Goal: Task Accomplishment & Management: Complete application form

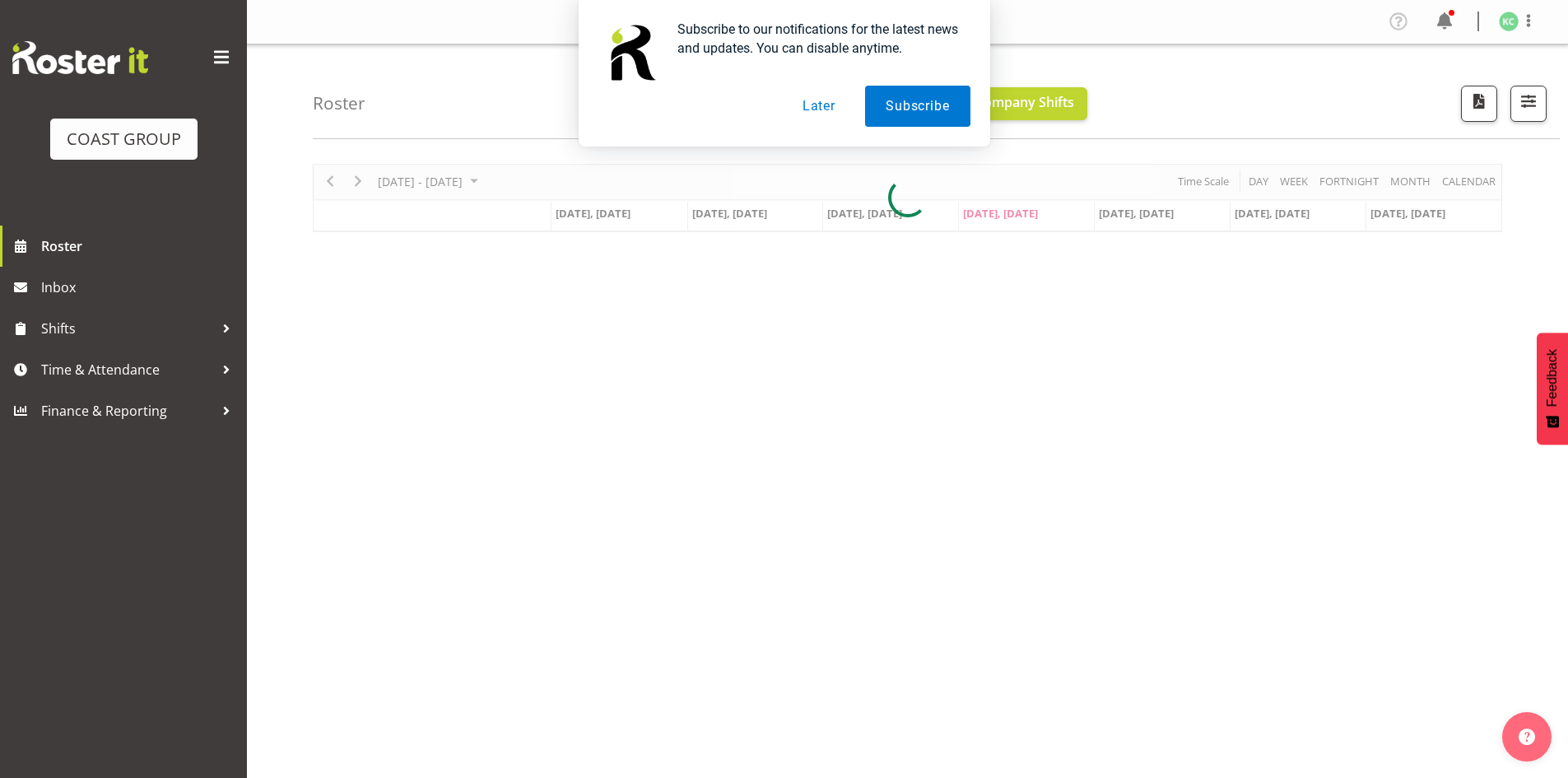
click at [815, 102] on button "Later" at bounding box center [819, 106] width 74 height 41
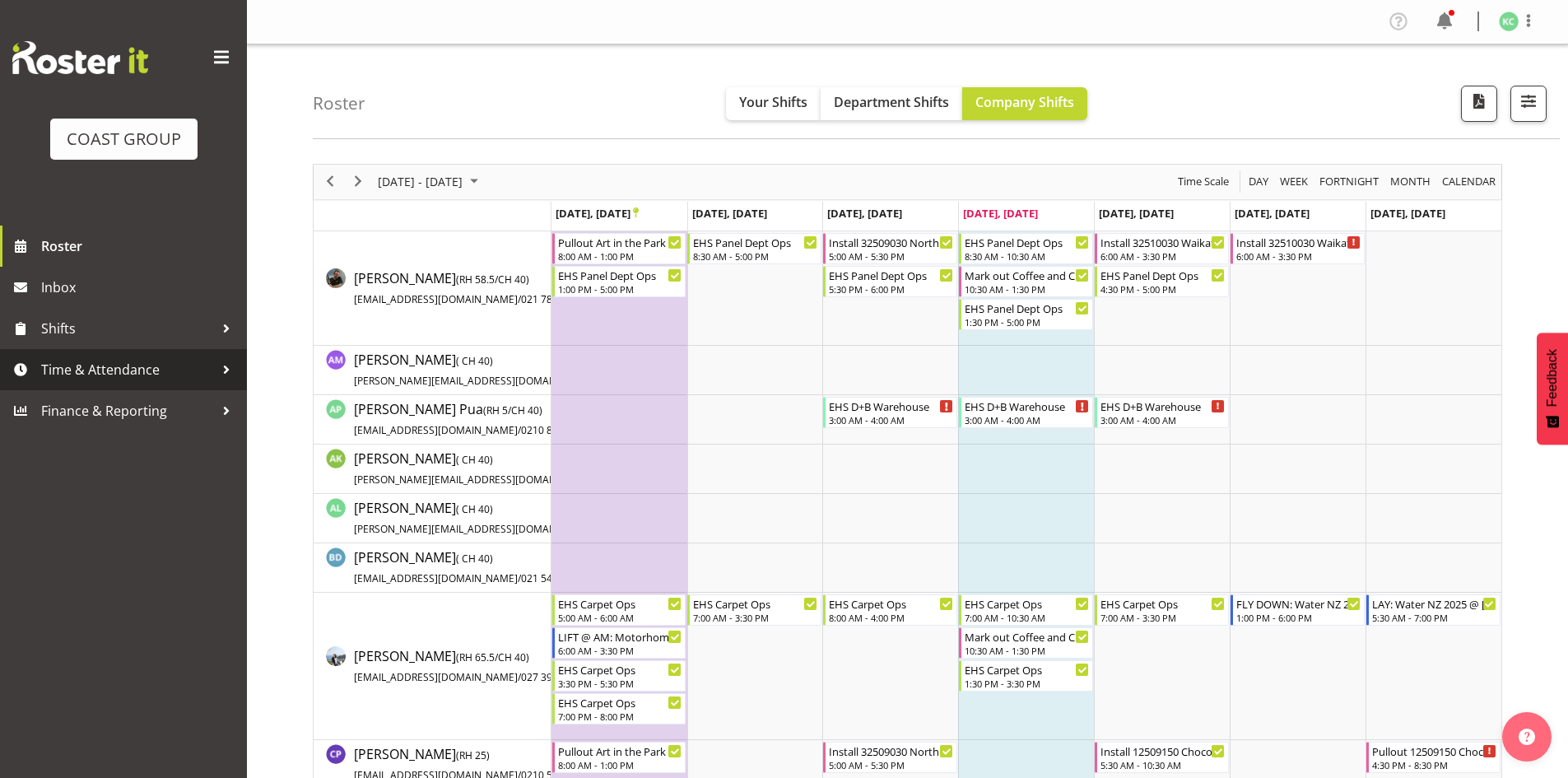
click at [102, 370] on span "Time & Attendance" at bounding box center [127, 370] width 173 height 25
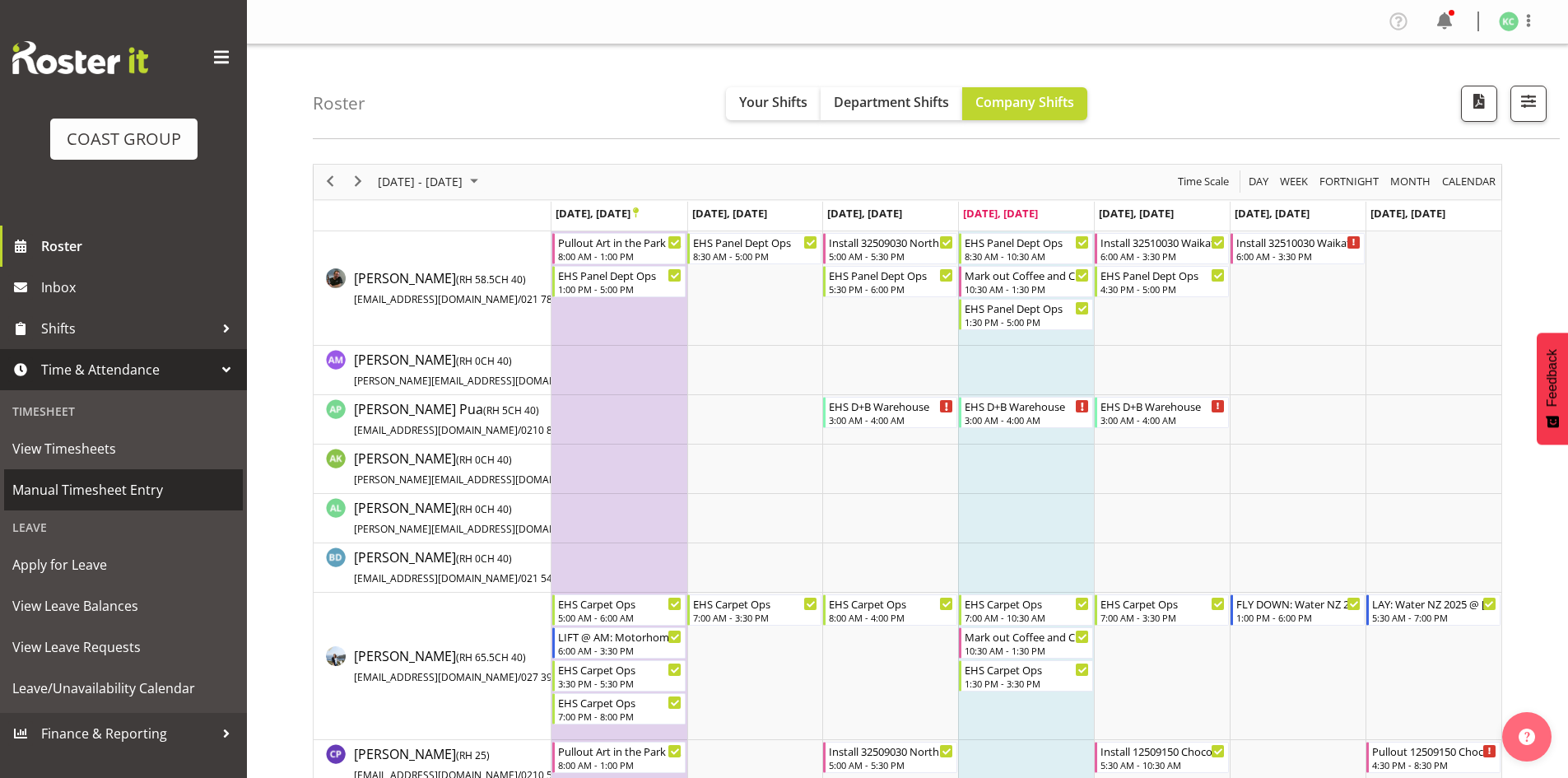
click at [125, 488] on span "Manual Timesheet Entry" at bounding box center [123, 489] width 222 height 25
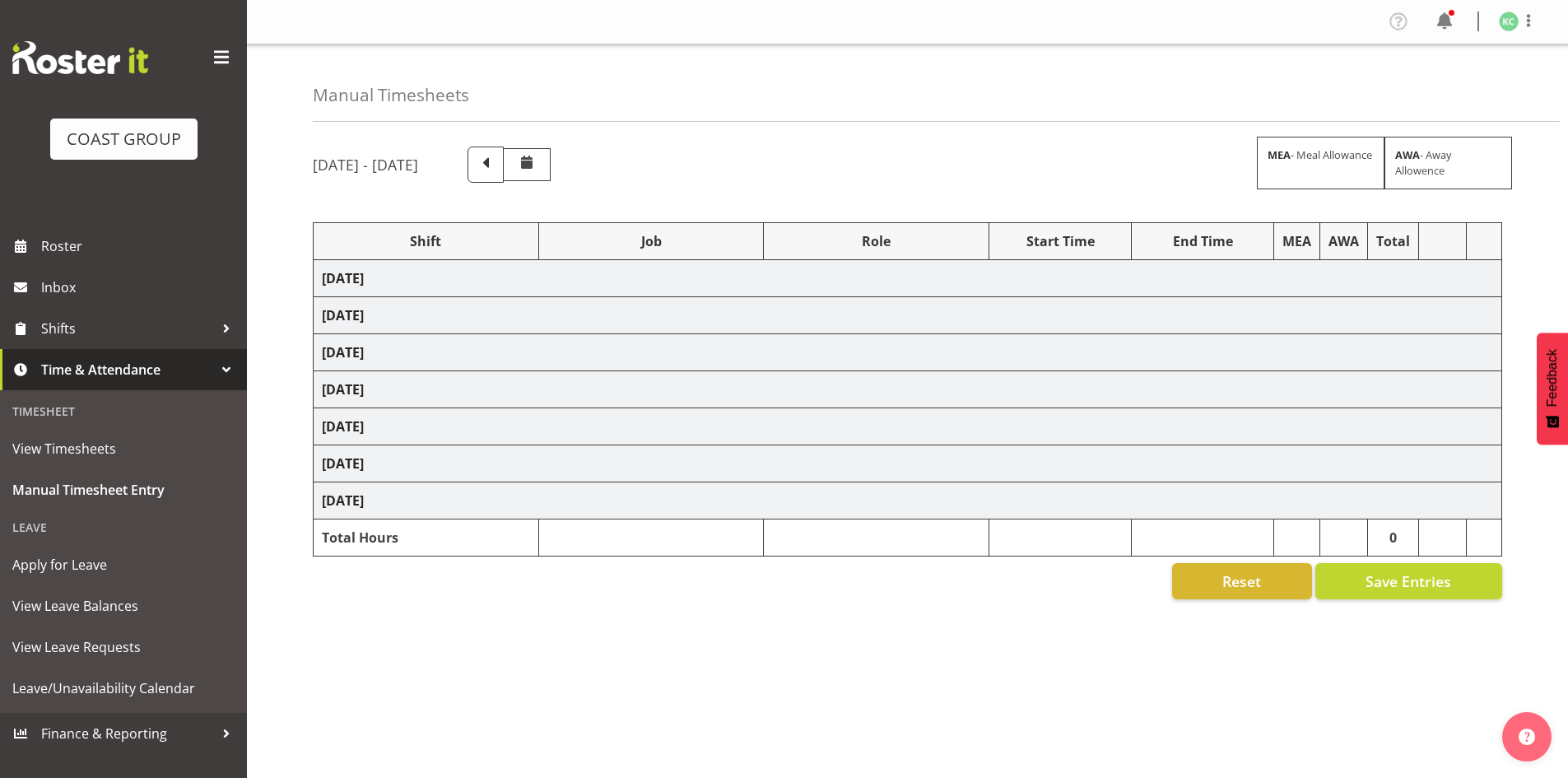
select select
select select "69"
select select
select select "3"
select select
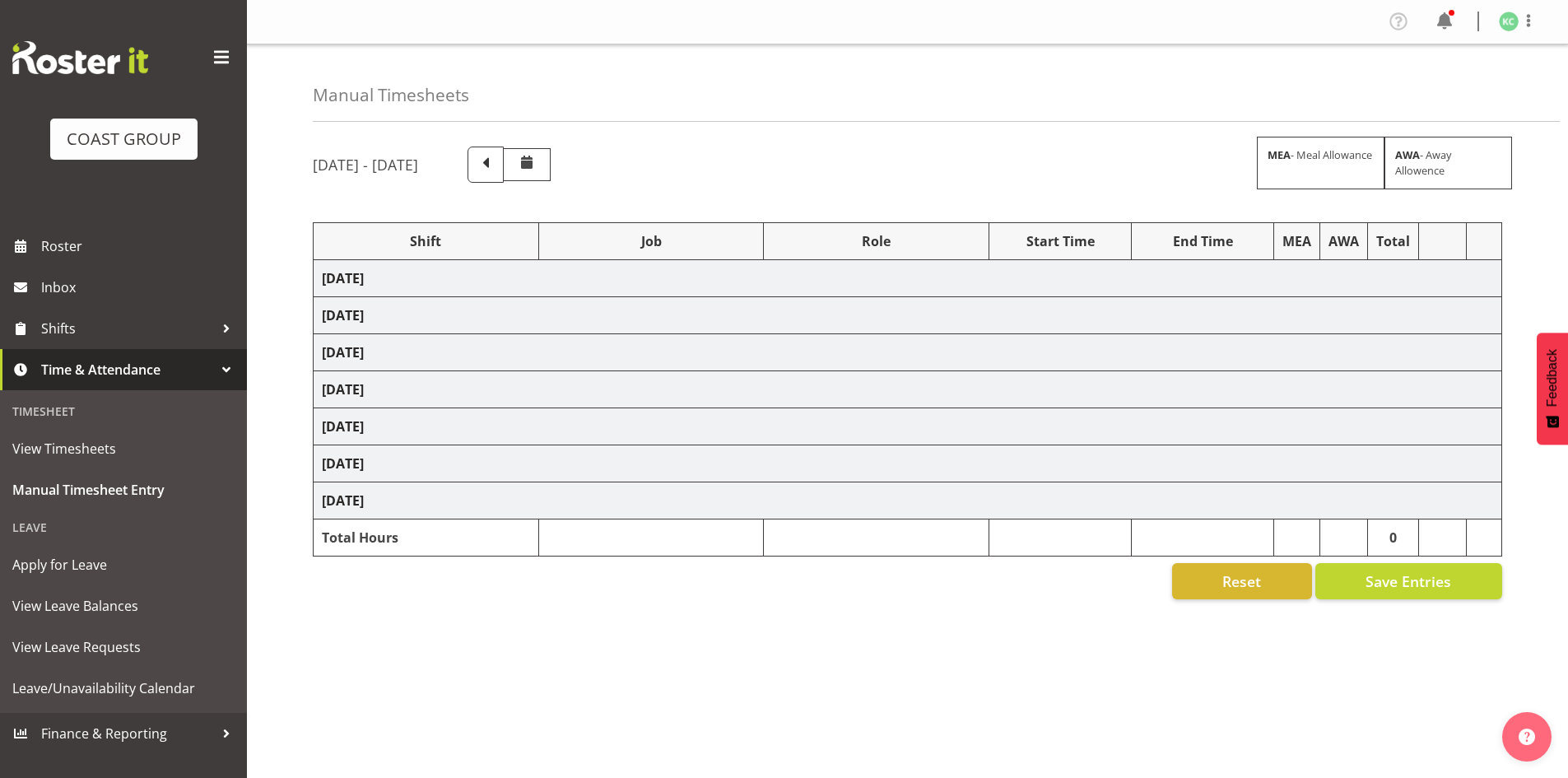
select select "69"
select select
select select "69"
select select
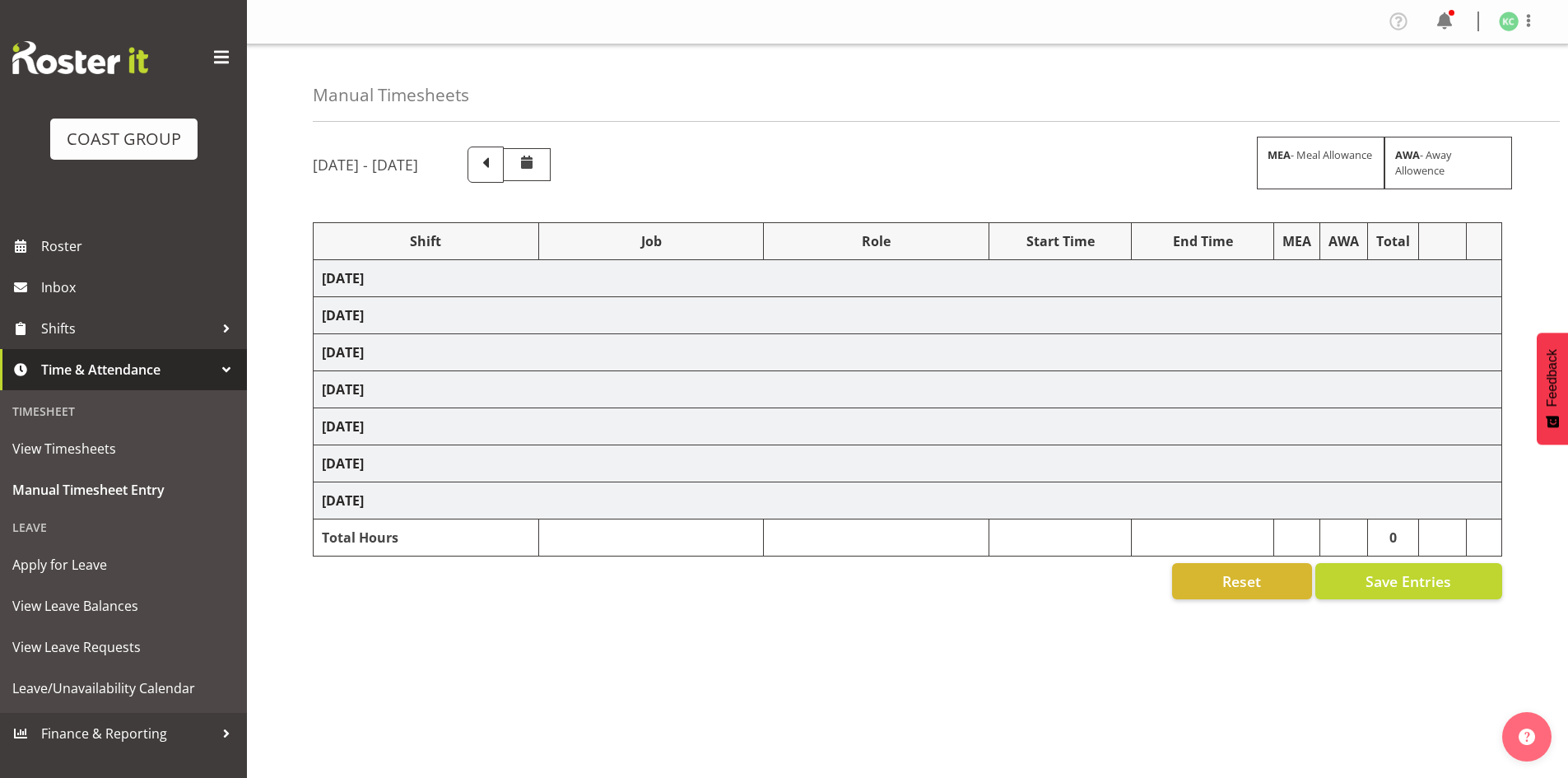
select select
select select "69"
select select
select select "69"
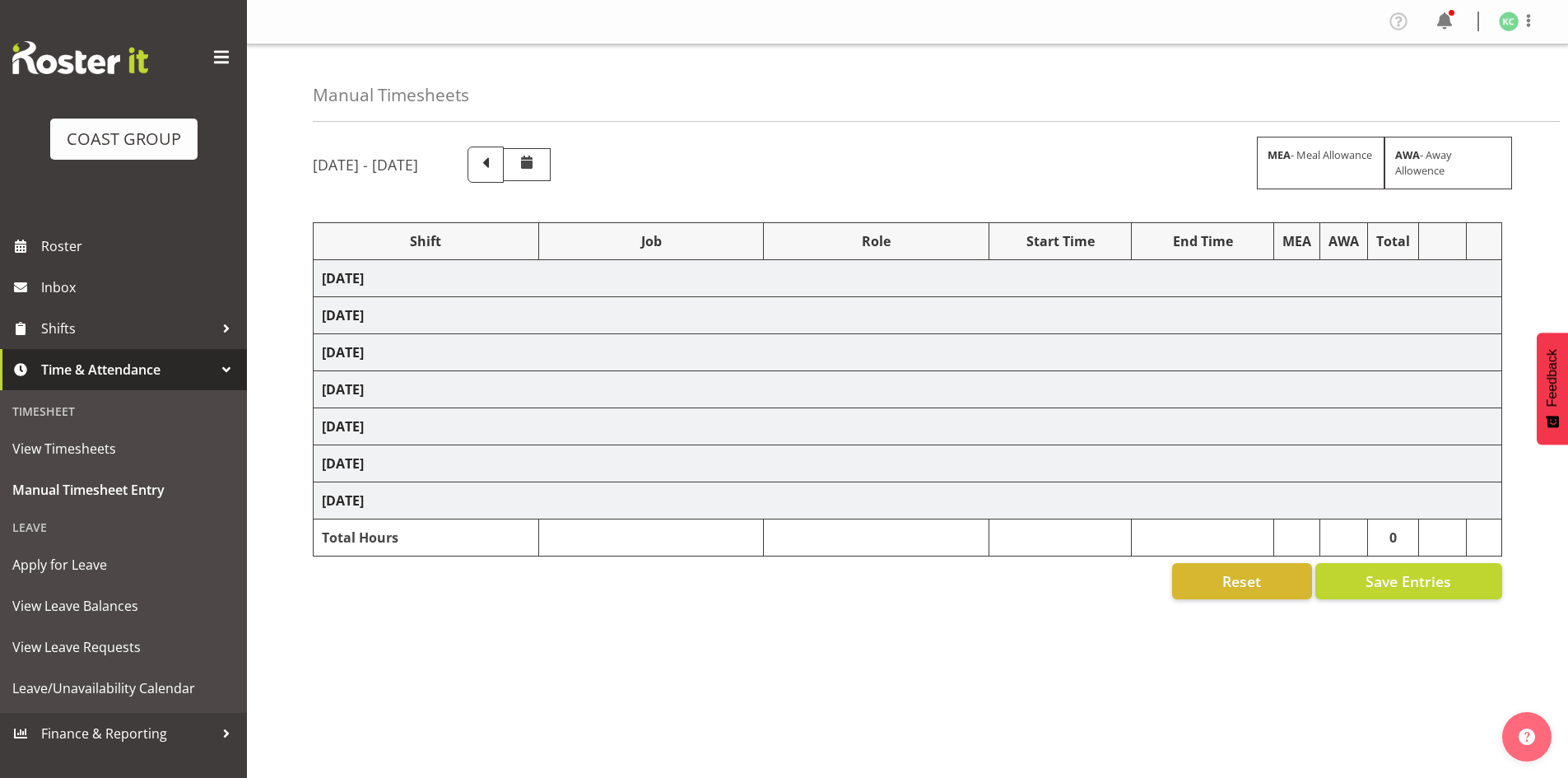
select select
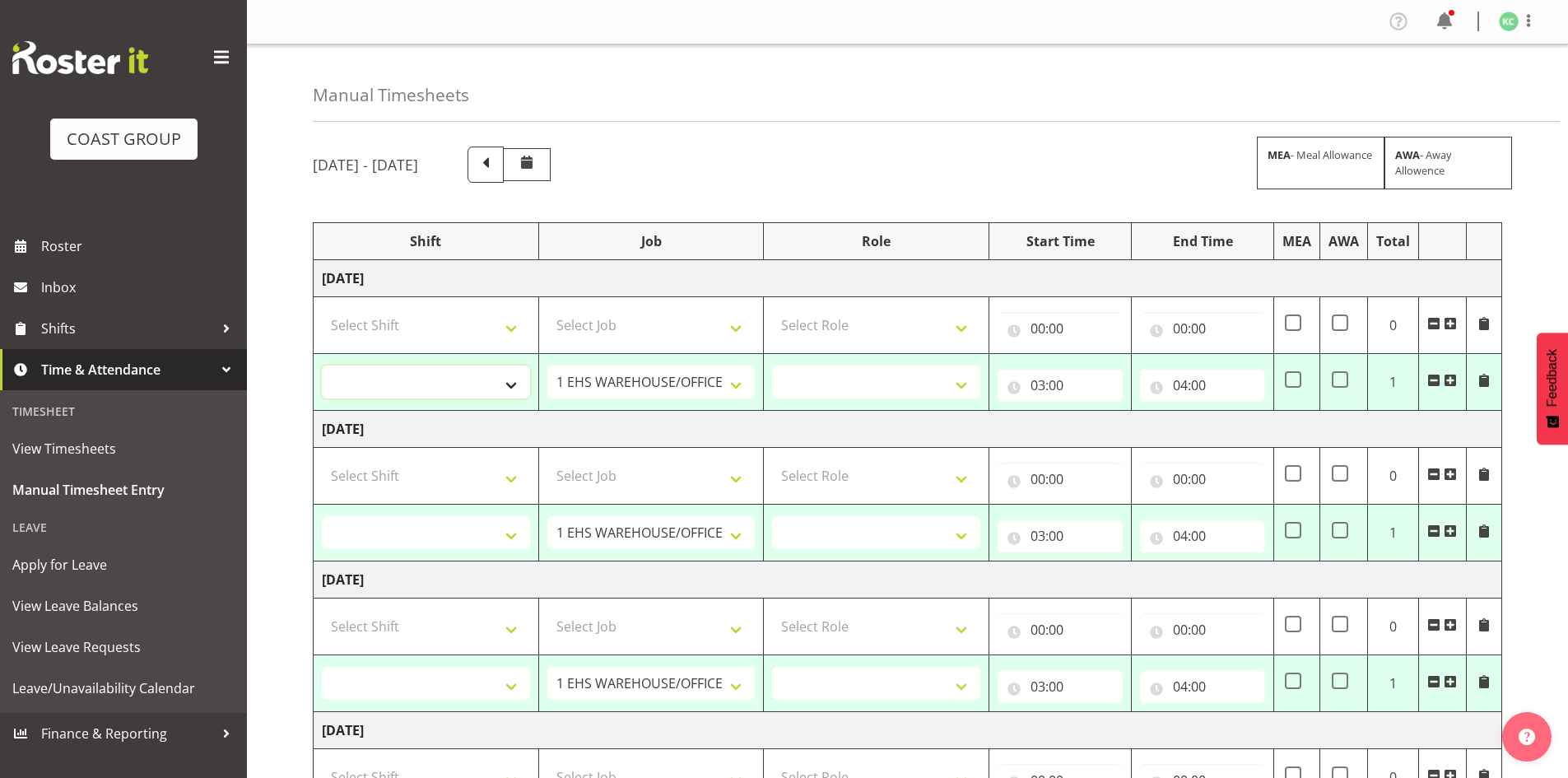
click at [488, 385] on select "AKL SIGN ADMIN1 (LEAVE ALONE, DONT MAKE INACTIVE) DW ACCOUNT MANAGERS DW AKL PR…" at bounding box center [426, 382] width 208 height 33
select select "16481"
click at [322, 366] on select "AKL SIGN ADMIN1 (LEAVE ALONE, DONT MAKE INACTIVE) DW ACCOUNT MANAGERS DW AKL PR…" at bounding box center [426, 382] width 208 height 33
select select
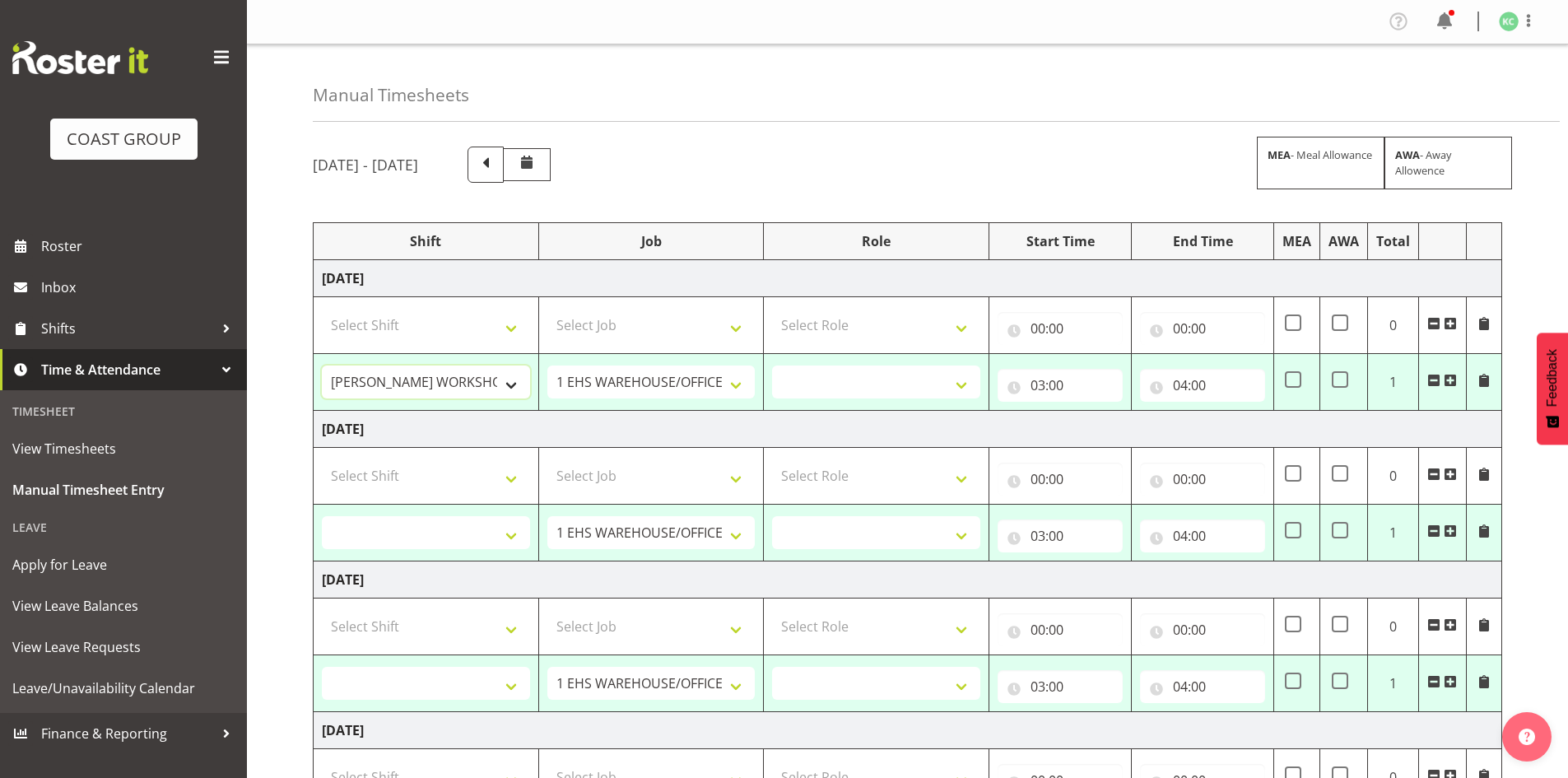
select select
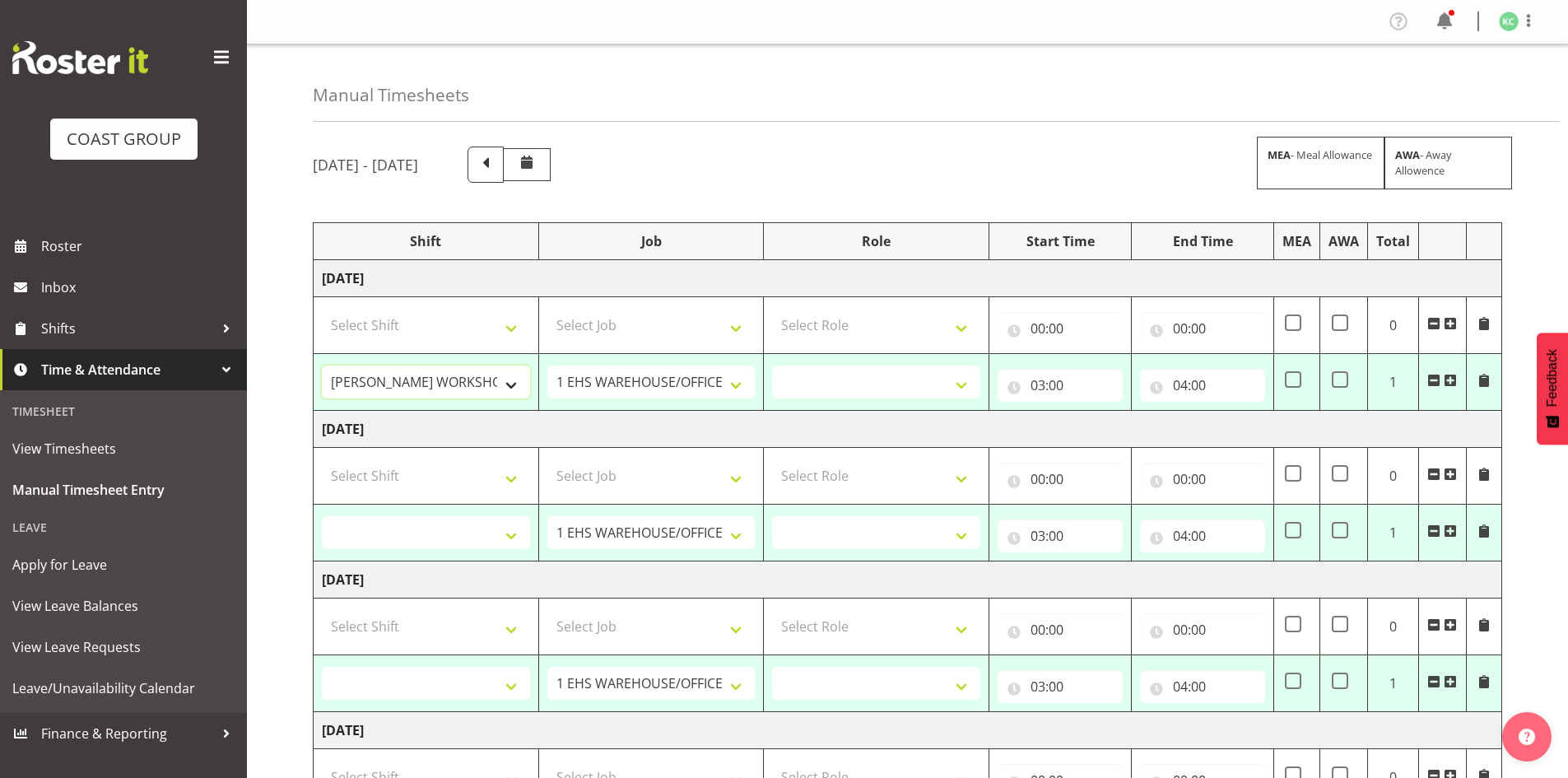
select select
click at [614, 380] on select "1 Carlton Events 1 Carlton Hamilton 1 Carlton Wellington 1 EHS WAREHOUSE/OFFICE…" at bounding box center [651, 382] width 208 height 33
select select "1881"
click at [547, 366] on select "1 Carlton Events 1 Carlton Hamilton 1 Carlton Wellington 1 EHS WAREHOUSE/OFFICE…" at bounding box center [651, 382] width 208 height 33
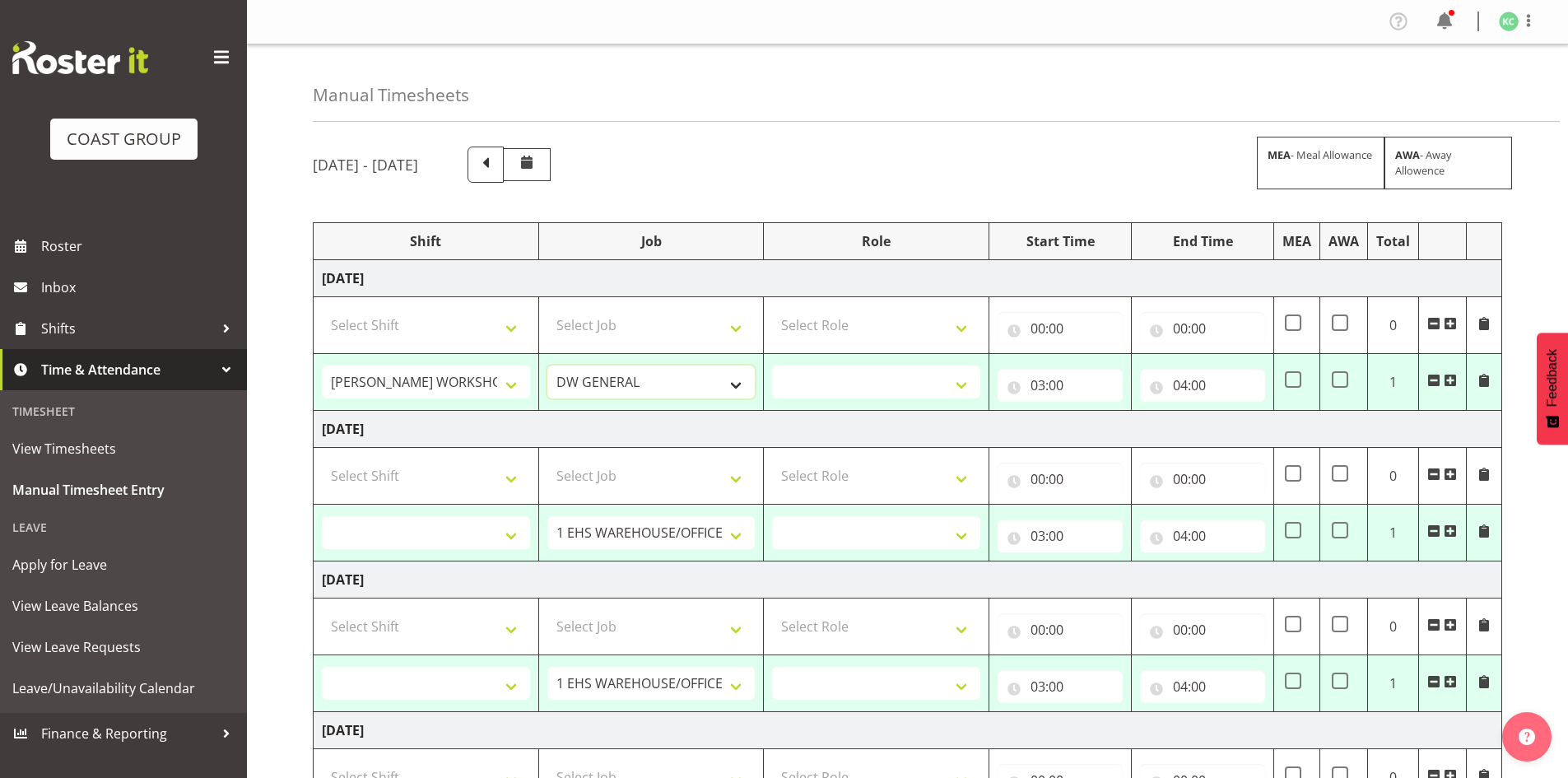
select select
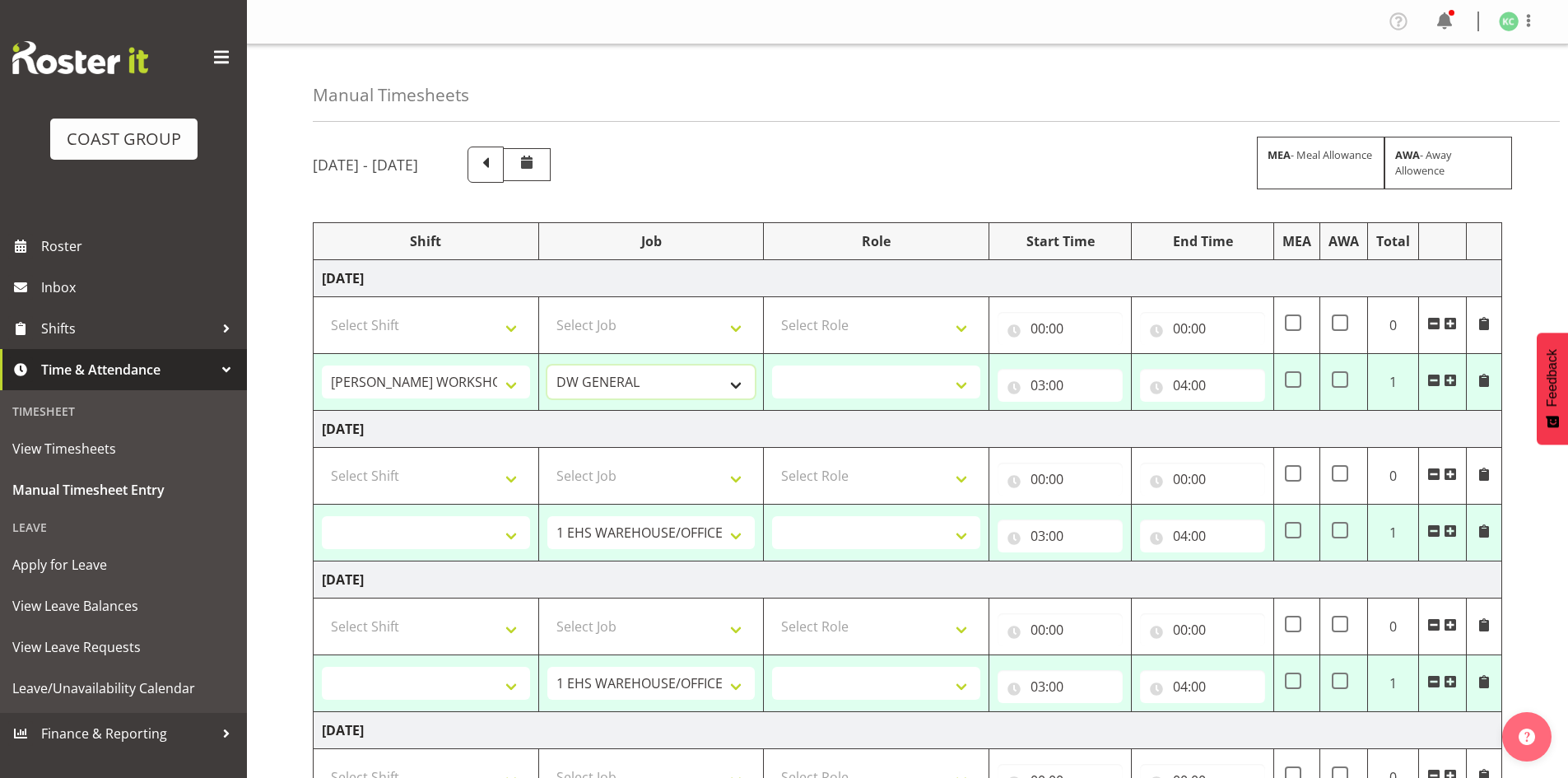
select select
click at [853, 387] on select "INSTALLER DW" at bounding box center [877, 382] width 208 height 33
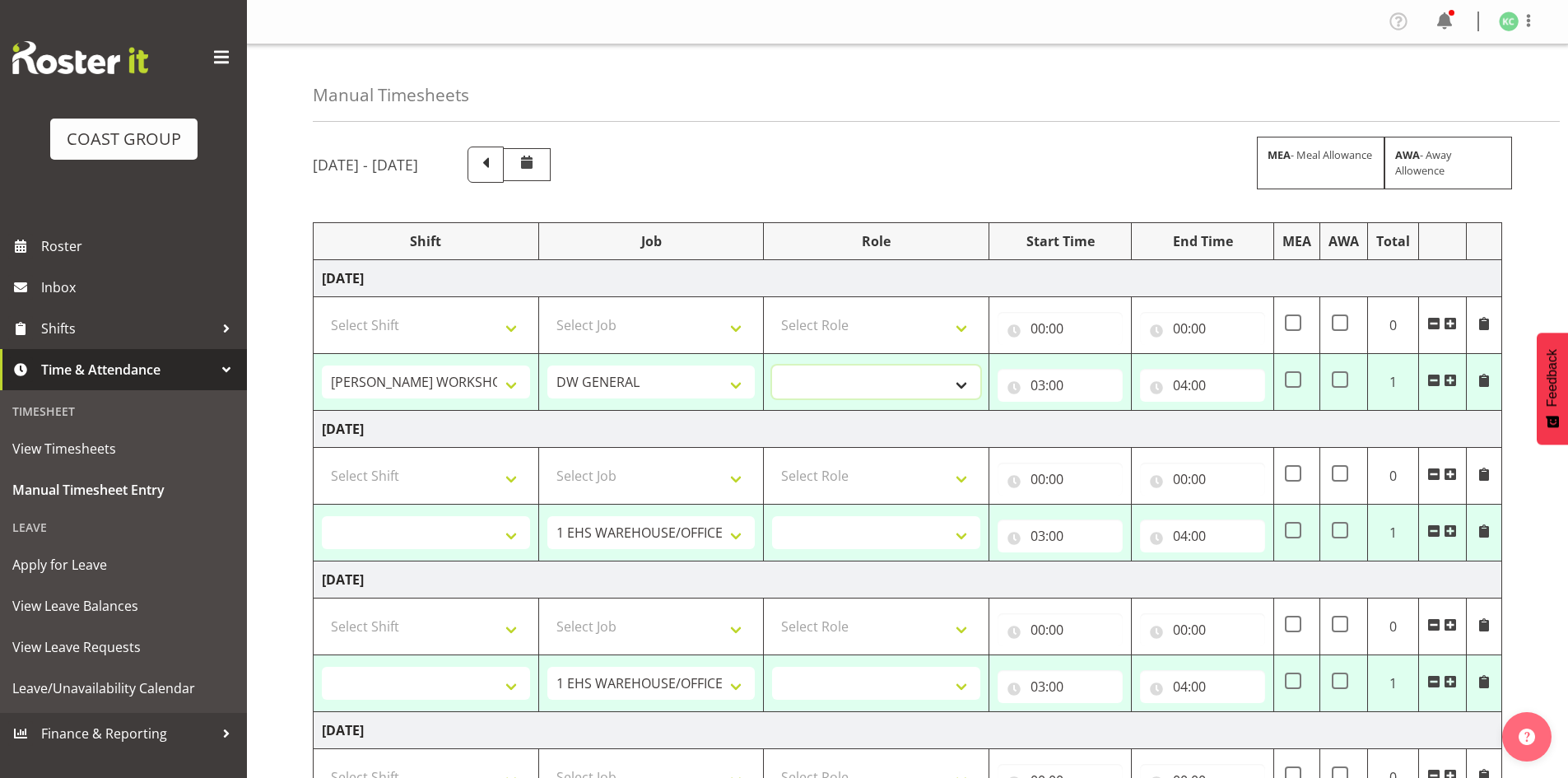
select select "219"
click at [772, 366] on select "INSTALLER DW" at bounding box center [877, 382] width 208 height 33
select select
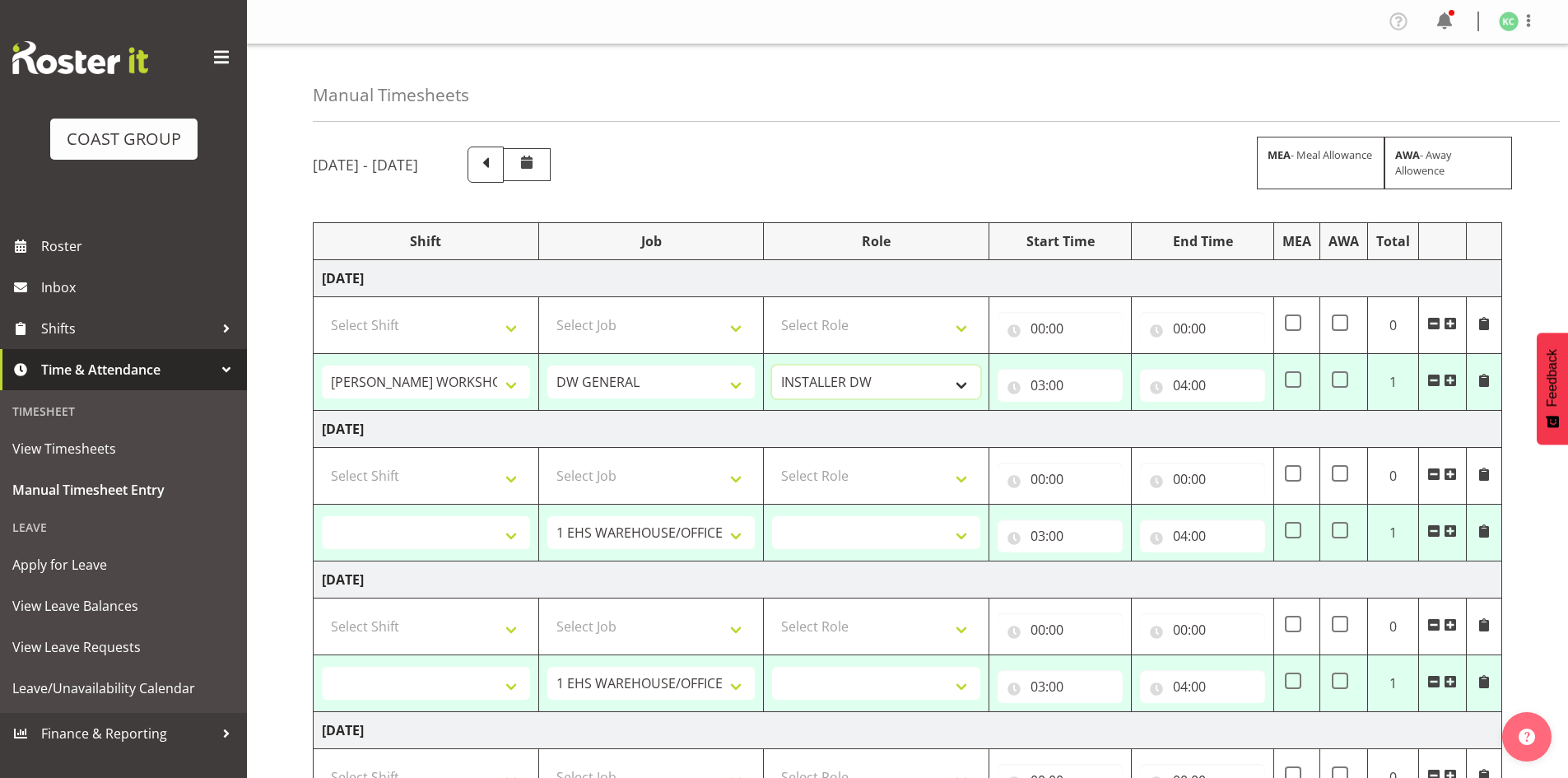
select select
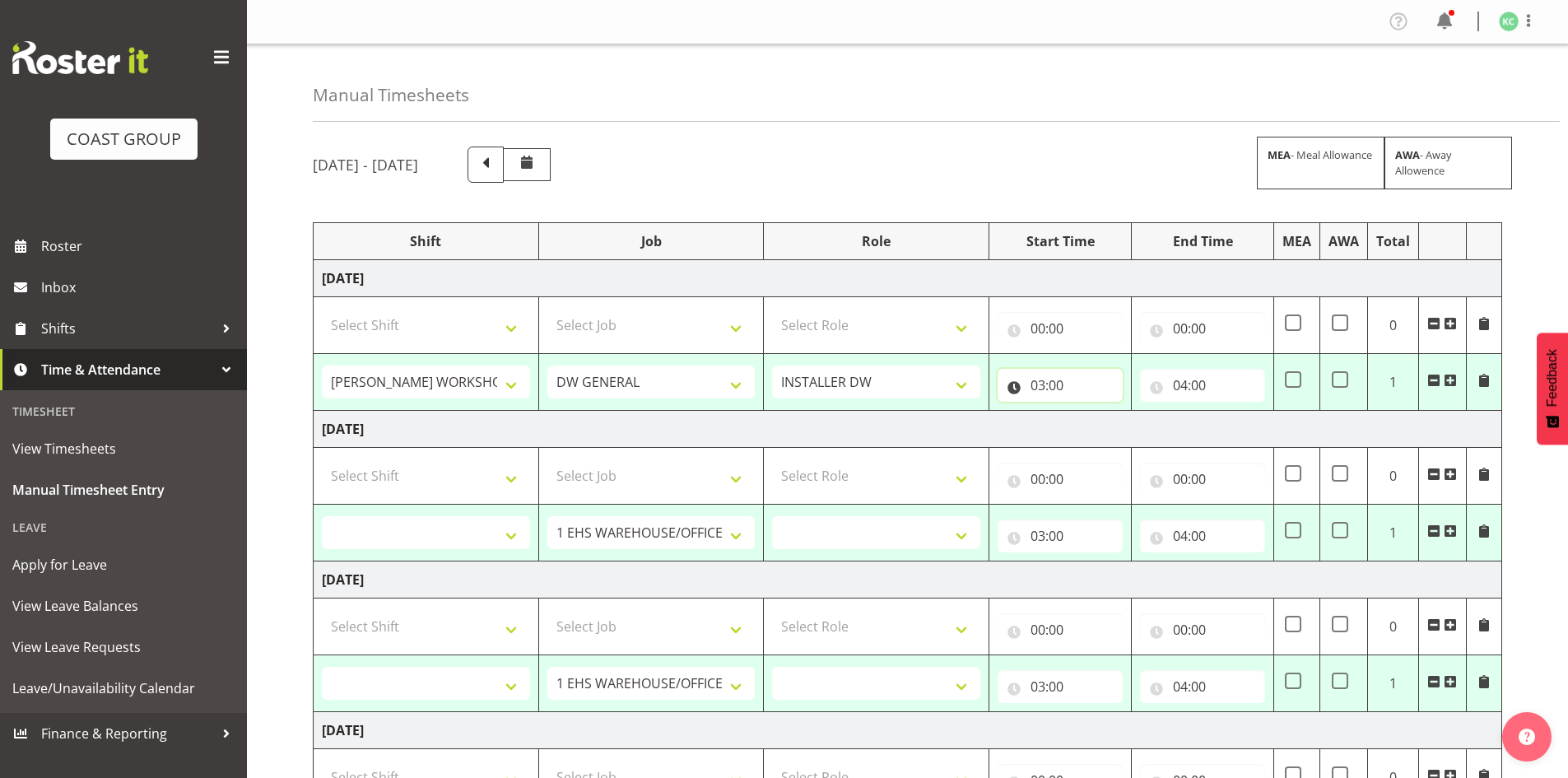
click at [1040, 384] on input "03:00" at bounding box center [1060, 385] width 125 height 33
click at [1106, 427] on select "00 01 02 03 04 05 06 07 08 09 10 11 12 13 14 15 16 17 18 19 20 21 22 23" at bounding box center [1110, 428] width 37 height 33
select select "5"
click at [1092, 412] on select "00 01 02 03 04 05 06 07 08 09 10 11 12 13 14 15 16 17 18 19 20 21 22 23" at bounding box center [1110, 428] width 37 height 33
type input "05:00"
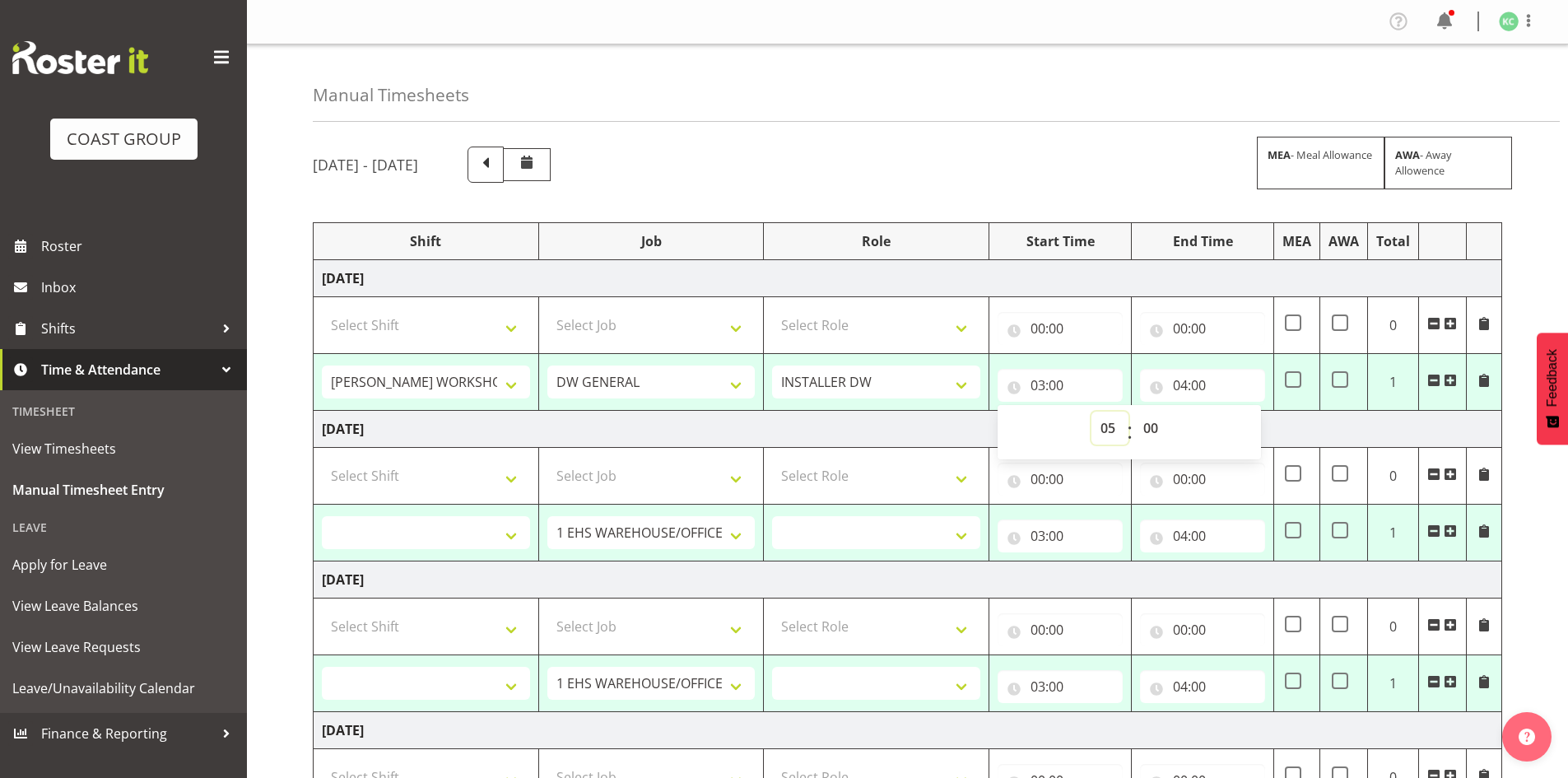
select select
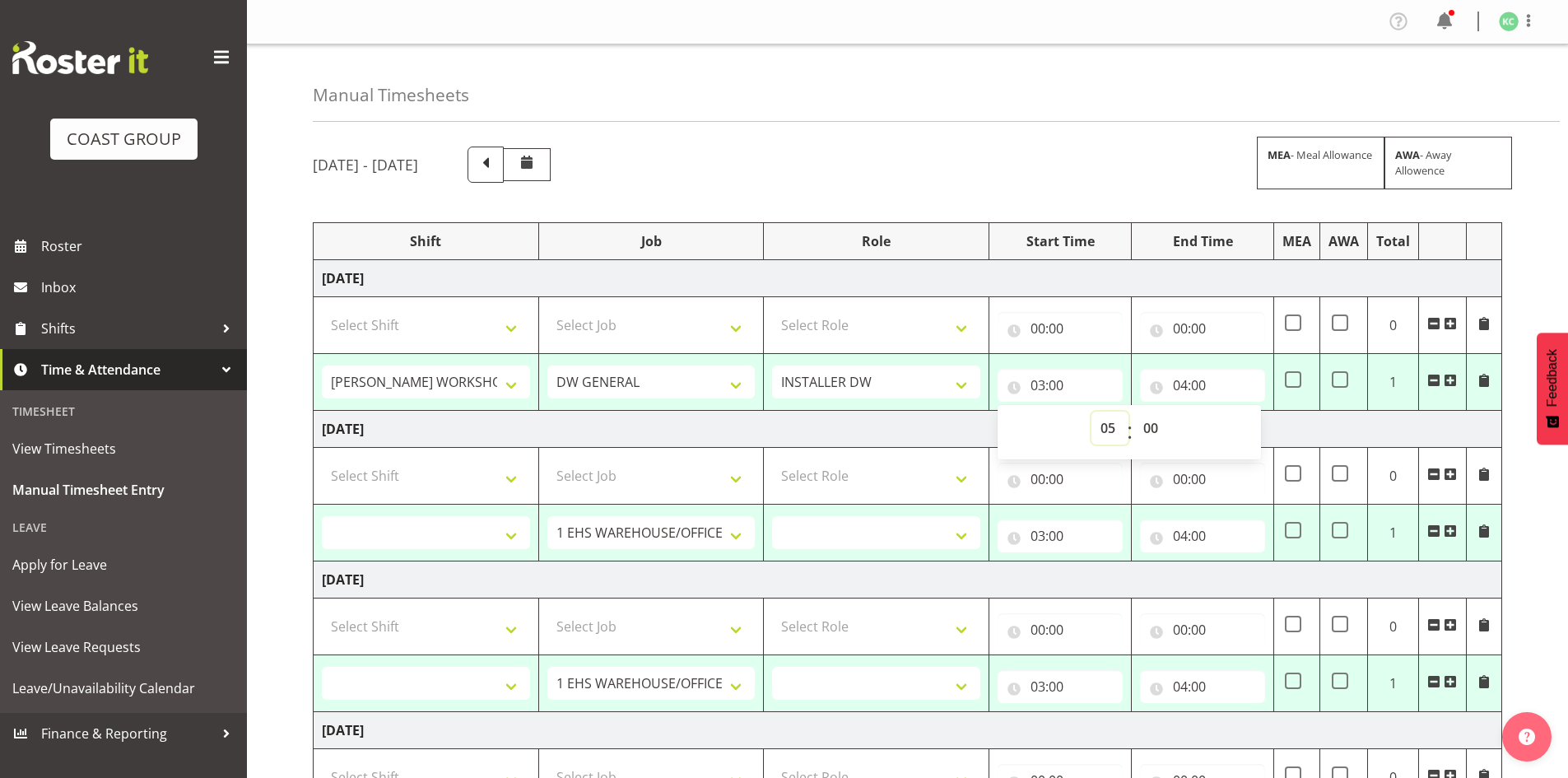
select select
click at [1181, 386] on input "04:00" at bounding box center [1203, 385] width 125 height 33
click at [1250, 425] on select "00 01 02 03 04 05 06 07 08 09 10 11 12 13 14 15 16 17 18 19 20 21 22 23" at bounding box center [1251, 428] width 37 height 33
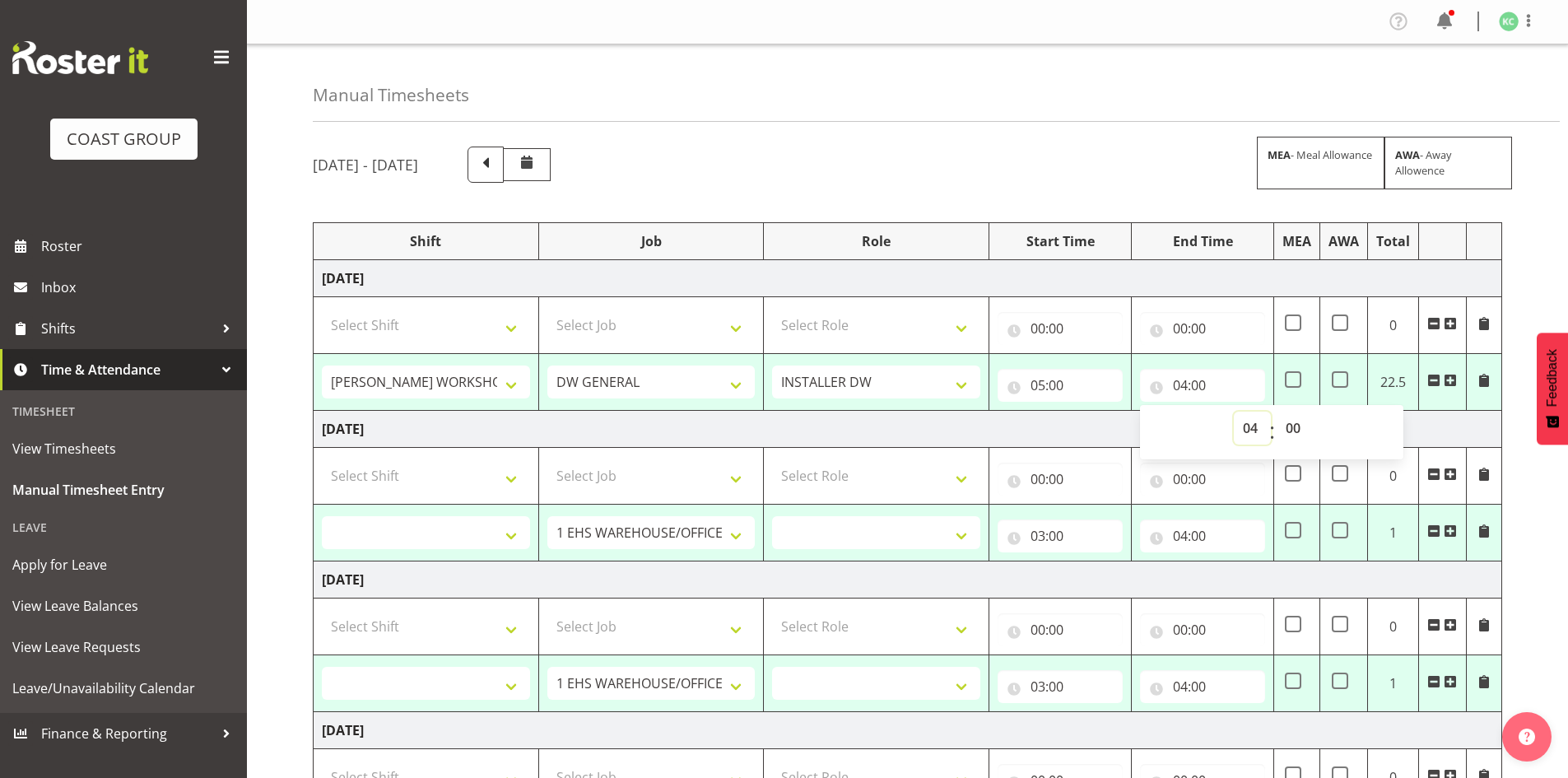
select select "16"
click at [1233, 412] on select "00 01 02 03 04 05 06 07 08 09 10 11 12 13 14 15 16 17 18 19 20 21 22 23" at bounding box center [1251, 428] width 37 height 33
type input "16:00"
select select
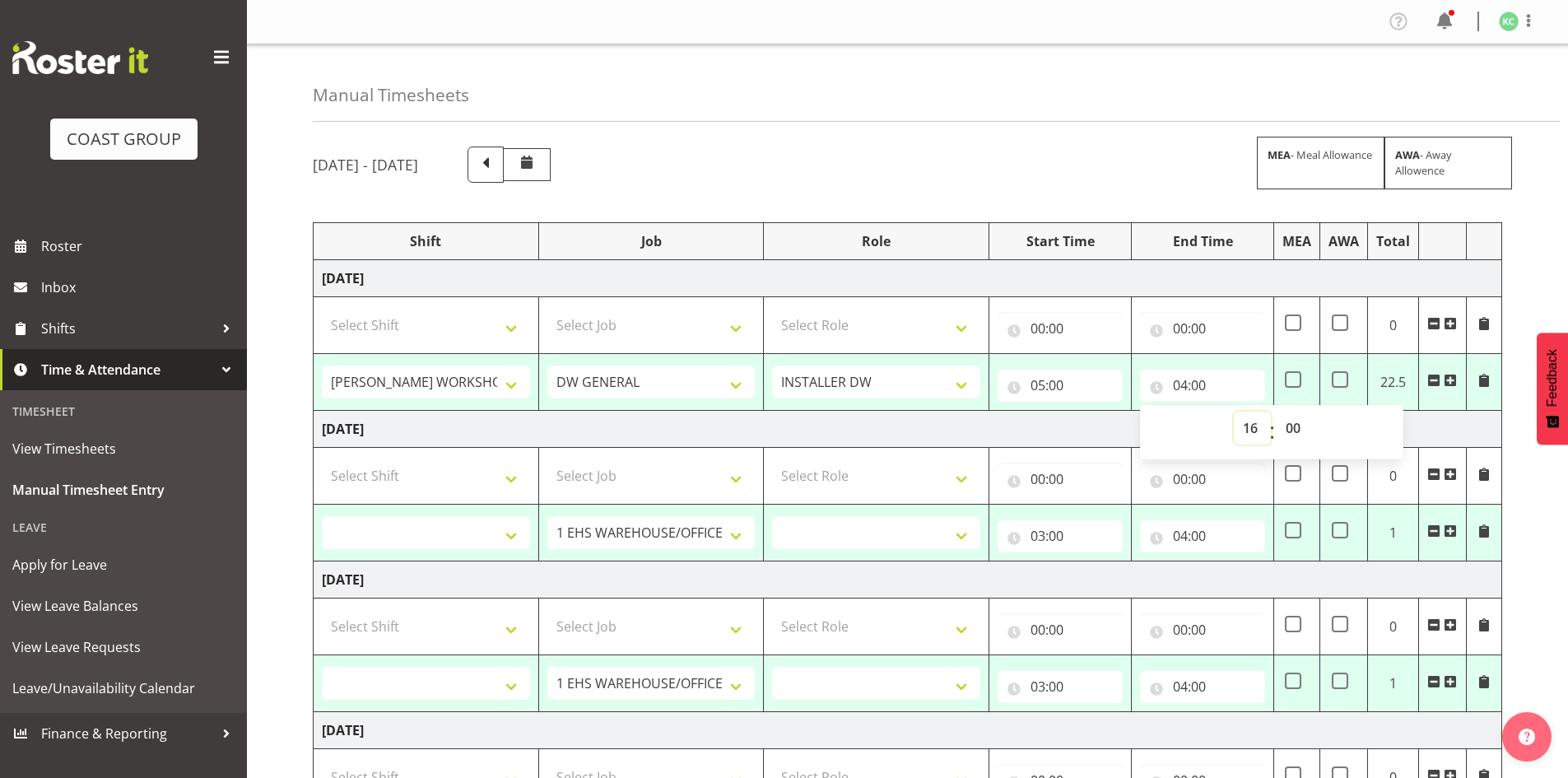
select select
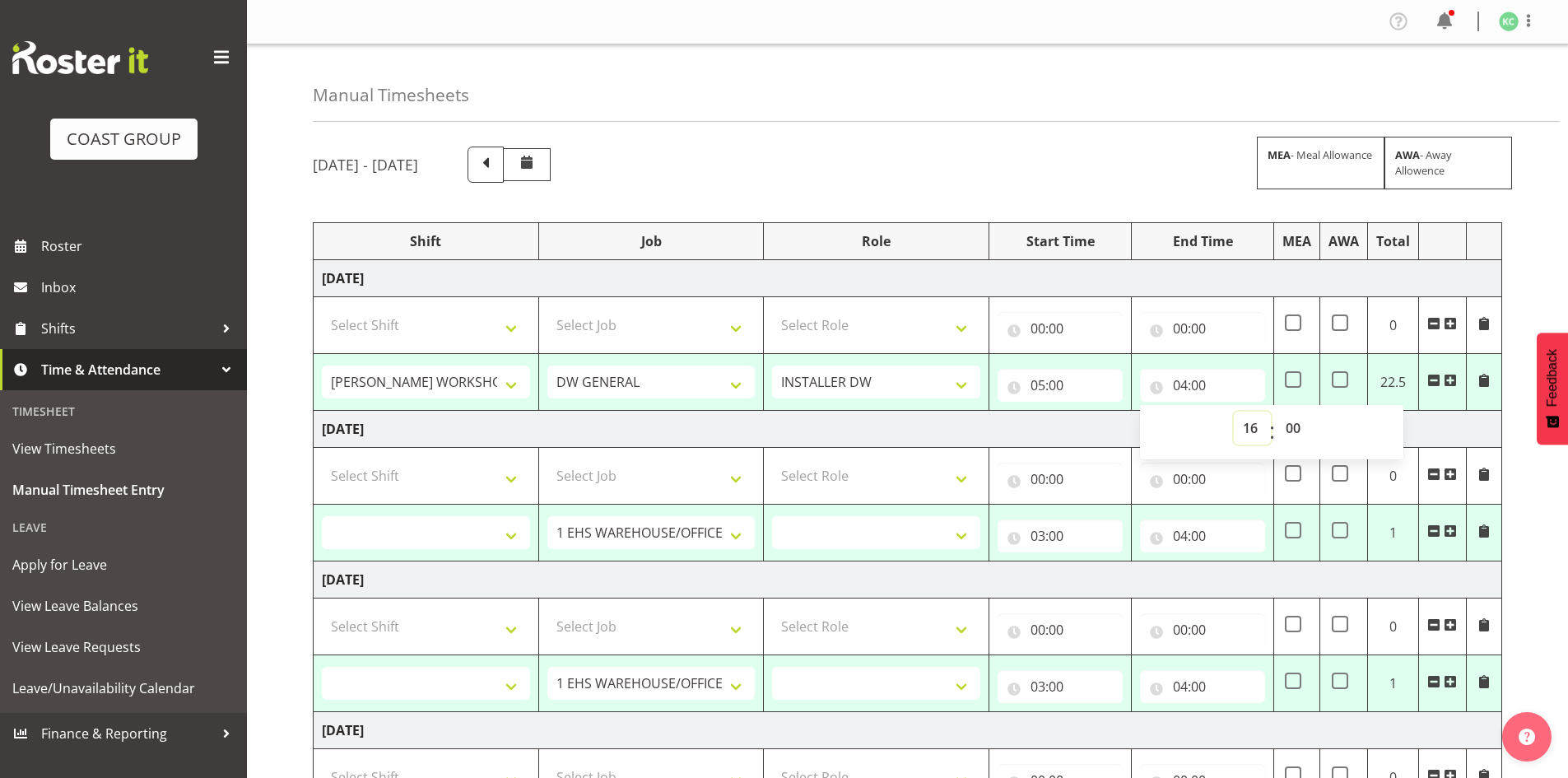
select select
click at [1285, 424] on select "00 01 02 03 04 05 06 07 08 09 10 11 12 13 14 15 16 17 18 19 20 21 22 23 24 25 2…" at bounding box center [1295, 428] width 37 height 33
select select "30"
click at [1277, 412] on select "00 01 02 03 04 05 06 07 08 09 10 11 12 13 14 15 16 17 18 19 20 21 22 23 24 25 2…" at bounding box center [1295, 428] width 37 height 33
type input "16:30"
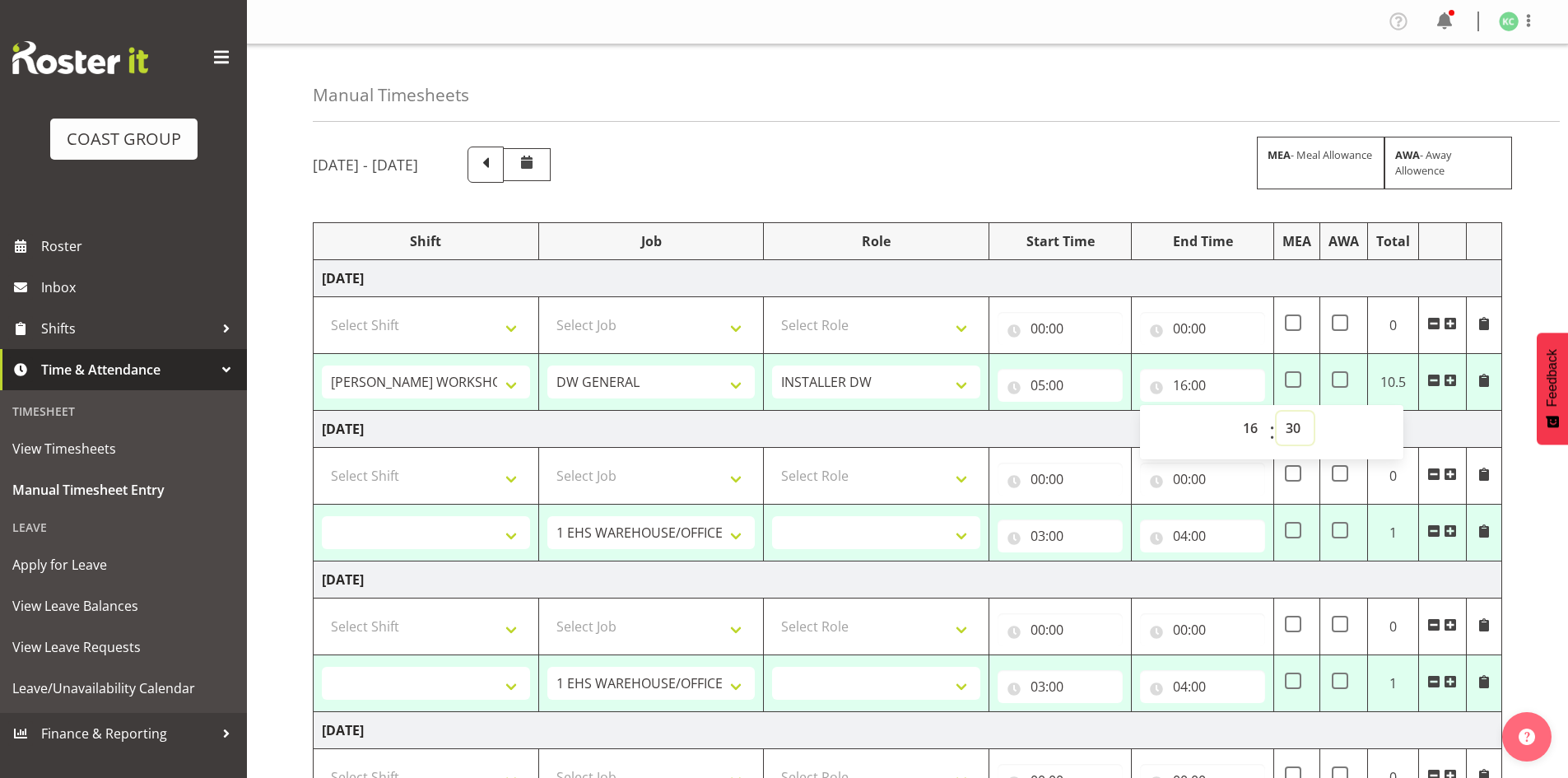
select select
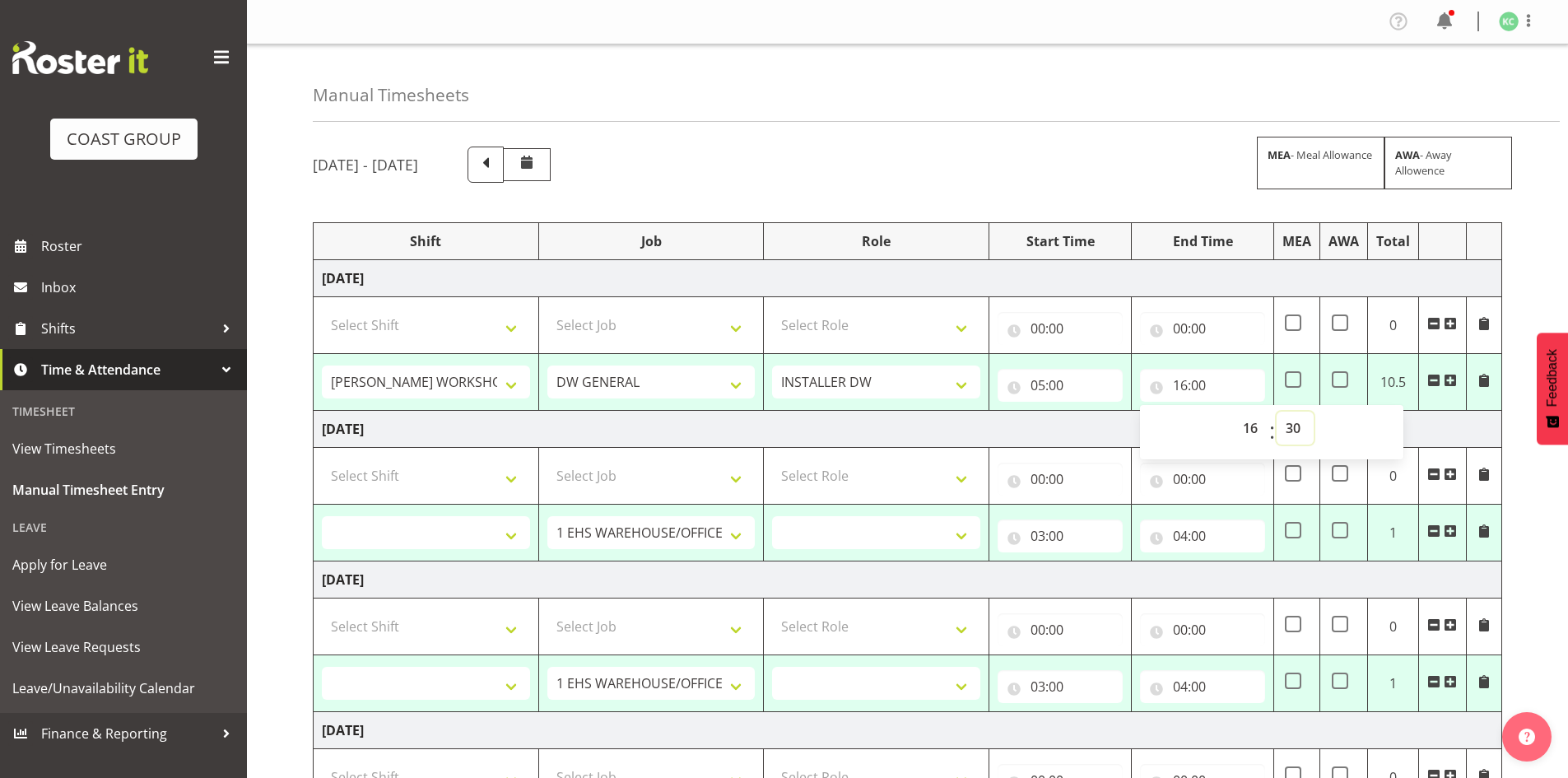
select select
click at [1437, 423] on td "Thursday 25th September 2025" at bounding box center [907, 429] width 1188 height 37
click at [499, 524] on select "AKL SIGN ADMIN1 (LEAVE ALONE, DONT MAKE INACTIVE) DW ACCOUNT MANAGERS DW AKL PR…" at bounding box center [426, 533] width 208 height 33
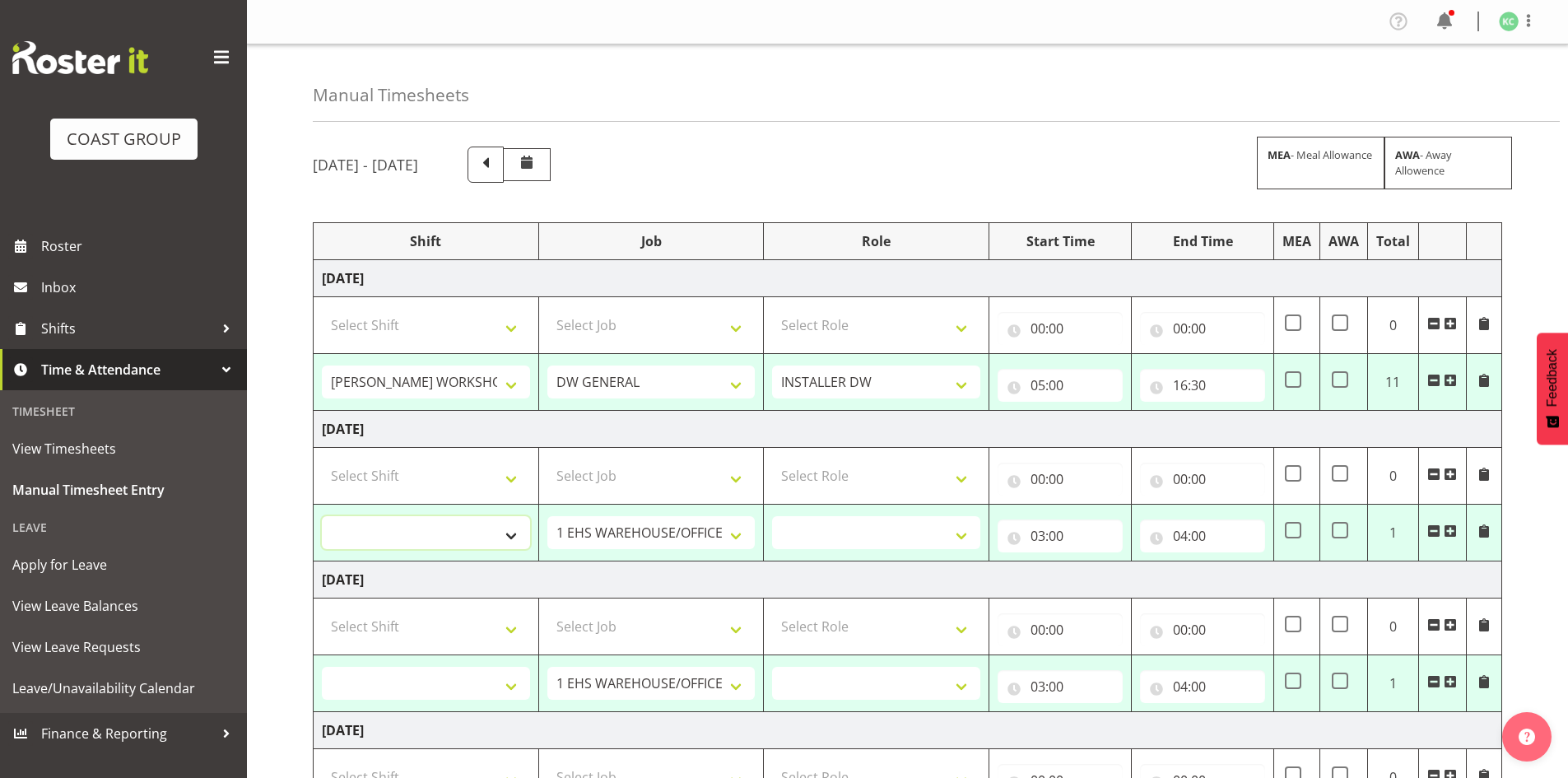
select select "16481"
click at [322, 517] on select "AKL SIGN ADMIN1 (LEAVE ALONE, DONT MAKE INACTIVE) DW ACCOUNT MANAGERS DW AKL PR…" at bounding box center [426, 533] width 208 height 33
select select
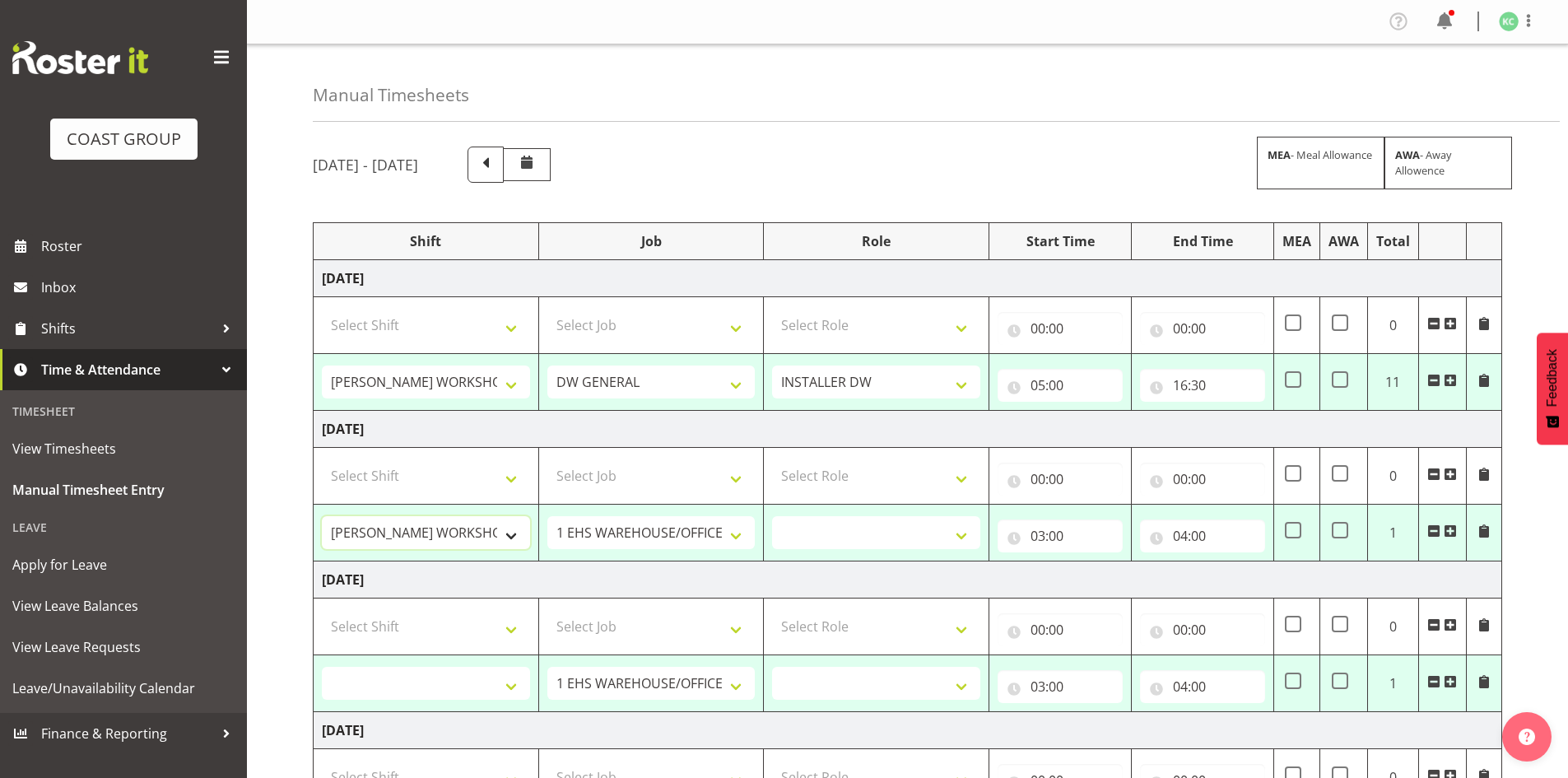
select select
click at [609, 522] on select "1 Carlton Events 1 Carlton Hamilton 1 Carlton Wellington 1 EHS WAREHOUSE/OFFICE…" at bounding box center [651, 533] width 208 height 33
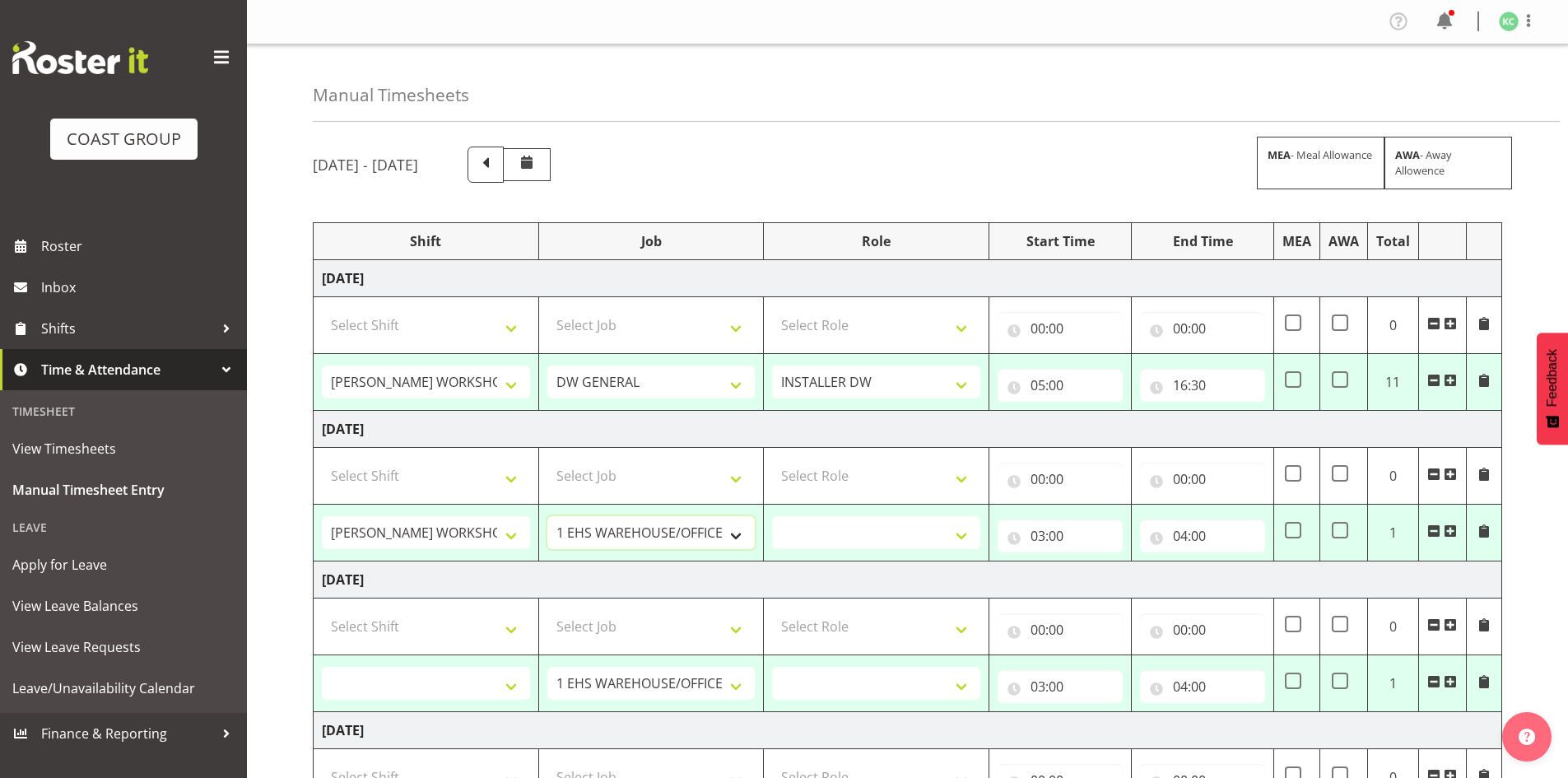
select select "1881"
click at [547, 517] on select "1 Carlton Events 1 Carlton Hamilton 1 Carlton Wellington 1 EHS WAREHOUSE/OFFICE…" at bounding box center [651, 533] width 208 height 33
select select
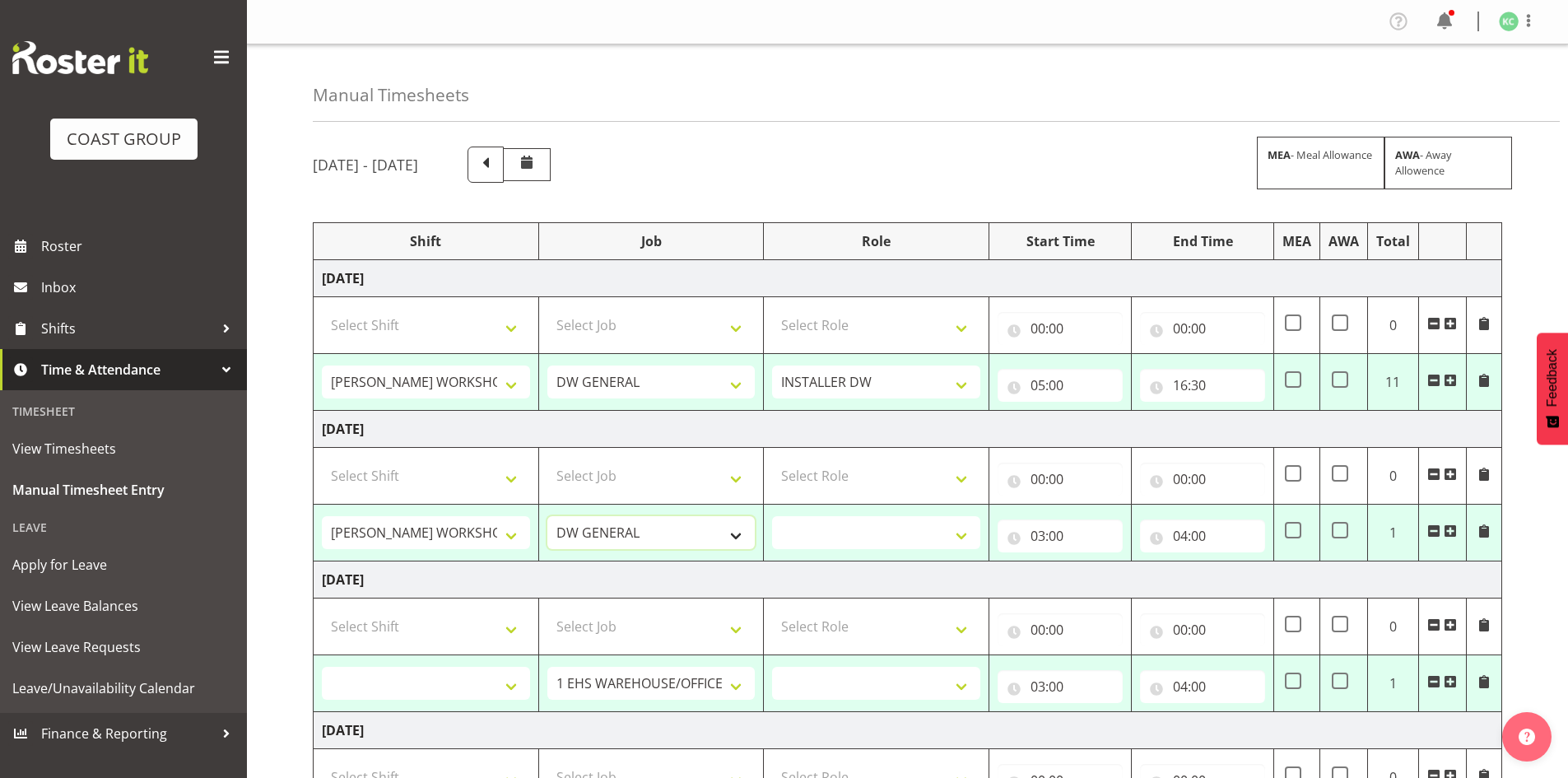
select select
drag, startPoint x: 825, startPoint y: 529, endPoint x: 837, endPoint y: 534, distance: 13.0
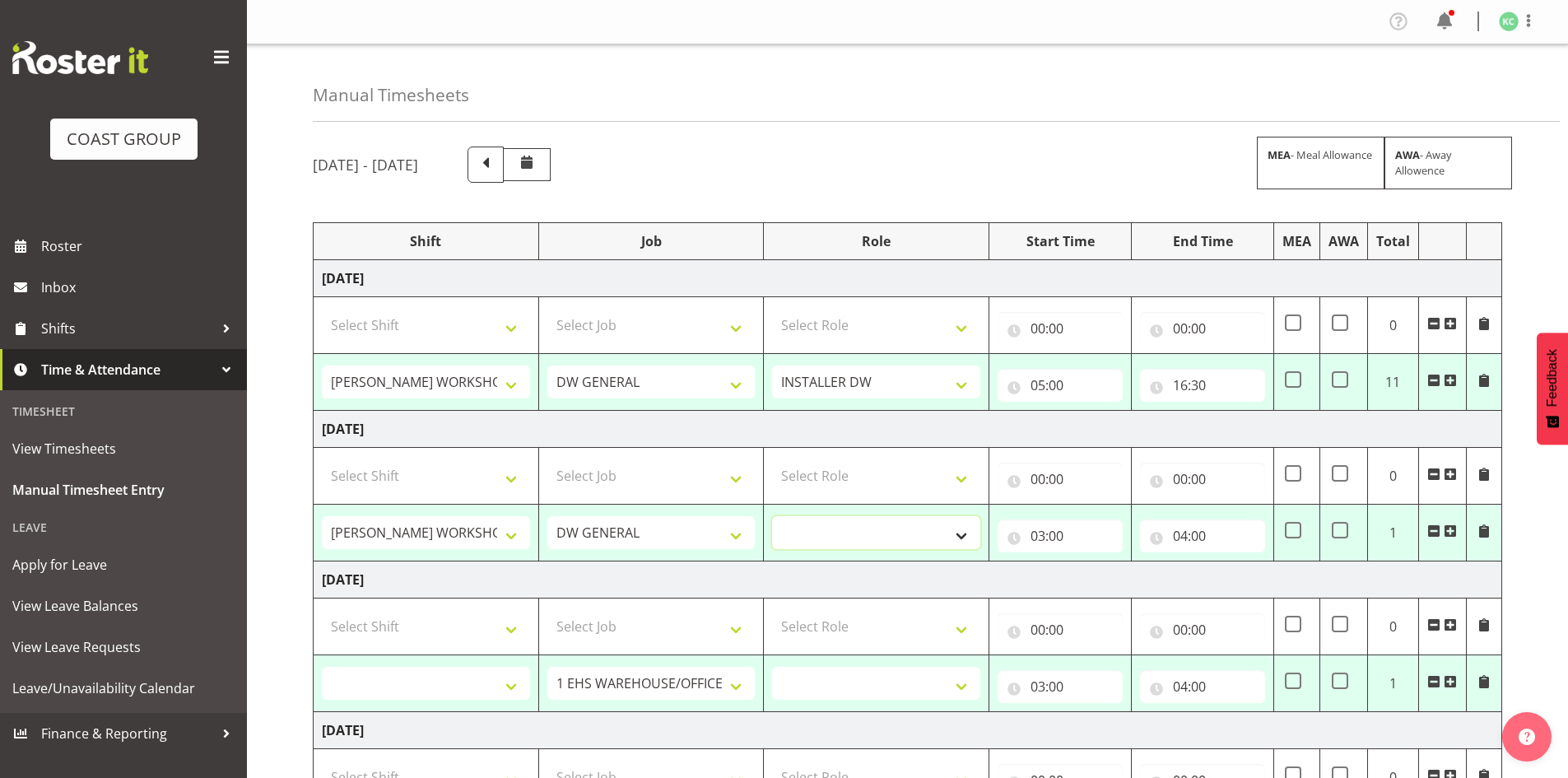
click at [825, 529] on select "INSTALLER DW" at bounding box center [877, 533] width 208 height 33
select select "219"
click at [772, 517] on select "INSTALLER DW" at bounding box center [877, 533] width 208 height 33
select select
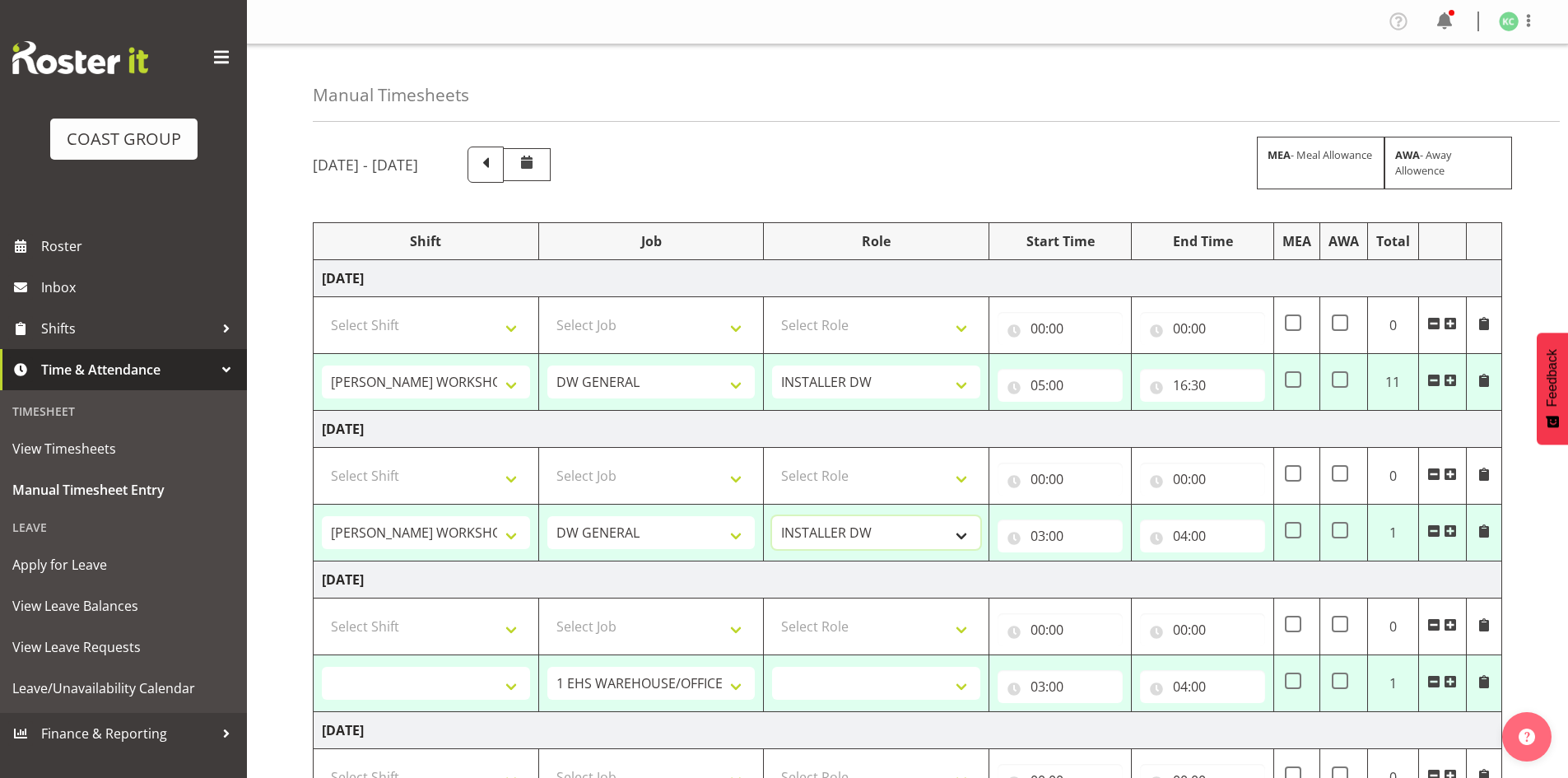
select select
click at [1042, 531] on input "03:00" at bounding box center [1060, 535] width 125 height 33
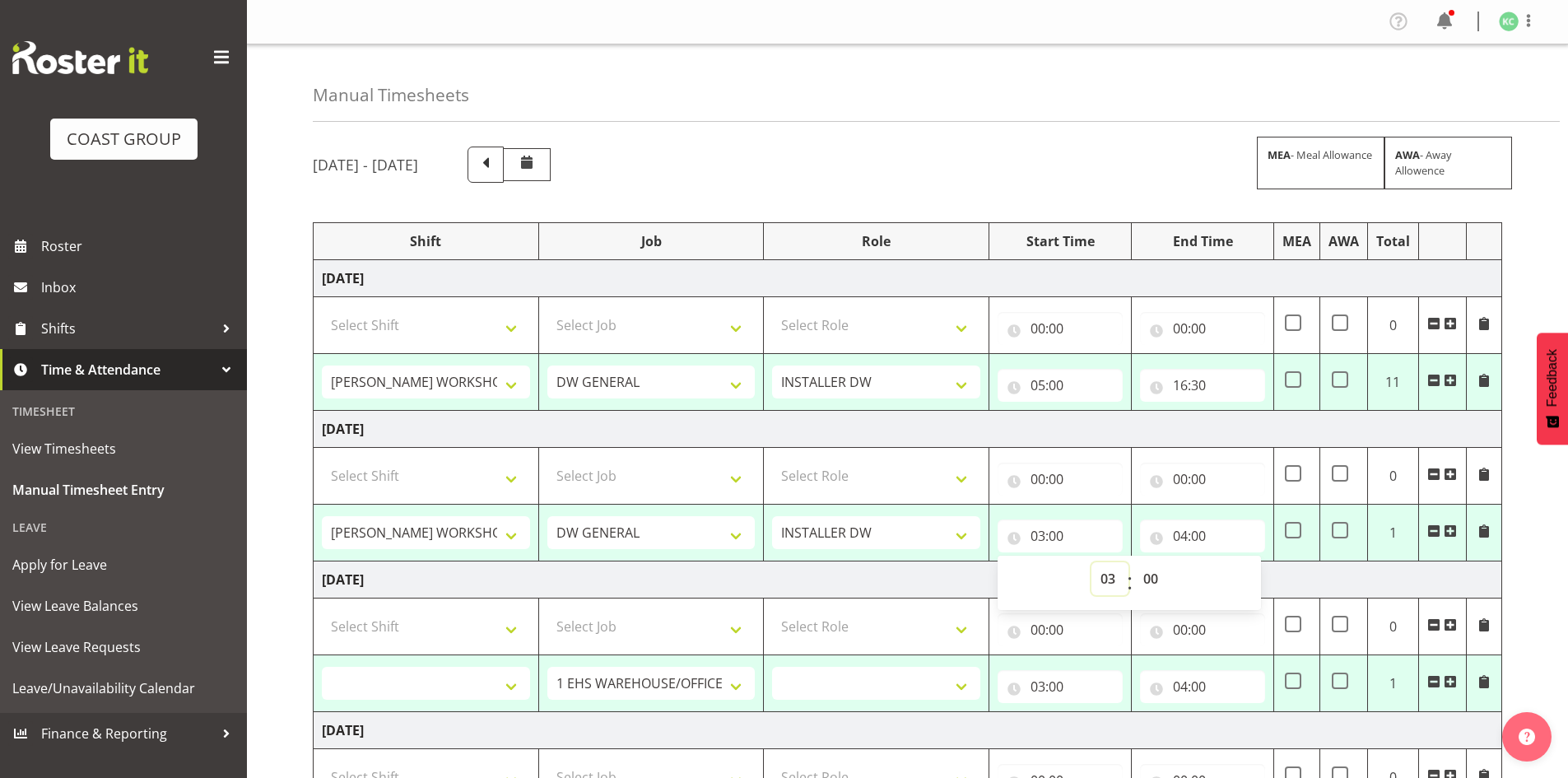
drag, startPoint x: 1106, startPoint y: 575, endPoint x: 1107, endPoint y: 564, distance: 11.0
click at [1106, 575] on select "00 01 02 03 04 05 06 07 08 09 10 11 12 13 14 15 16 17 18 19 20 21 22 23" at bounding box center [1110, 579] width 37 height 33
select select "5"
click at [1092, 563] on select "00 01 02 03 04 05 06 07 08 09 10 11 12 13 14 15 16 17 18 19 20 21 22 23" at bounding box center [1110, 579] width 37 height 33
type input "05:00"
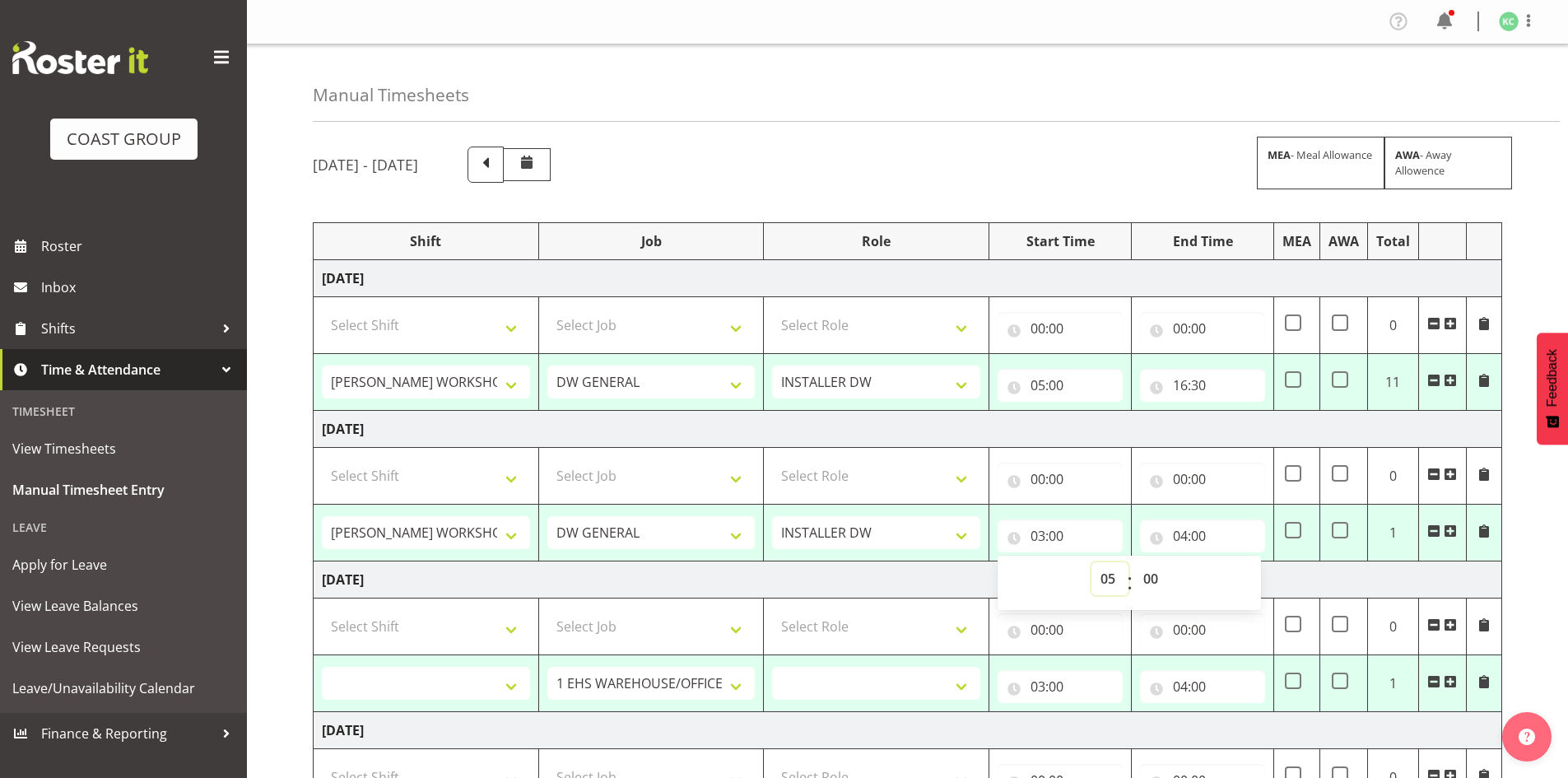
select select
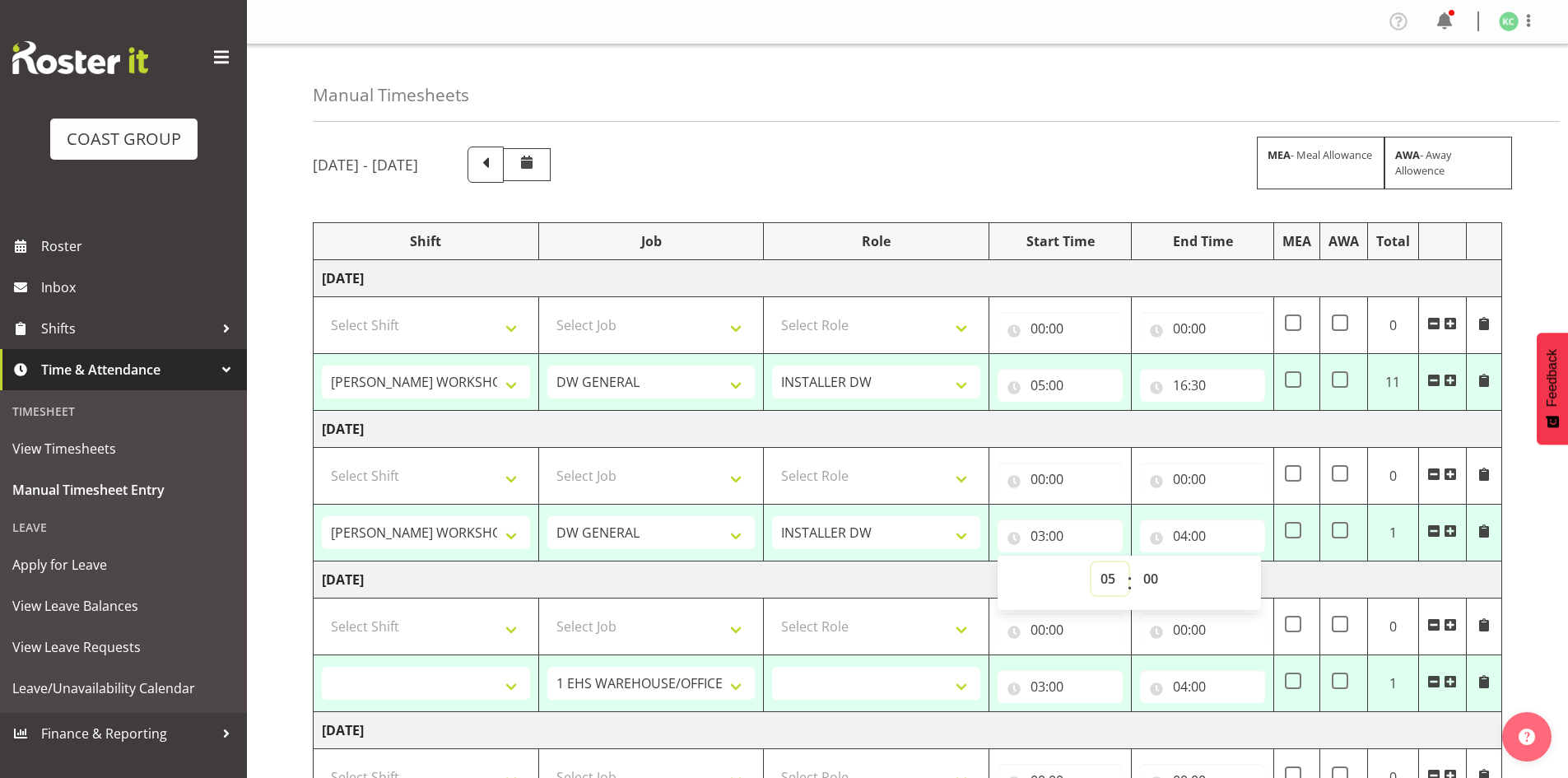
select select
click at [1295, 580] on td "Friday 26th September 2025" at bounding box center [907, 580] width 1188 height 37
click at [1178, 534] on input "04:00" at bounding box center [1203, 535] width 125 height 33
click at [1247, 576] on select "00 01 02 03 04 05 06 07 08 09 10 11 12 13 14 15 16 17 18 19 20 21 22 23" at bounding box center [1251, 579] width 37 height 33
select select "14"
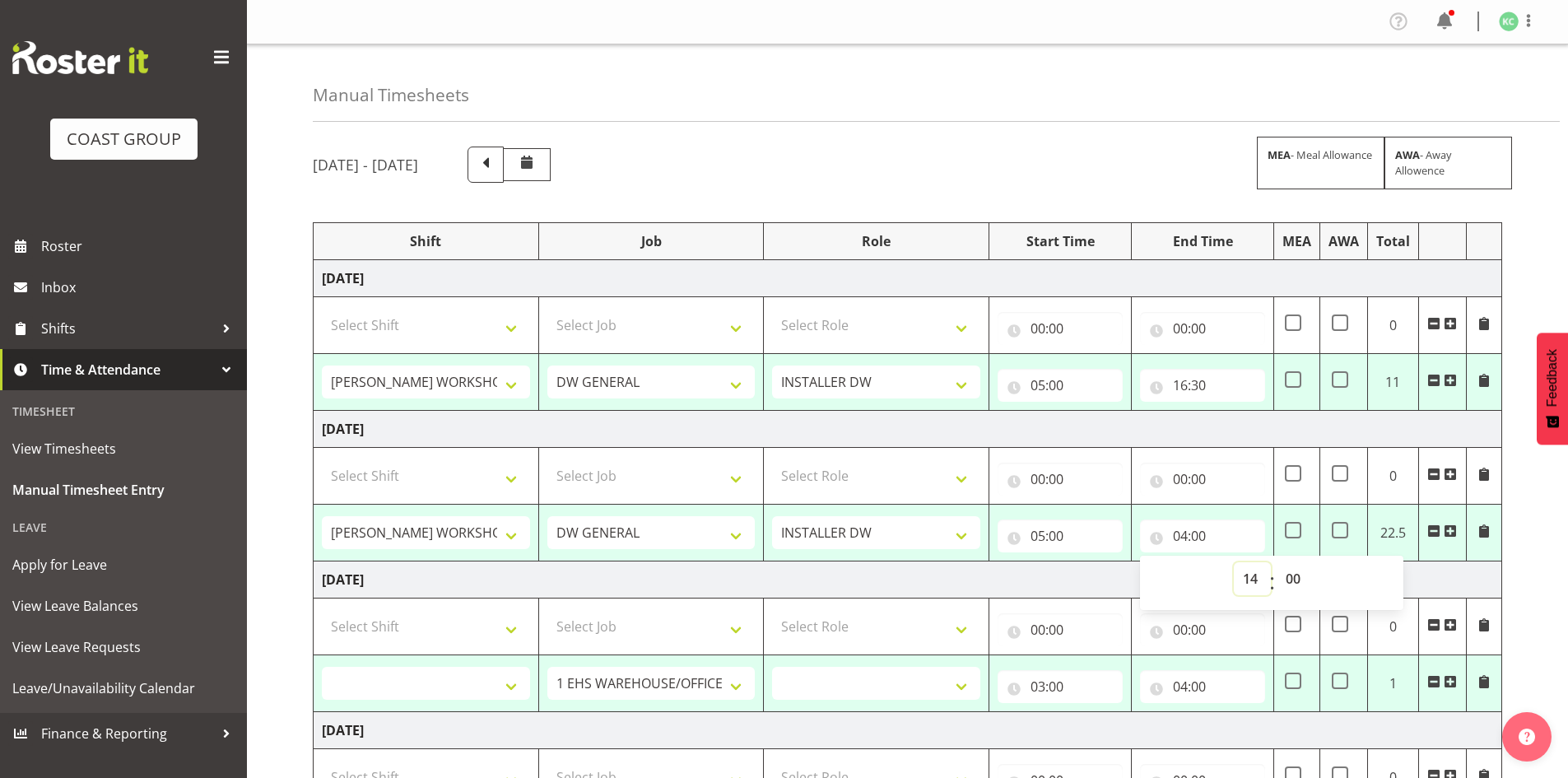
click at [1233, 563] on select "00 01 02 03 04 05 06 07 08 09 10 11 12 13 14 15 16 17 18 19 20 21 22 23" at bounding box center [1251, 579] width 37 height 33
type input "14:00"
select select
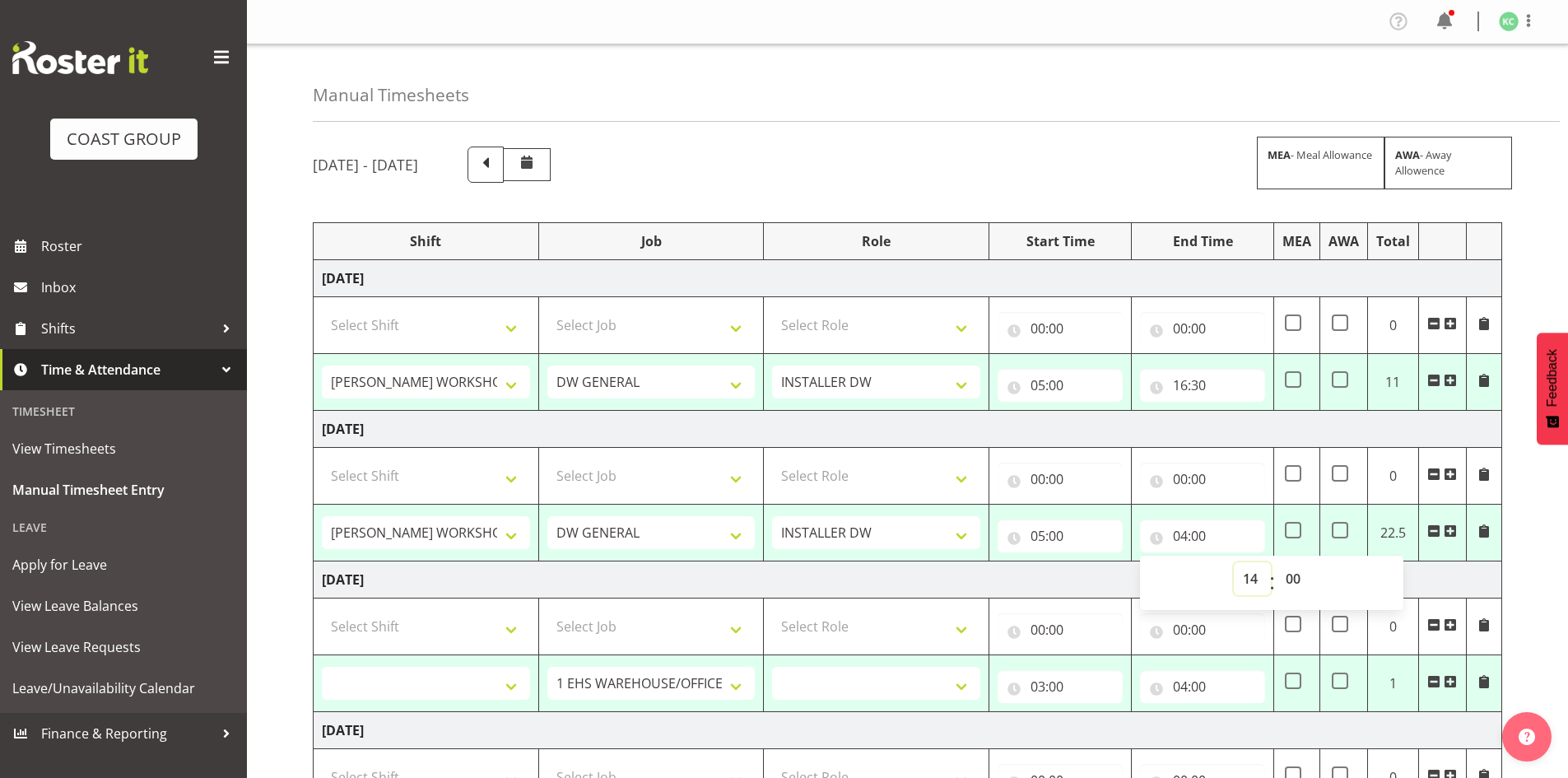
select select
click at [1429, 578] on td "Friday 26th September 2025" at bounding box center [907, 580] width 1188 height 37
click at [504, 689] on select "AKL SIGN ADMIN1 (LEAVE ALONE, DONT MAKE INACTIVE) DW ACCOUNT MANAGERS DW AKL PR…" at bounding box center [426, 683] width 208 height 33
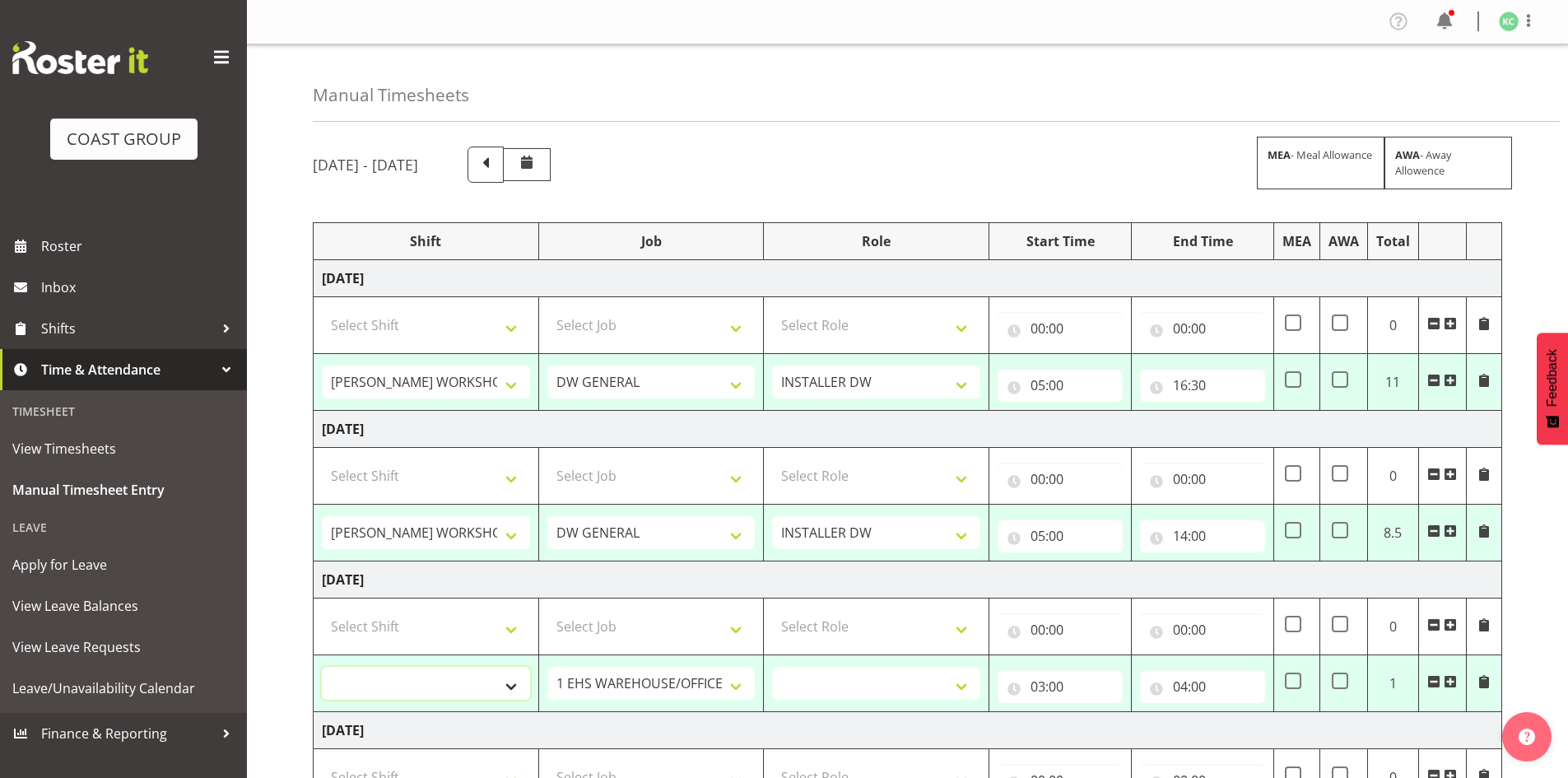
select select "16481"
click at [322, 667] on select "AKL SIGN ADMIN1 (LEAVE ALONE, DONT MAKE INACTIVE) DW ACCOUNT MANAGERS DW AKL PR…" at bounding box center [426, 683] width 208 height 33
select select
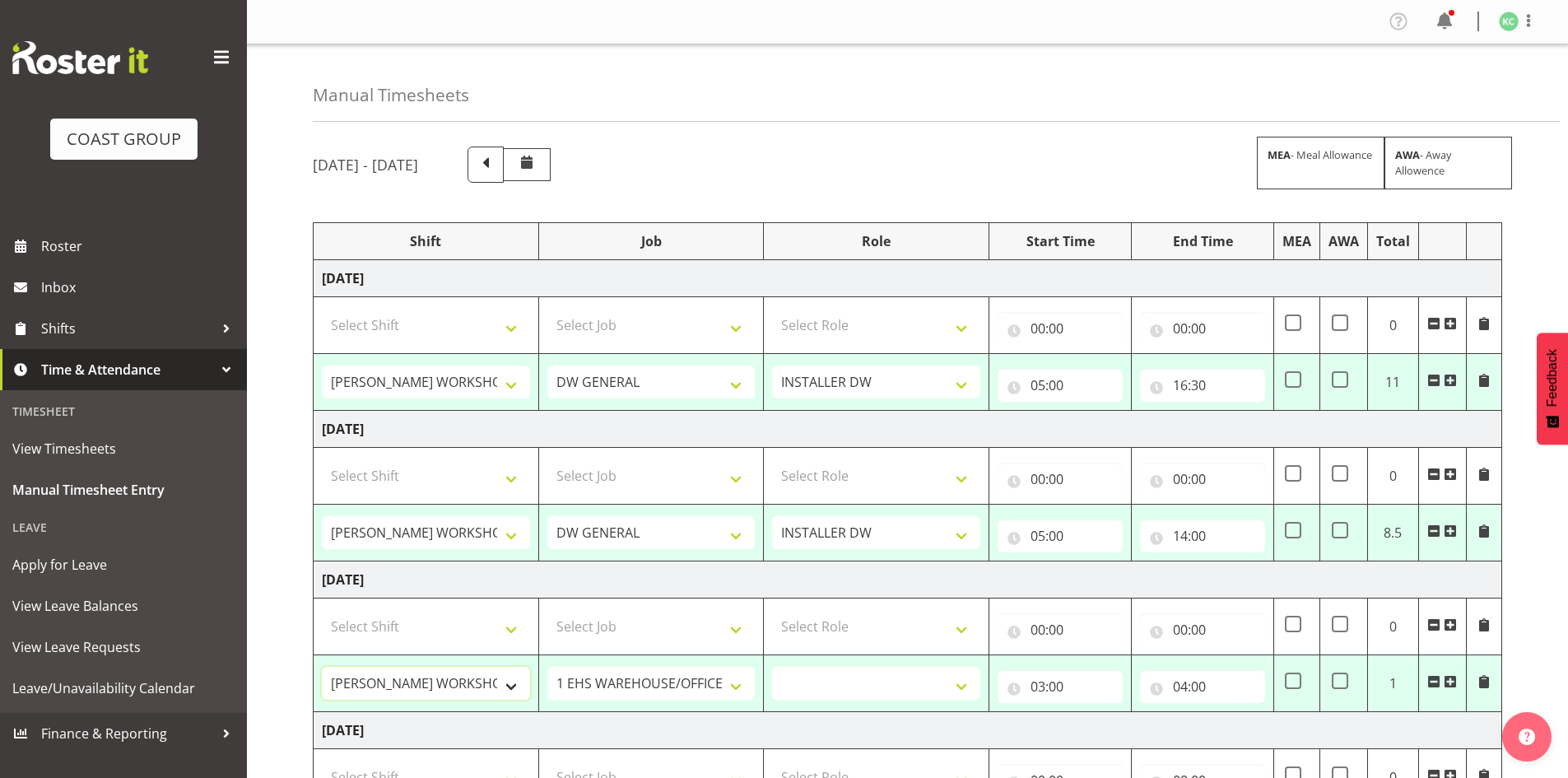
select select
click at [594, 678] on select "1 Carlton Events 1 Carlton Hamilton 1 Carlton Wellington 1 EHS WAREHOUSE/OFFICE…" at bounding box center [651, 683] width 208 height 33
select select "1881"
click at [547, 667] on select "1 Carlton Events 1 Carlton Hamilton 1 Carlton Wellington 1 EHS WAREHOUSE/OFFICE…" at bounding box center [651, 683] width 208 height 33
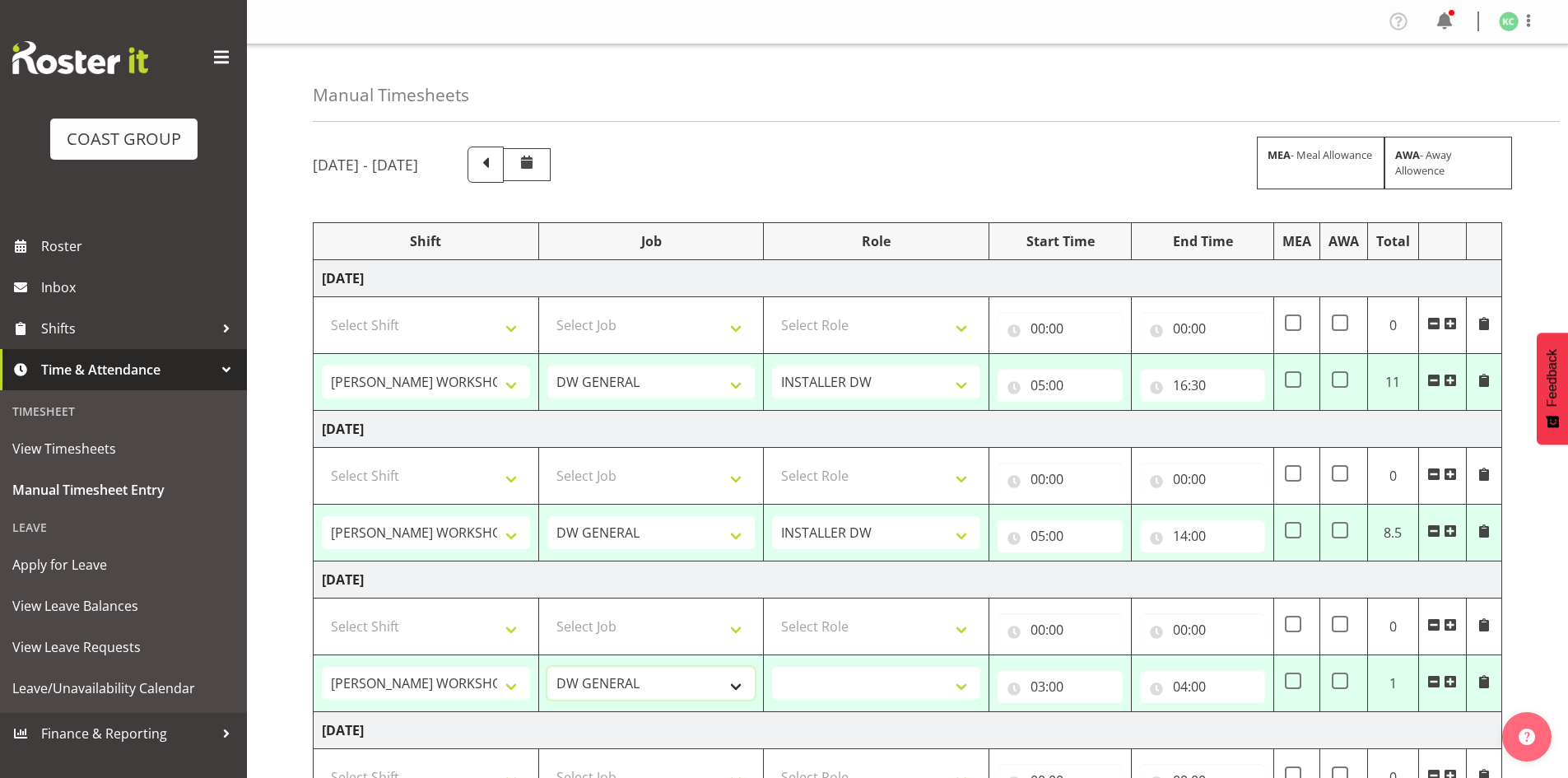
select select
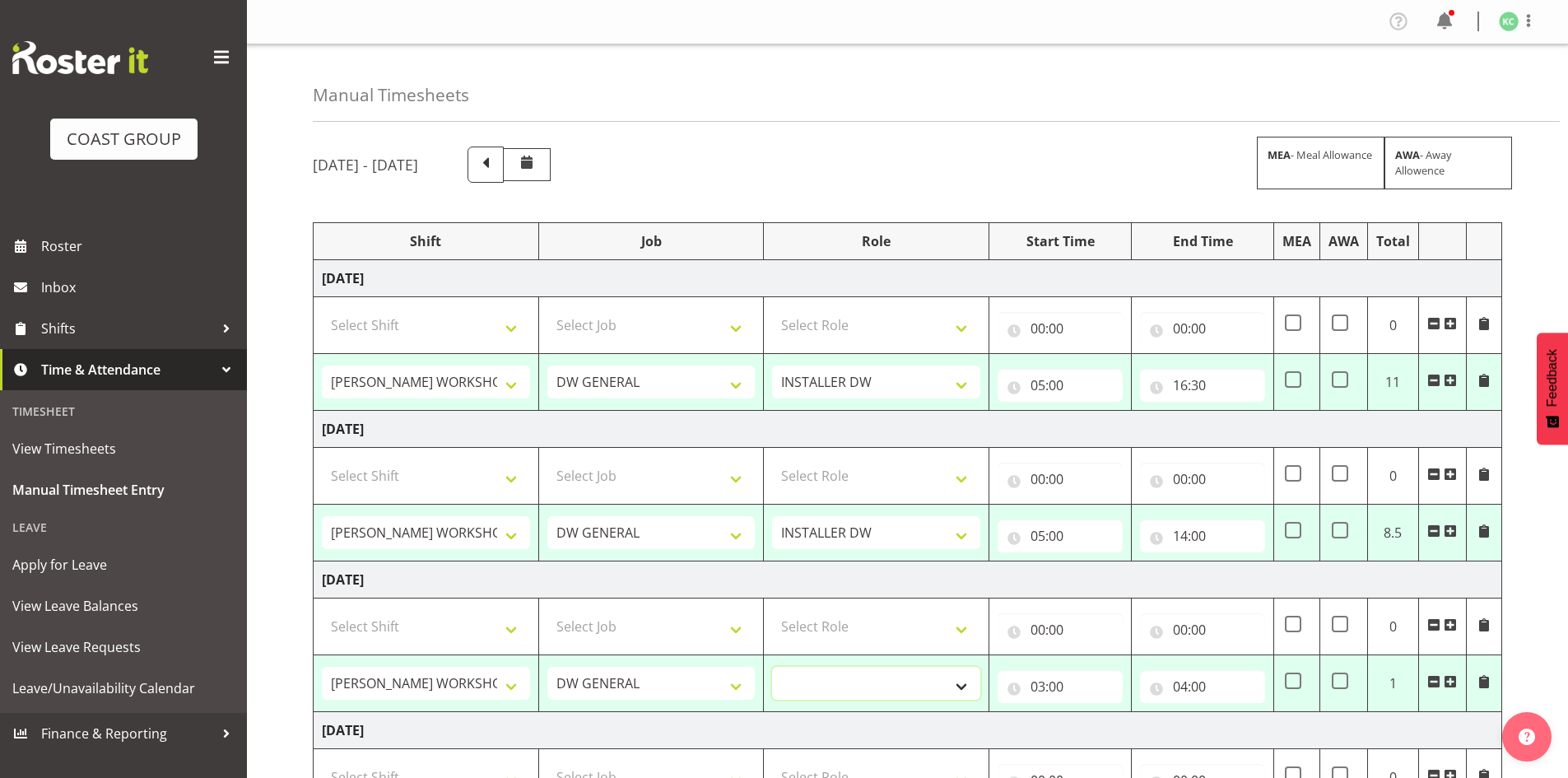
click at [856, 679] on select "INSTALLER DW" at bounding box center [877, 683] width 208 height 33
select select "219"
click at [772, 667] on select "INSTALLER DW" at bounding box center [877, 683] width 208 height 33
select select
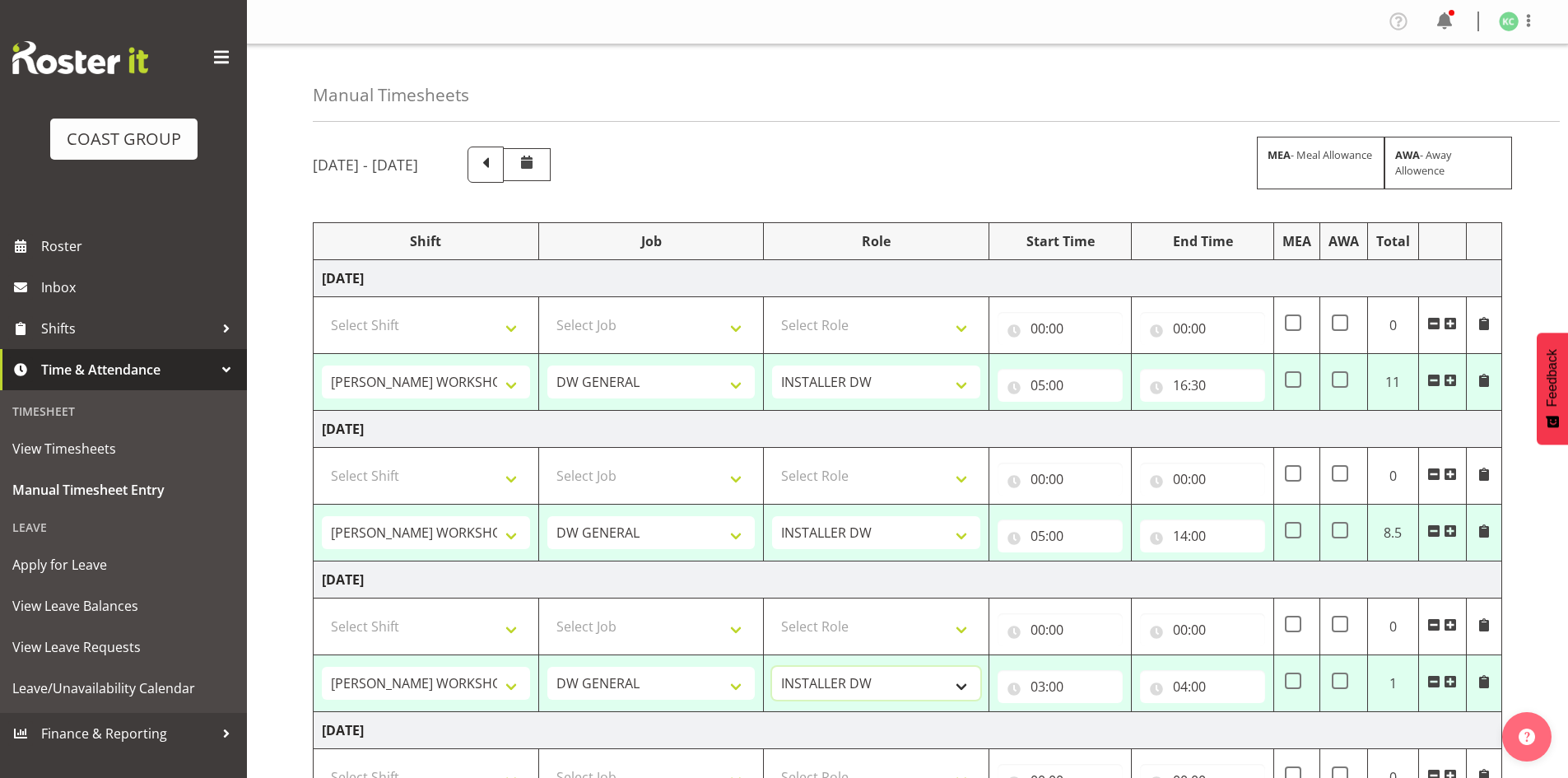
select select
click at [1038, 683] on input "03:00" at bounding box center [1060, 687] width 125 height 33
click at [1105, 722] on select "00 01 02 03 04 05 06 07 08 09 10 11 12 13 14 15 16 17 18 19 20 21 22 23" at bounding box center [1110, 729] width 37 height 33
select select "5"
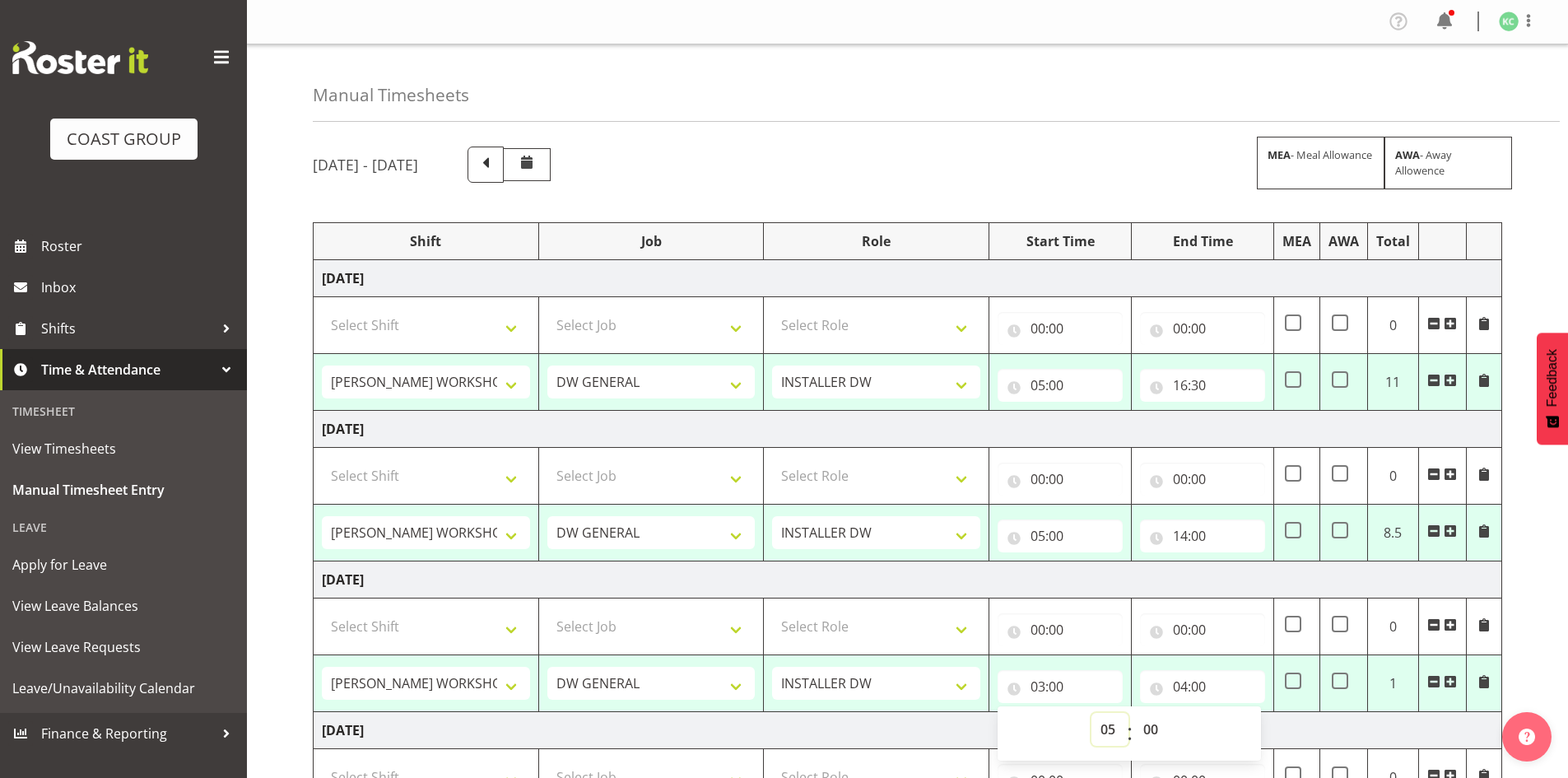
click at [1092, 713] on select "00 01 02 03 04 05 06 07 08 09 10 11 12 13 14 15 16 17 18 19 20 21 22 23" at bounding box center [1110, 729] width 37 height 33
type input "05:00"
select select
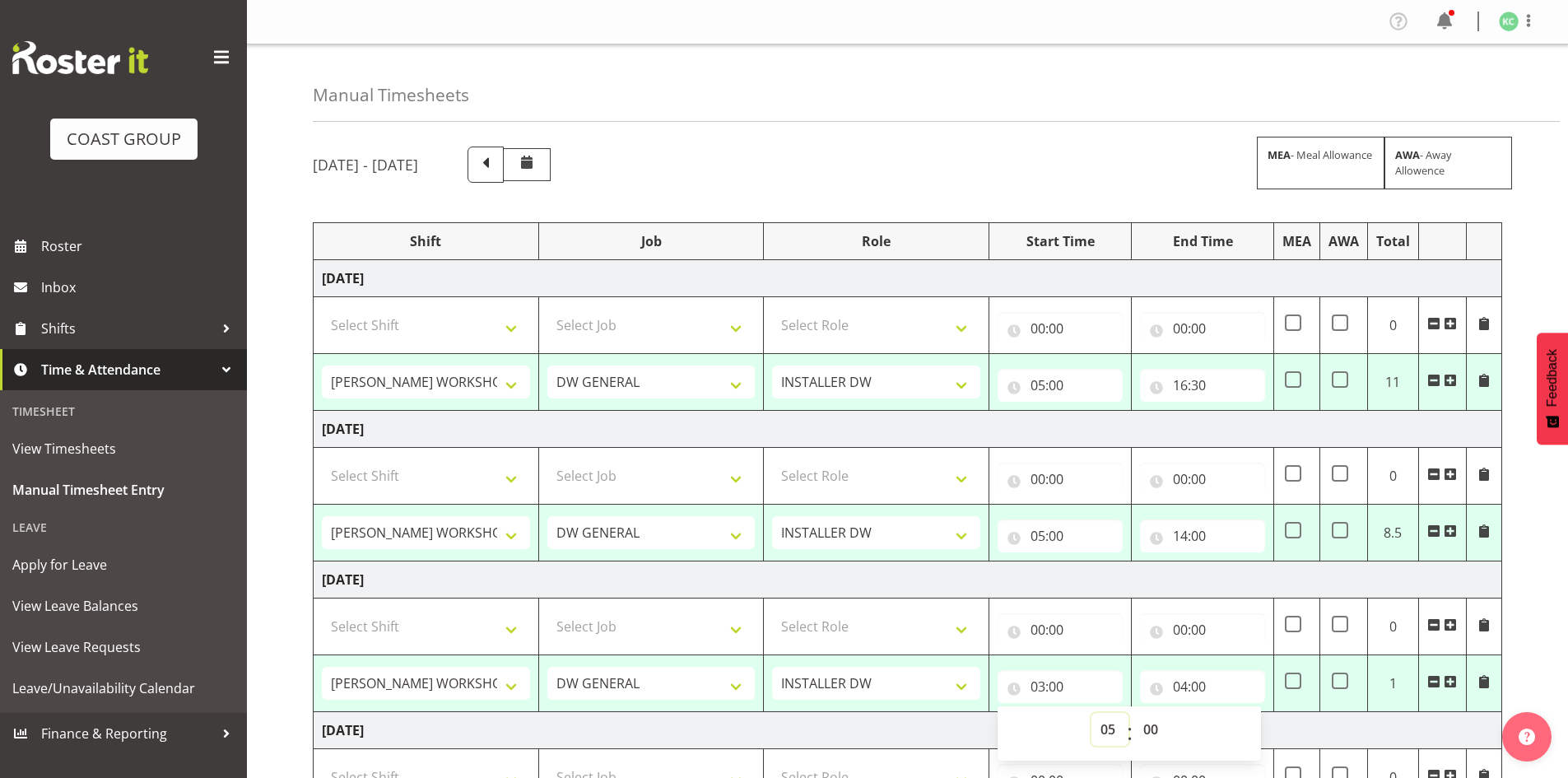
select select
click at [1179, 684] on input "04:00" at bounding box center [1203, 687] width 125 height 33
drag, startPoint x: 1253, startPoint y: 730, endPoint x: 1251, endPoint y: 722, distance: 8.2
click at [1253, 730] on select "00 01 02 03 04 05 06 07 08 09 10 11 12 13 14 15 16 17 18 19 20 21 22 23" at bounding box center [1251, 729] width 37 height 33
select select "14"
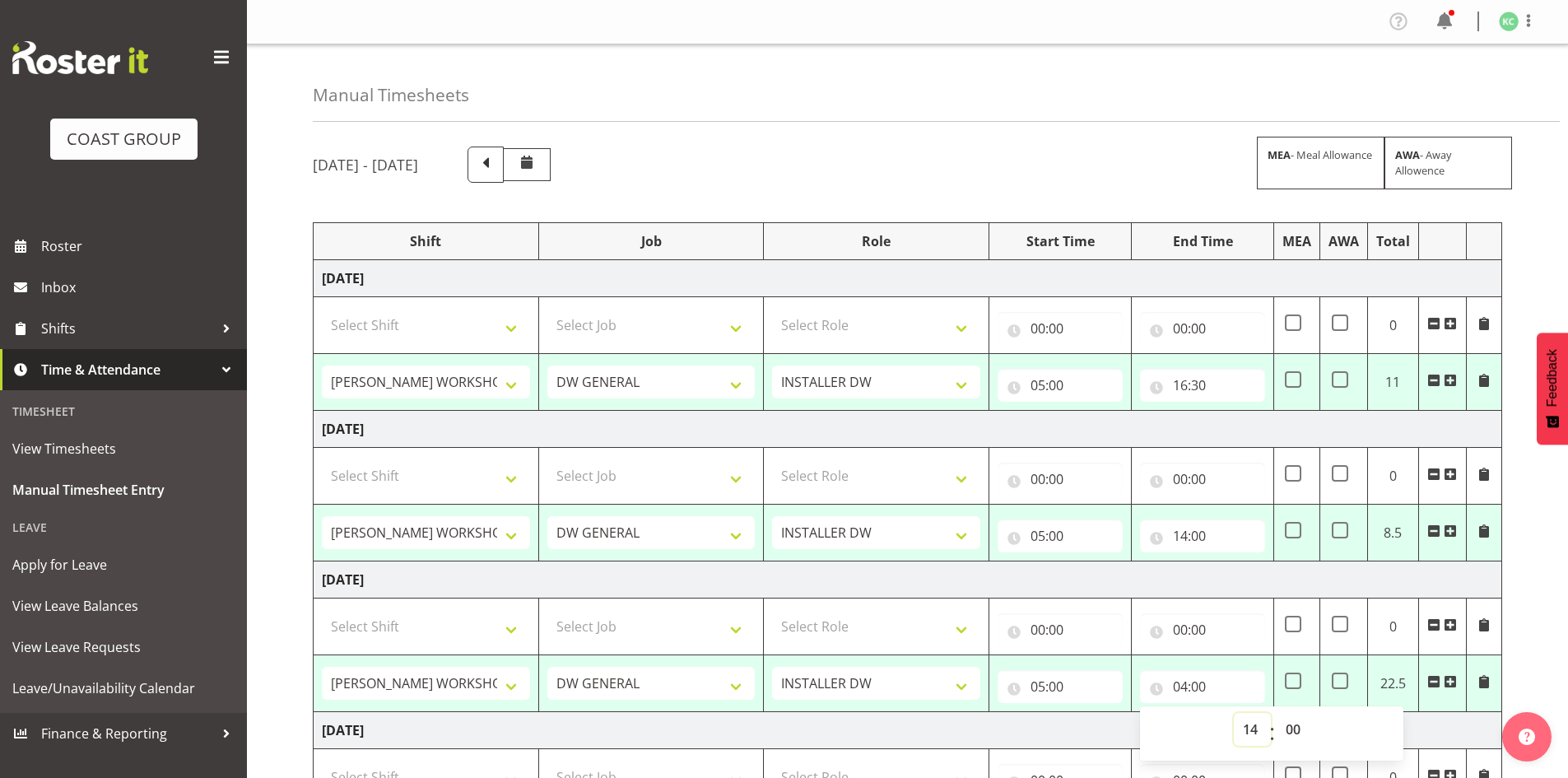
click at [1233, 713] on select "00 01 02 03 04 05 06 07 08 09 10 11 12 13 14 15 16 17 18 19 20 21 22 23" at bounding box center [1251, 729] width 37 height 33
type input "14:00"
select select
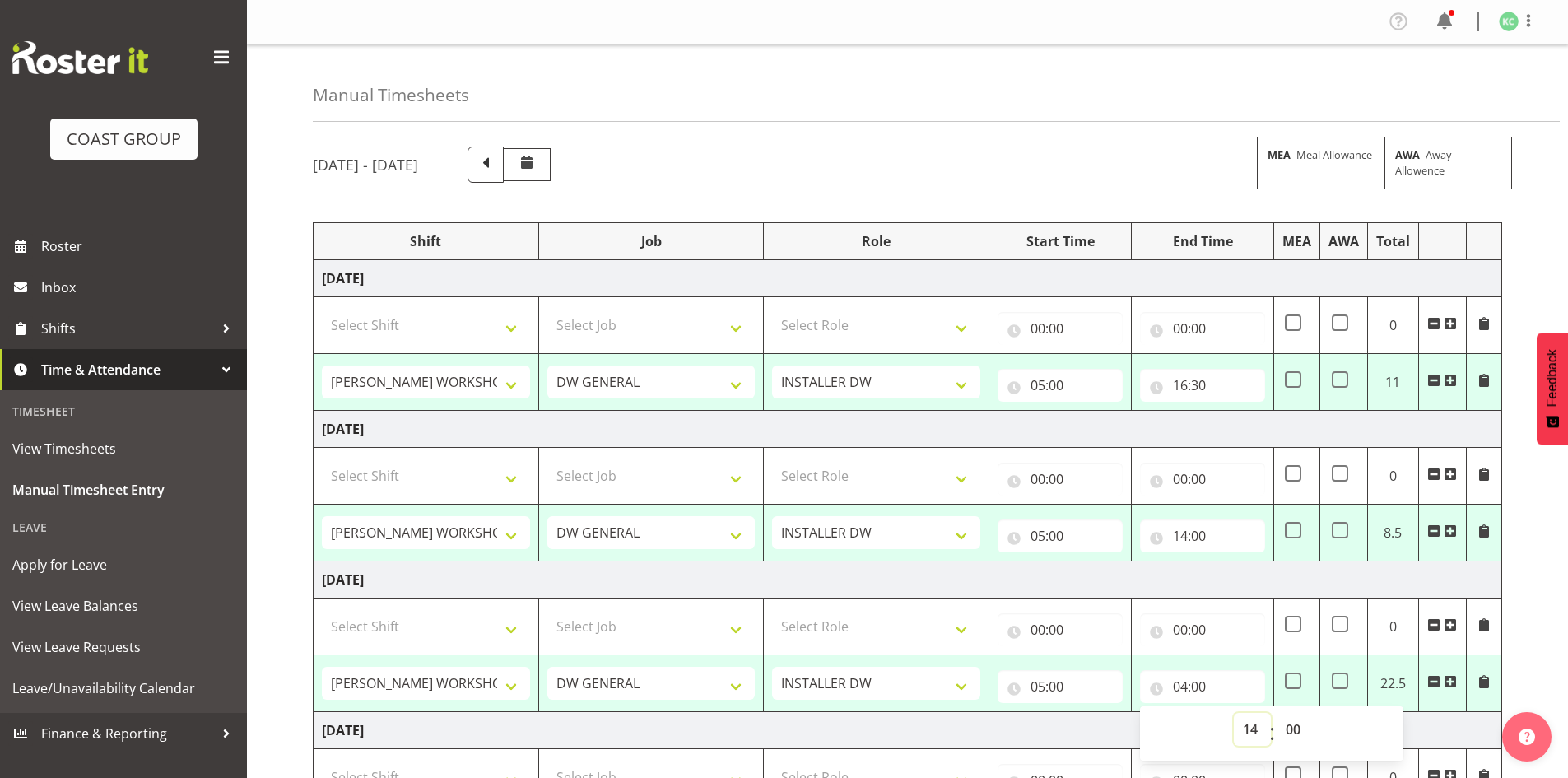
select select
click at [1529, 681] on div "September 24th - September 30th 2025 MEA - Meal Allowance AWA - Away Allowence …" at bounding box center [940, 714] width 1256 height 1160
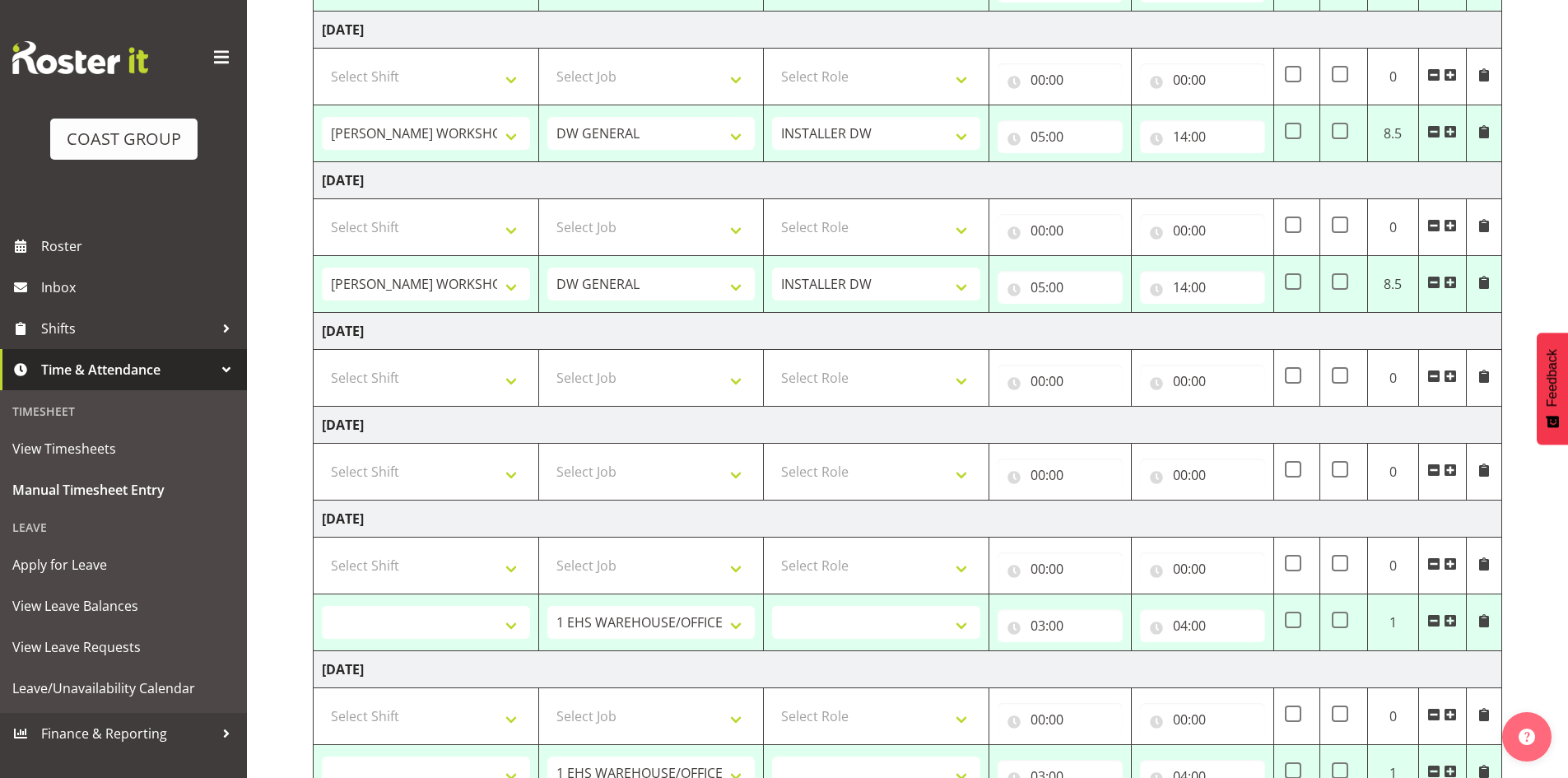
scroll to position [412, 0]
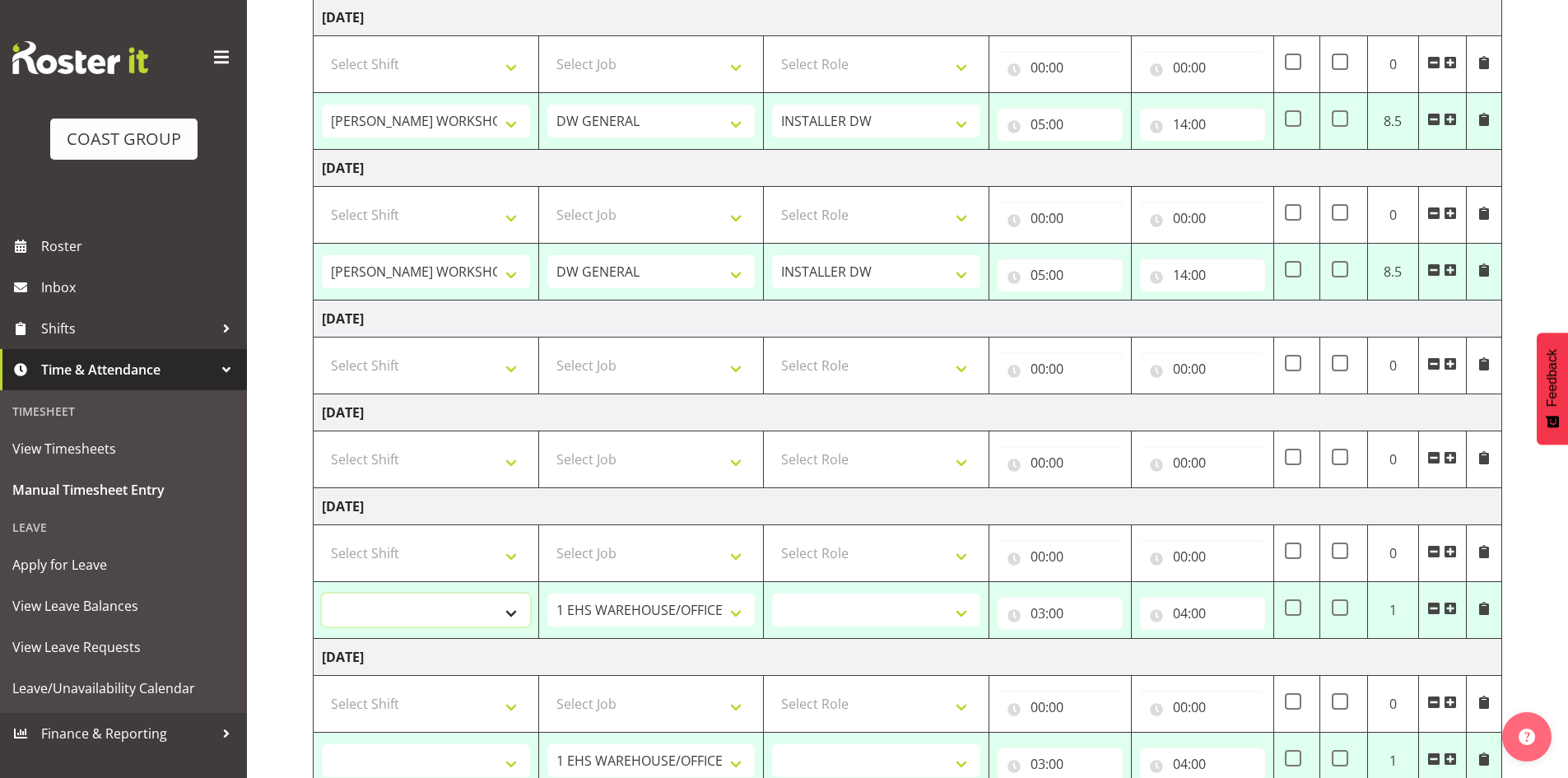
click at [487, 611] on select "AKL SIGN ADMIN1 (LEAVE ALONE, DONT MAKE INACTIVE) DW ACCOUNT MANAGERS DW AKL PR…" at bounding box center [426, 610] width 208 height 33
select select "16481"
click at [322, 594] on select "AKL SIGN ADMIN1 (LEAVE ALONE, DONT MAKE INACTIVE) DW ACCOUNT MANAGERS DW AKL PR…" at bounding box center [426, 610] width 208 height 33
select select
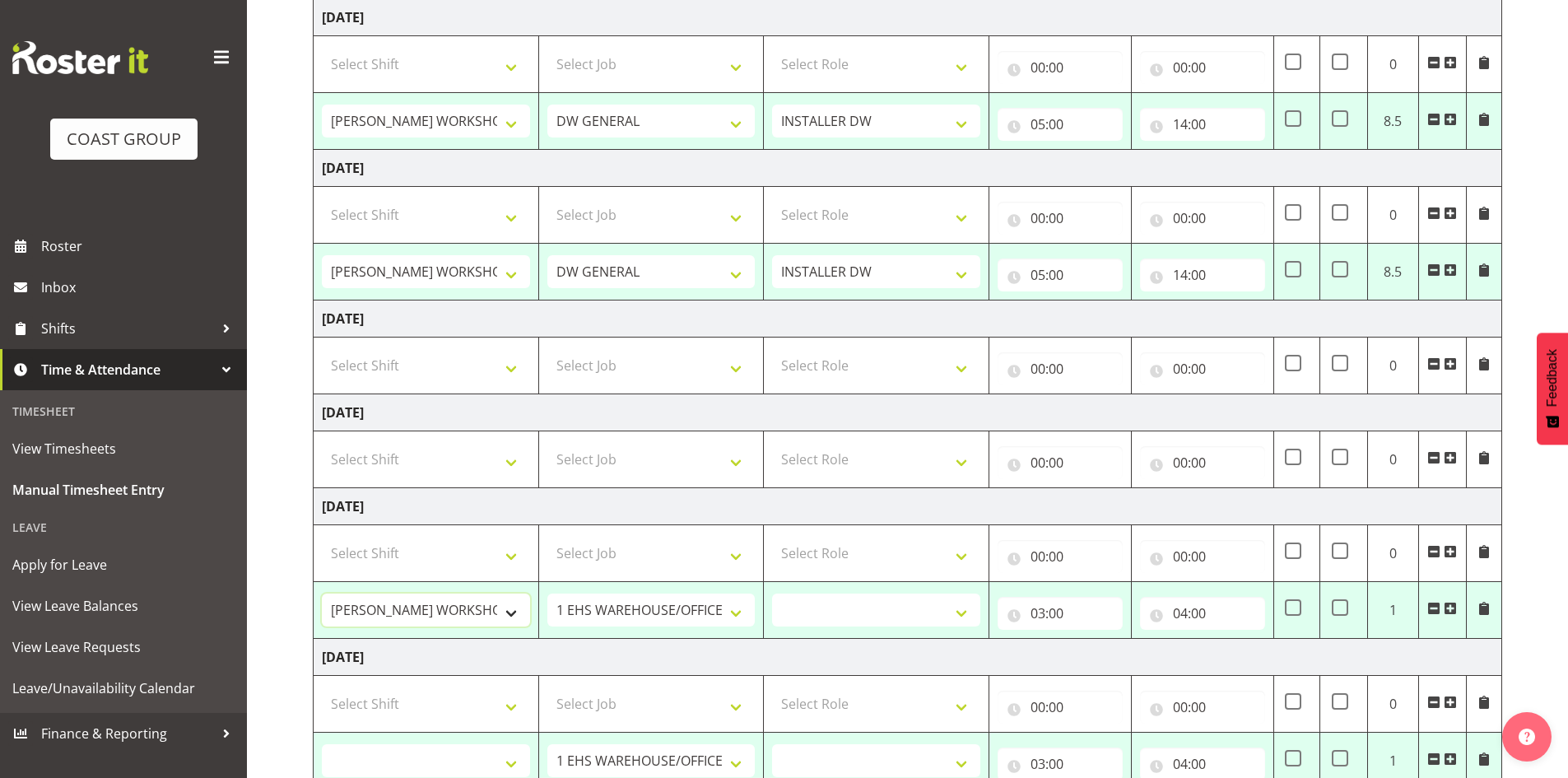
select select
click at [617, 610] on select "1 Carlton Events 1 Carlton Hamilton 1 Carlton Wellington 1 EHS WAREHOUSE/OFFICE…" at bounding box center [651, 610] width 208 height 33
select select "1881"
click at [547, 594] on select "1 Carlton Events 1 Carlton Hamilton 1 Carlton Wellington 1 EHS WAREHOUSE/OFFICE…" at bounding box center [651, 610] width 208 height 33
select select
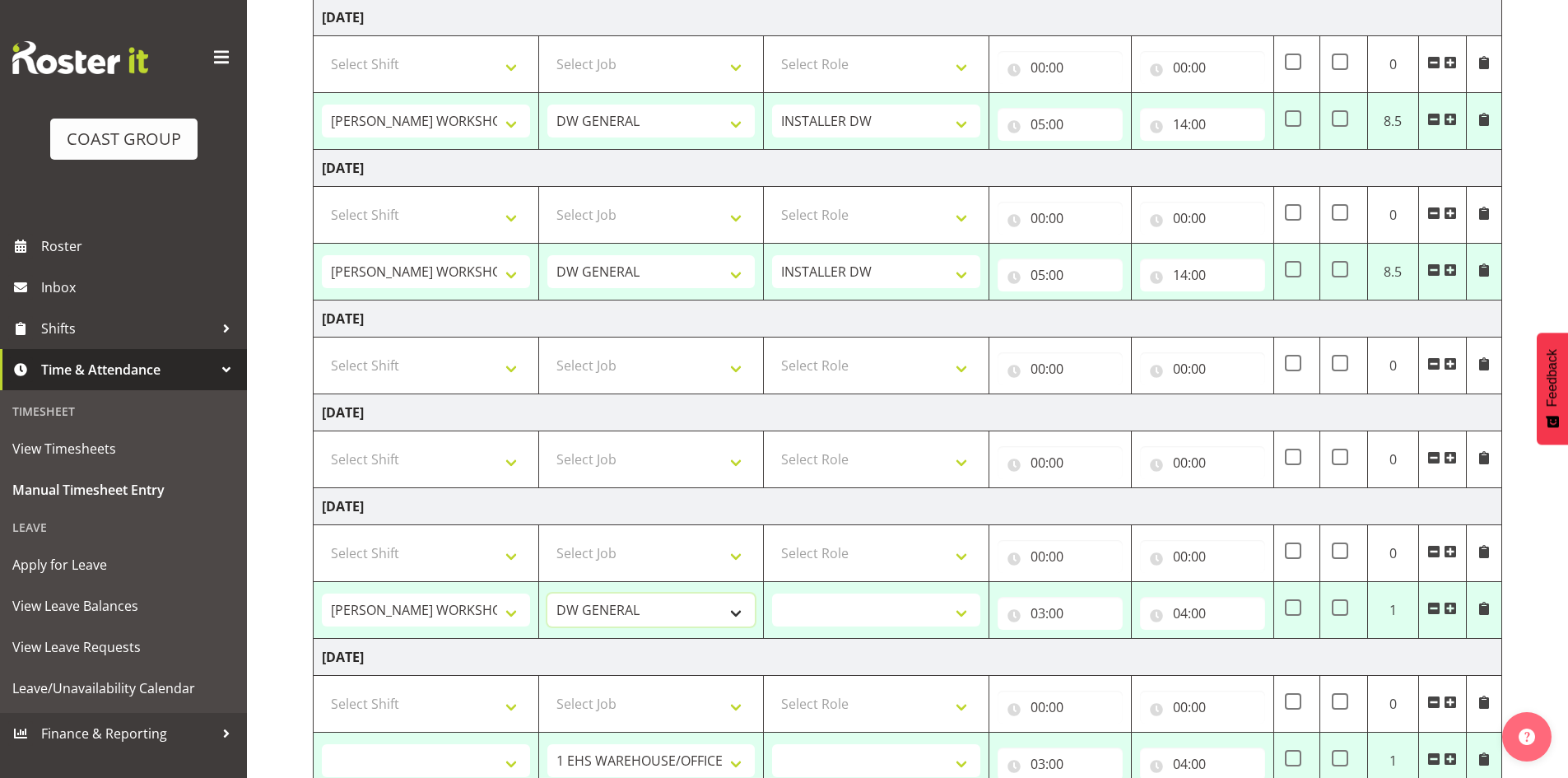
select select
click at [912, 596] on select "INSTALLER DW" at bounding box center [877, 610] width 208 height 33
select select "219"
click at [772, 594] on select "INSTALLER DW" at bounding box center [877, 610] width 208 height 33
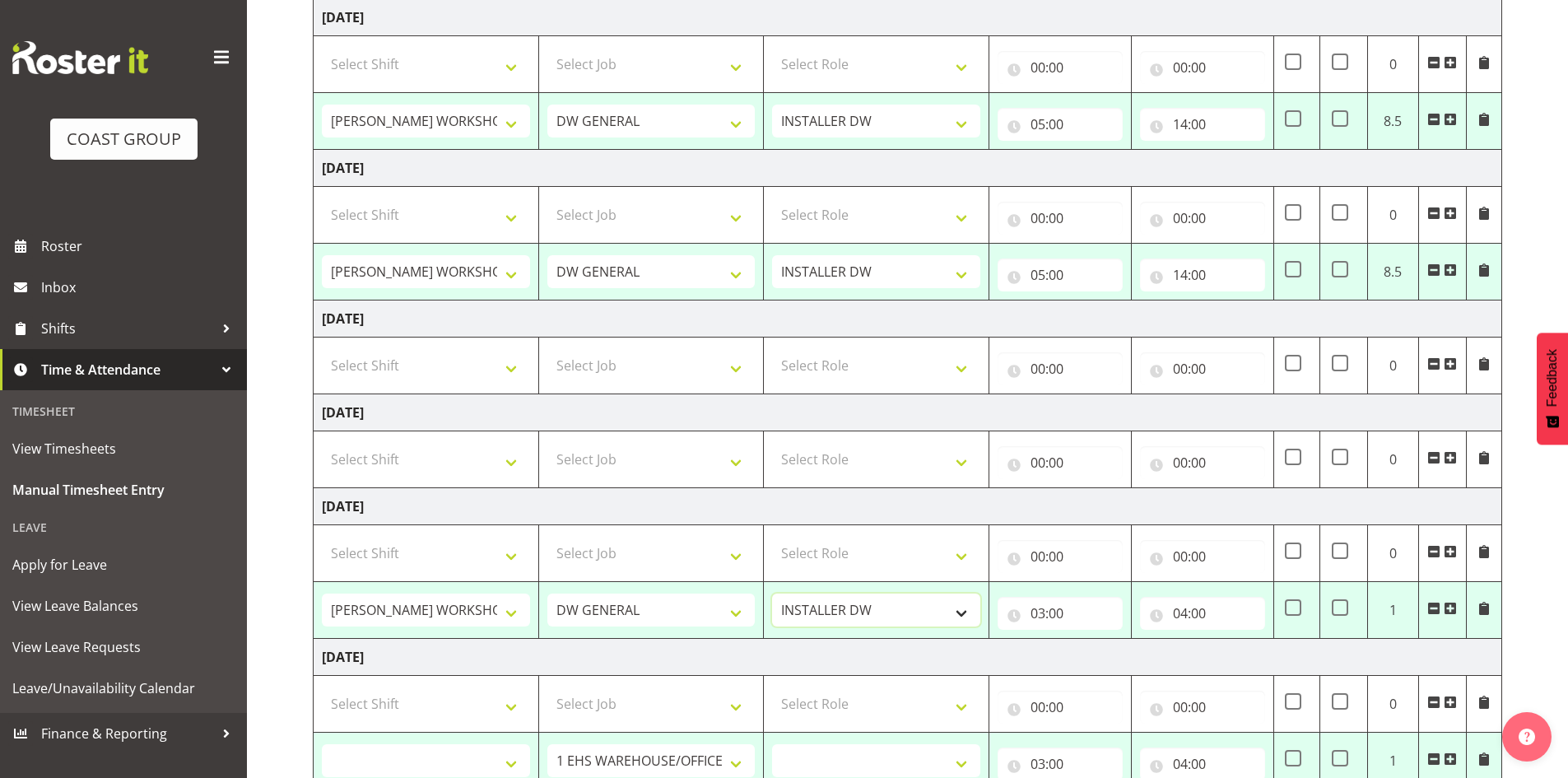
select select
click at [1030, 608] on input "03:00" at bounding box center [1060, 613] width 125 height 33
click at [1120, 651] on select "00 01 02 03 04 05 06 07 08 09 10 11 12 13 14 15 16 17 18 19 20 21 22 23" at bounding box center [1110, 656] width 37 height 33
select select "5"
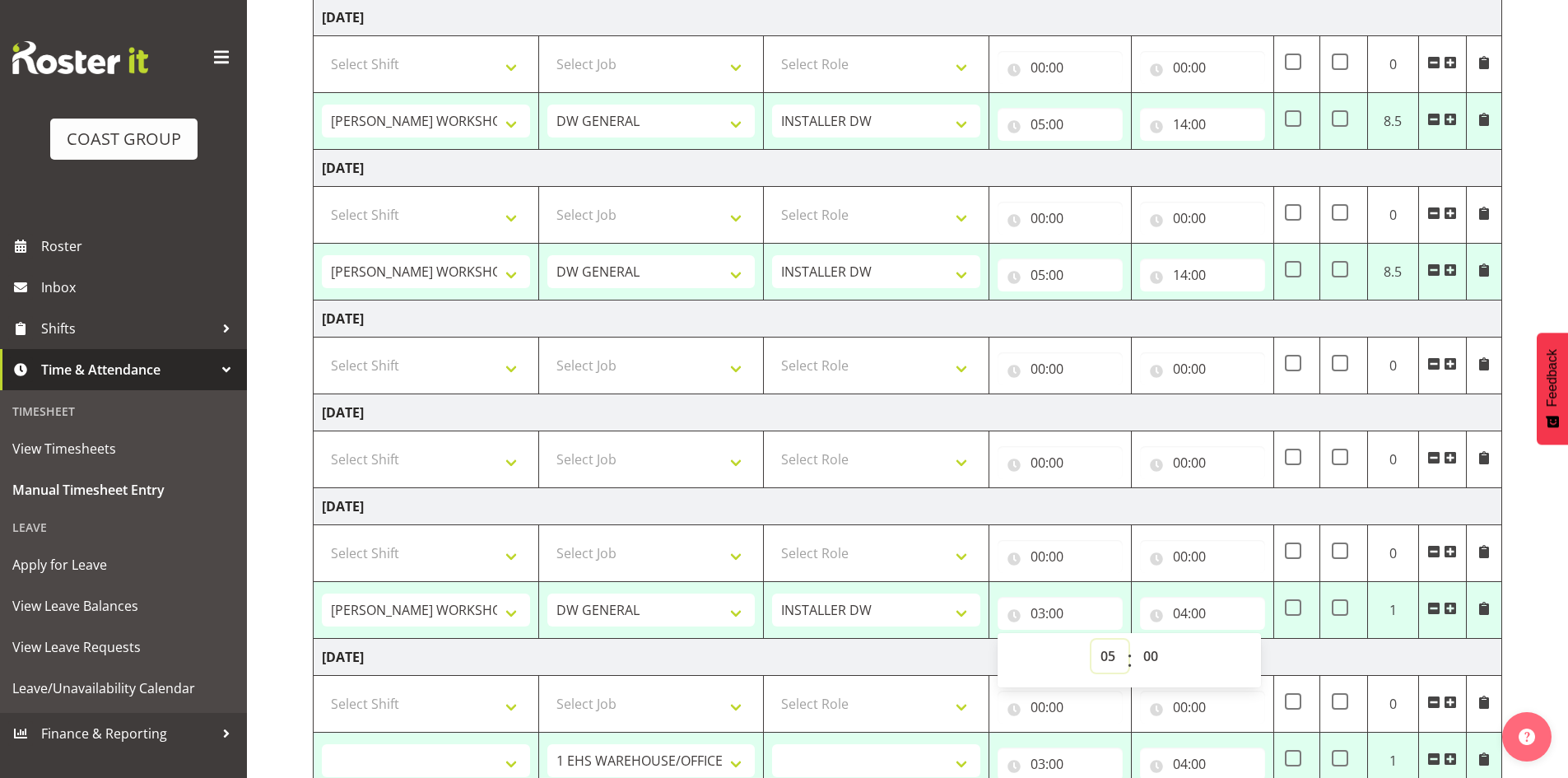
click at [1092, 640] on select "00 01 02 03 04 05 06 07 08 09 10 11 12 13 14 15 16 17 18 19 20 21 22 23" at bounding box center [1110, 656] width 37 height 33
type input "05:00"
select select
click at [1310, 656] on td "Tuesday 30th September 2025" at bounding box center [907, 657] width 1188 height 37
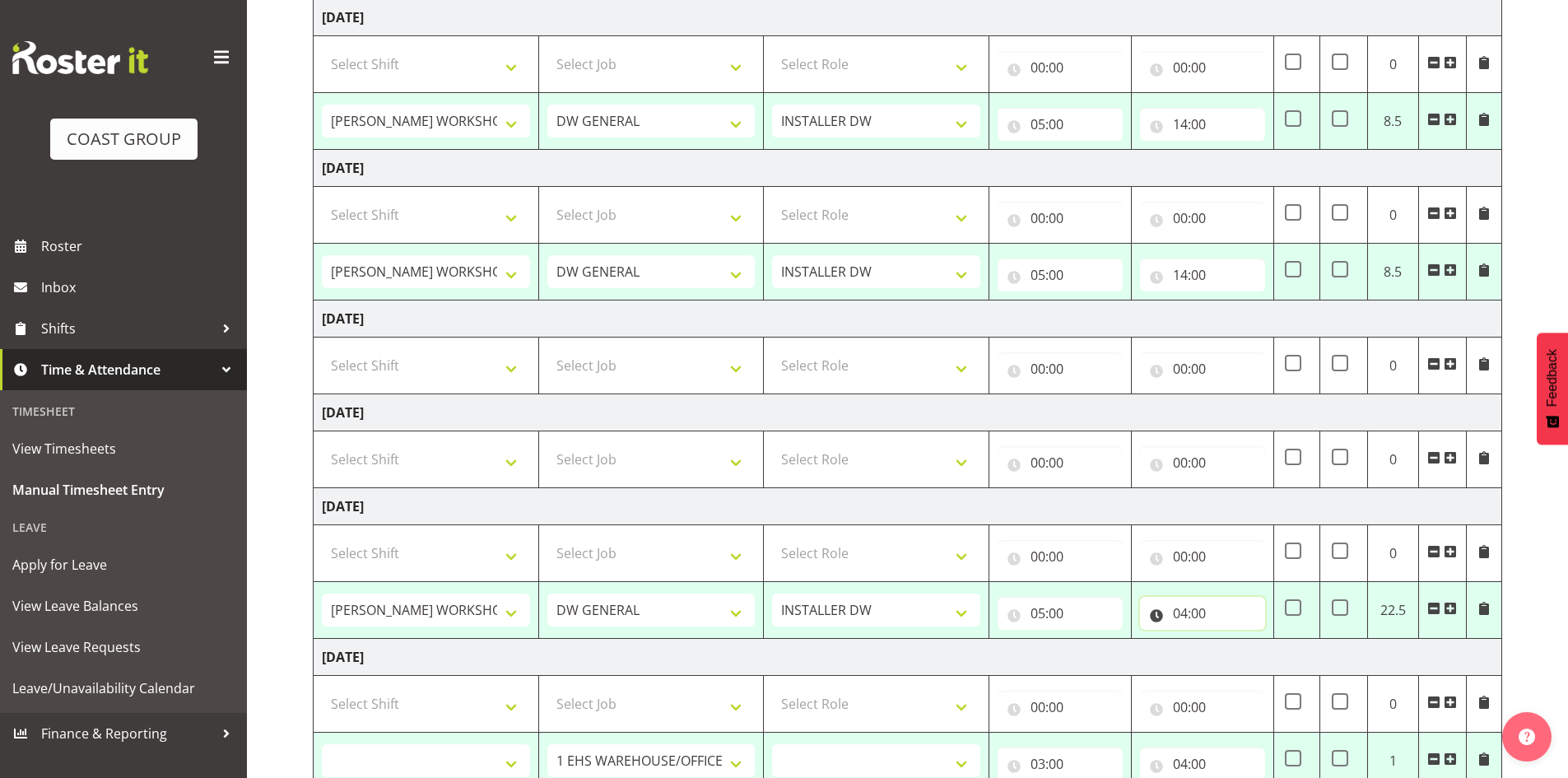
click at [1183, 611] on input "04:00" at bounding box center [1203, 613] width 125 height 33
click at [1247, 659] on select "00 01 02 03 04 05 06 07 08 09 10 11 12 13 14 15 16 17 18 19 20 21 22 23" at bounding box center [1251, 656] width 37 height 33
select select "14"
click at [1233, 640] on select "00 01 02 03 04 05 06 07 08 09 10 11 12 13 14 15 16 17 18 19 20 21 22 23" at bounding box center [1251, 656] width 37 height 33
type input "14:00"
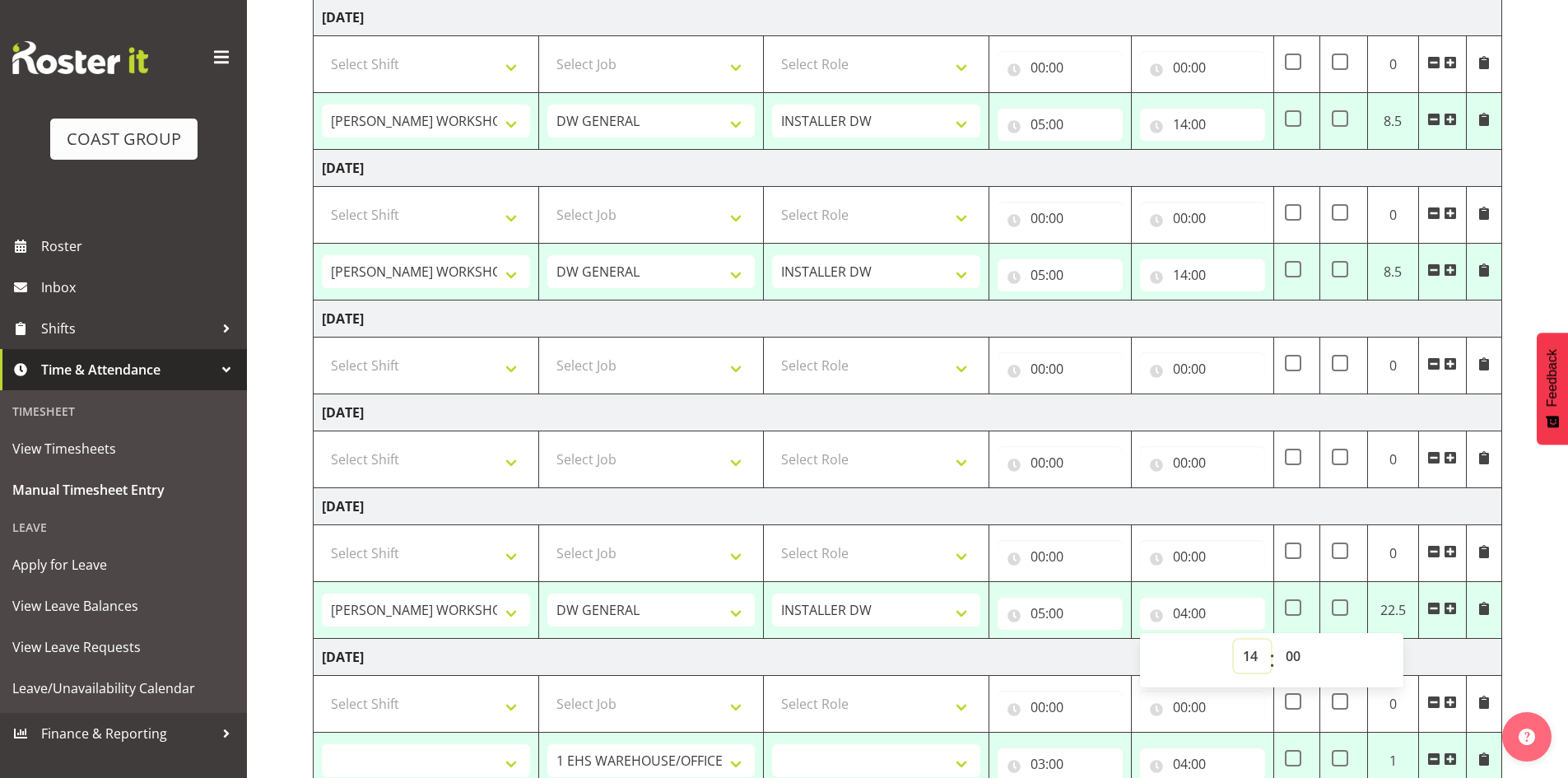
select select
click at [1439, 664] on td "Tuesday 30th September 2025" at bounding box center [907, 657] width 1188 height 37
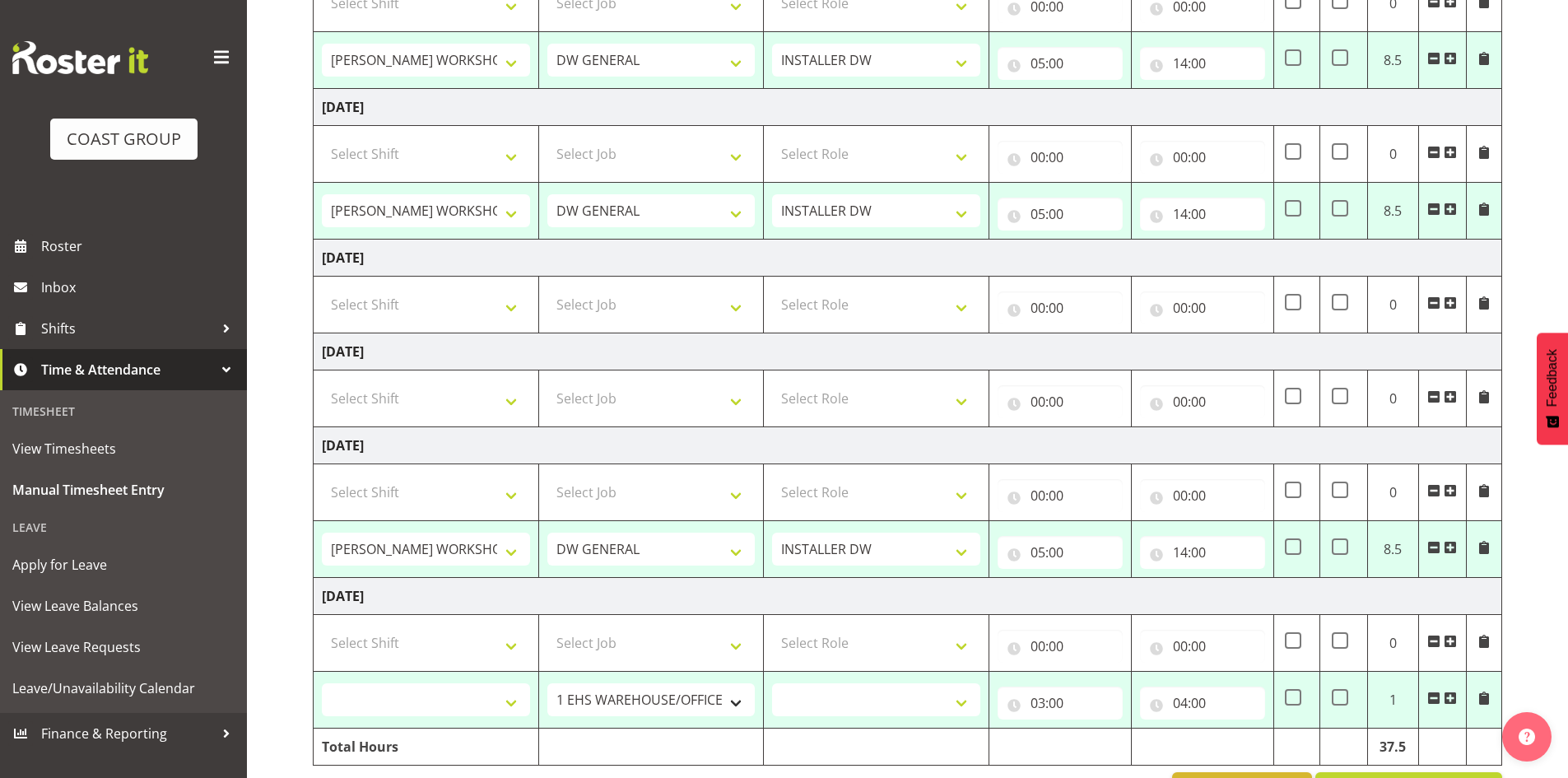
scroll to position [528, 0]
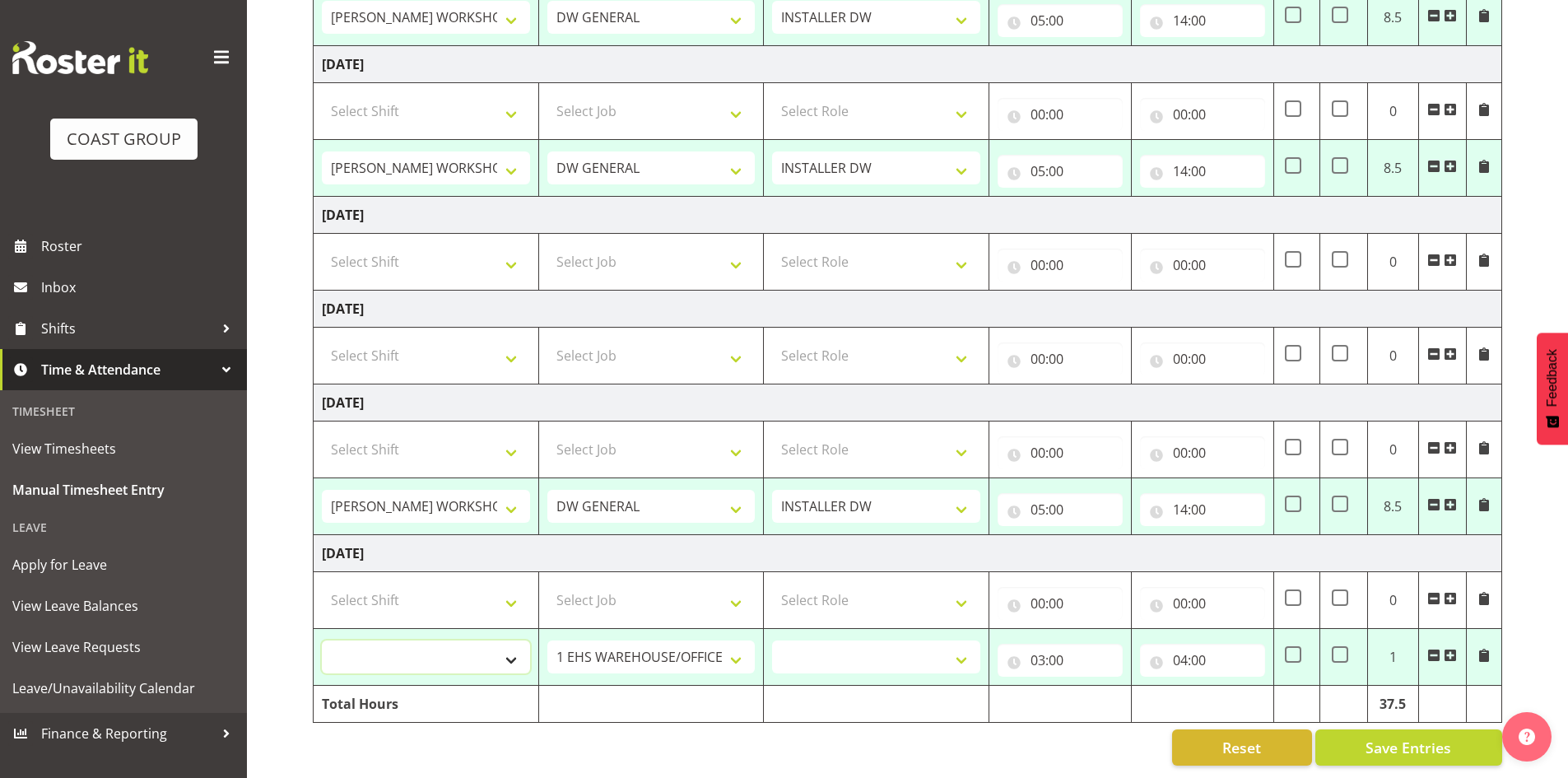
click at [416, 641] on select "AKL SIGN ADMIN1 (LEAVE ALONE, DONT MAKE INACTIVE) DW ACCOUNT MANAGERS DW AKL PR…" at bounding box center [426, 657] width 208 height 33
select select "16481"
click at [322, 641] on select "AKL SIGN ADMIN1 (LEAVE ALONE, DONT MAKE INACTIVE) DW ACCOUNT MANAGERS DW AKL PR…" at bounding box center [426, 657] width 208 height 33
select select
click at [621, 641] on select "1 Carlton Events 1 Carlton Hamilton 1 Carlton Wellington 1 EHS WAREHOUSE/OFFICE…" at bounding box center [651, 657] width 208 height 33
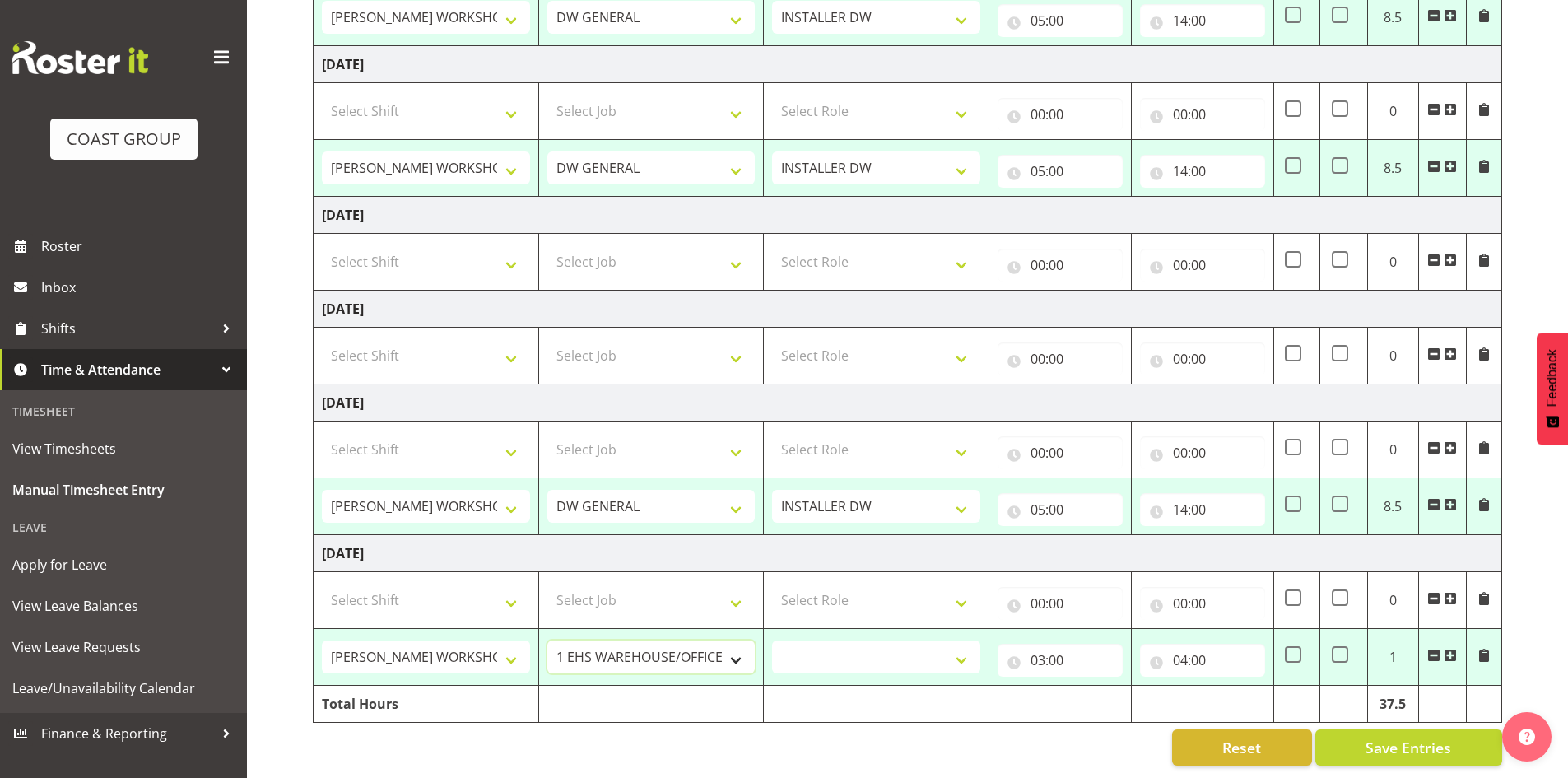
select select "1881"
click at [547, 641] on select "1 Carlton Events 1 Carlton Hamilton 1 Carlton Wellington 1 EHS WAREHOUSE/OFFICE…" at bounding box center [651, 657] width 208 height 33
click at [906, 656] on select "INSTALLER DW" at bounding box center [877, 657] width 208 height 33
select select "219"
click at [772, 641] on select "INSTALLER DW" at bounding box center [877, 657] width 208 height 33
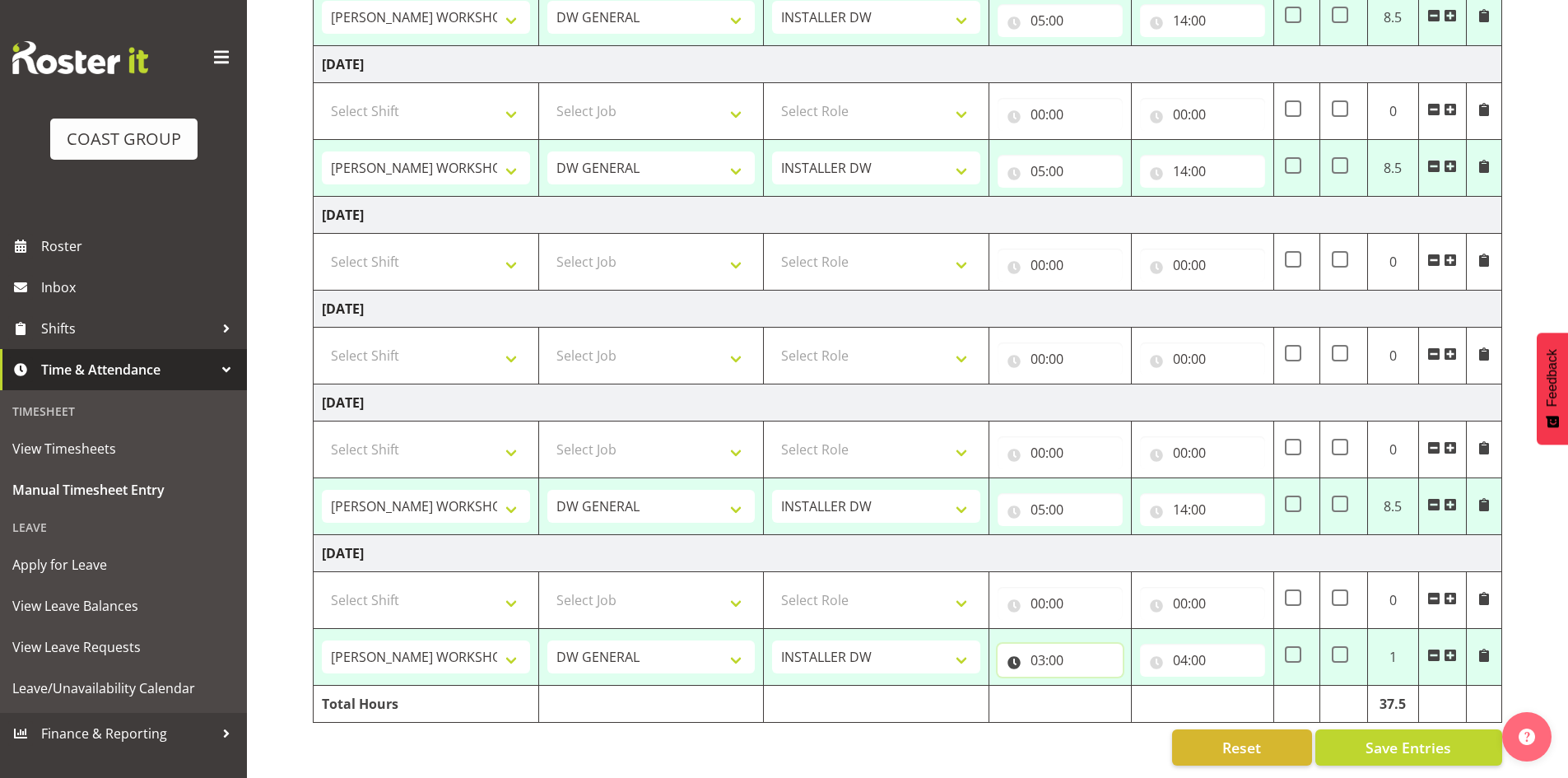
click at [1035, 644] on input "03:00" at bounding box center [1060, 660] width 125 height 33
click at [1105, 687] on select "00 01 02 03 04 05 06 07 08 09 10 11 12 13 14 15 16 17 18 19 20 21 22 23" at bounding box center [1110, 703] width 37 height 33
select select "5"
click at [1092, 687] on select "00 01 02 03 04 05 06 07 08 09 10 11 12 13 14 15 16 17 18 19 20 21 22 23" at bounding box center [1110, 703] width 37 height 33
type input "05:00"
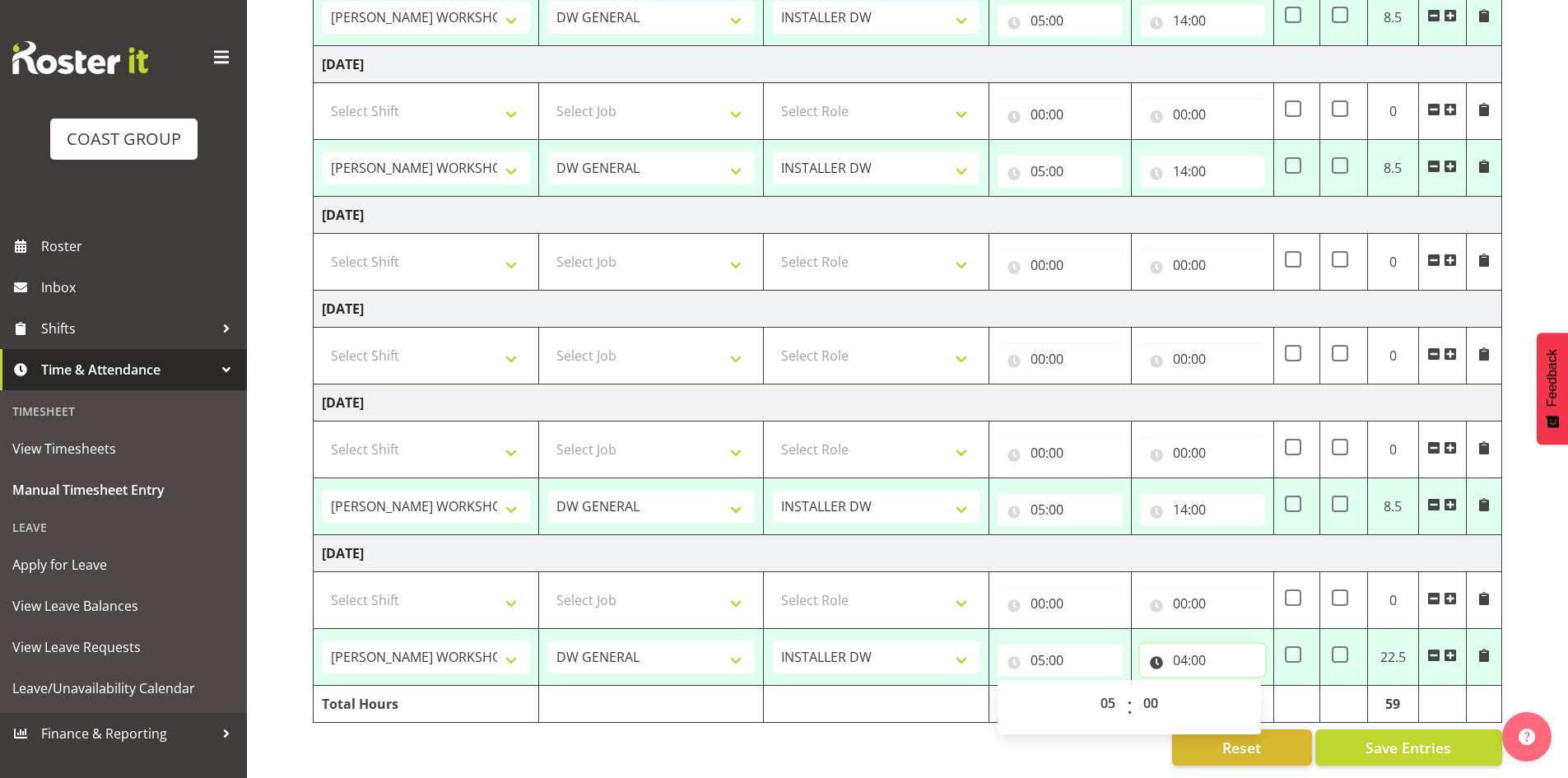
click at [1182, 658] on input "04:00" at bounding box center [1203, 660] width 125 height 33
click at [1254, 689] on select "00 01 02 03 04 05 06 07 08 09 10 11 12 13 14 15 16 17 18 19 20 21 22 23" at bounding box center [1251, 703] width 37 height 33
select select "14"
click at [1233, 687] on select "00 01 02 03 04 05 06 07 08 09 10 11 12 13 14 15 16 17 18 19 20 21 22 23" at bounding box center [1251, 703] width 37 height 33
type input "14:00"
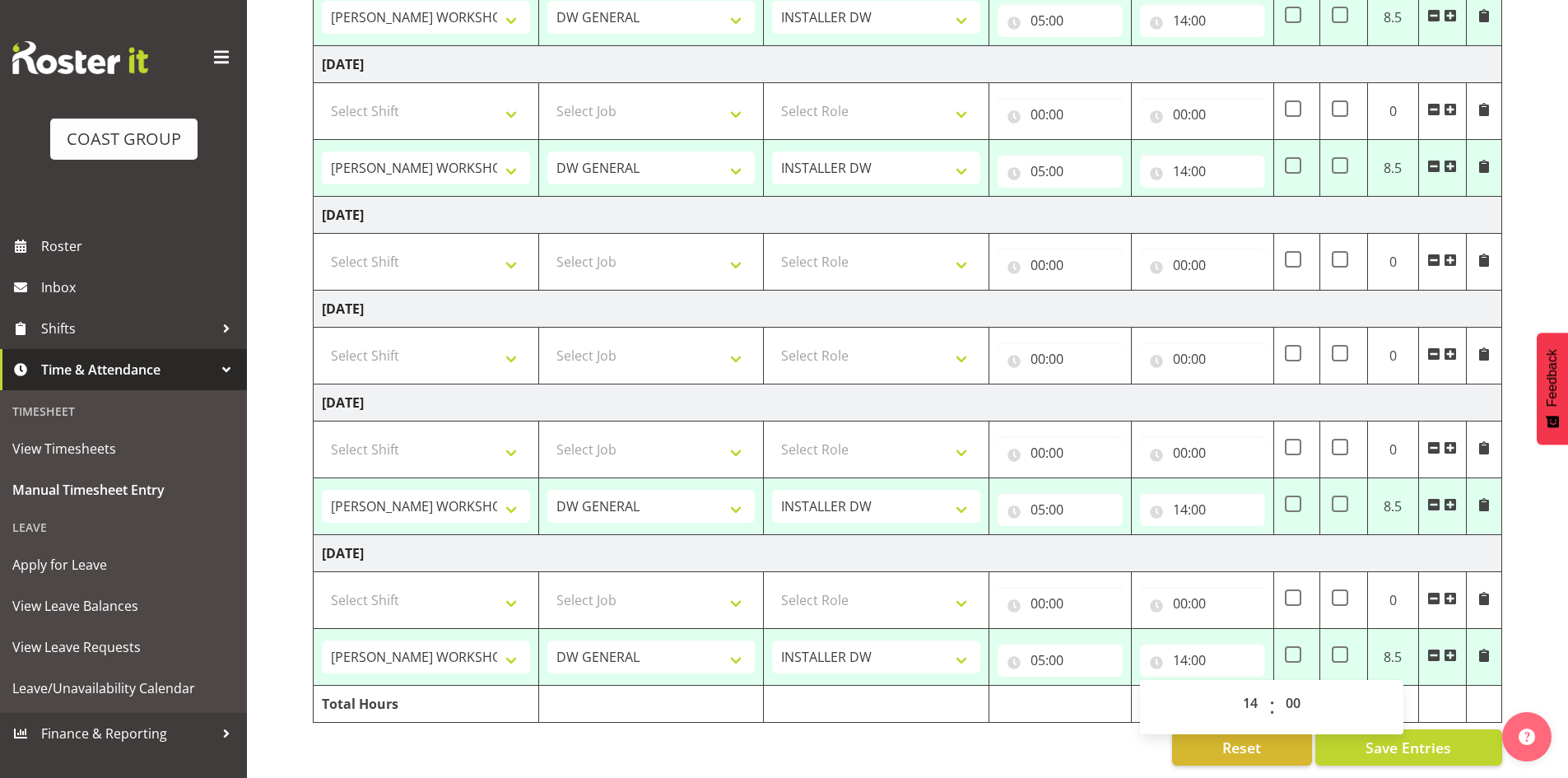
click at [1536, 652] on div "September 24th - September 30th 2025 MEA - Meal Allowance AWA - Away Allowence …" at bounding box center [940, 199] width 1256 height 1160
click at [1388, 737] on span "Save Entries" at bounding box center [1408, 747] width 85 height 21
select select "16481"
select select "1881"
type input "05:00"
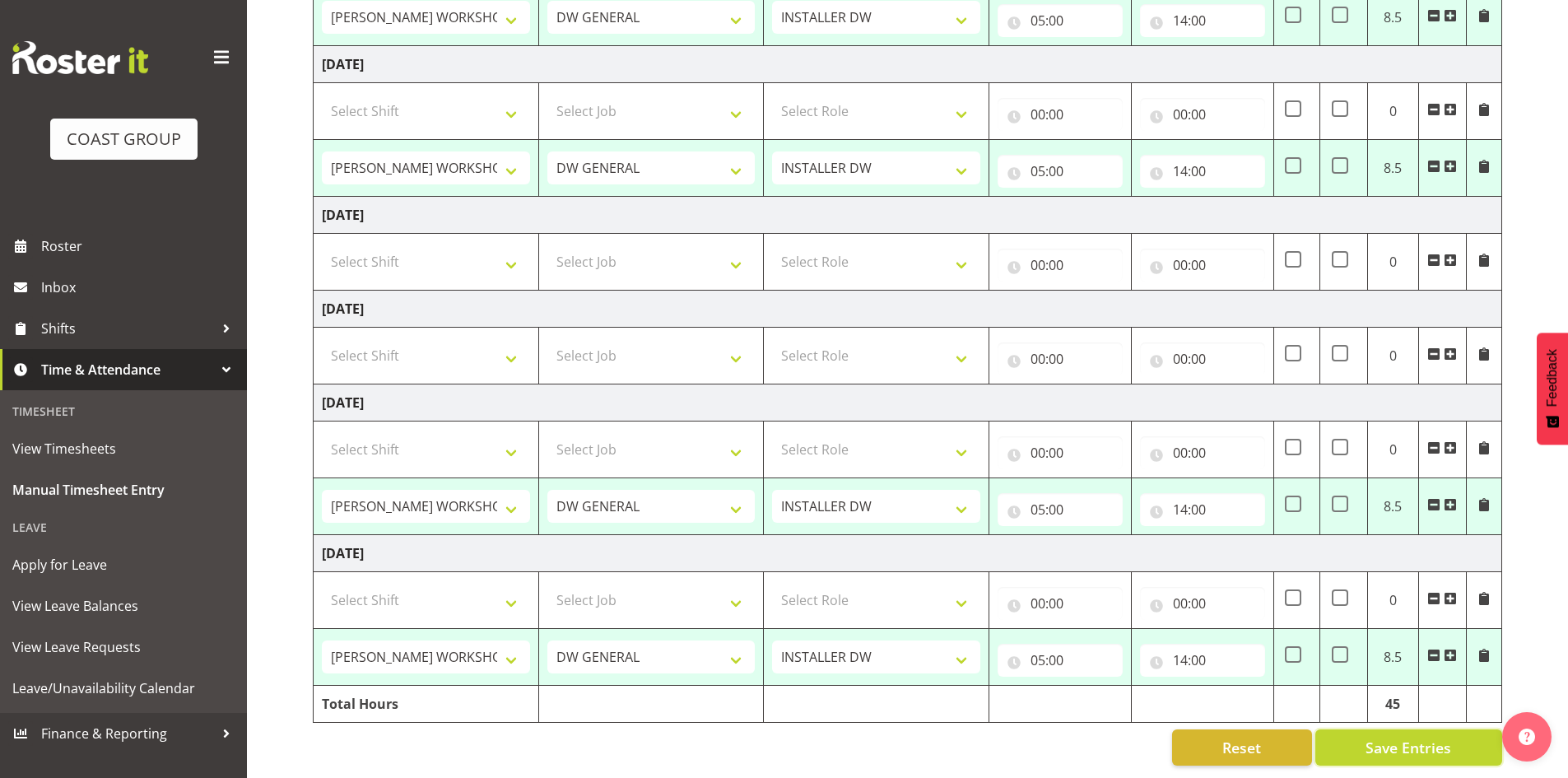
type input "16:30"
select select "16481"
select select "1881"
type input "05:00"
type input "14:00"
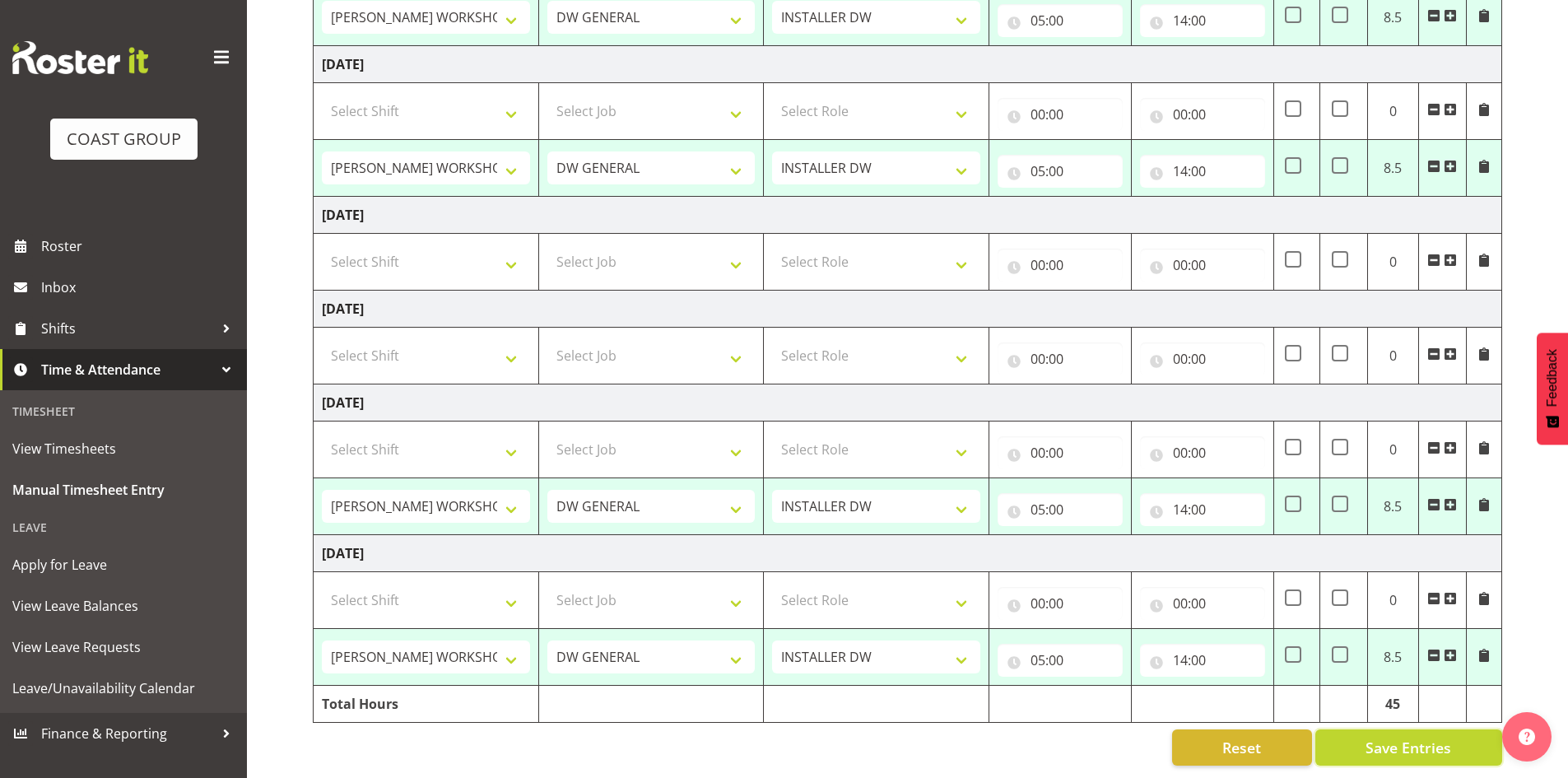
select select "16481"
select select "1881"
type input "05:00"
type input "14:00"
select select "16481"
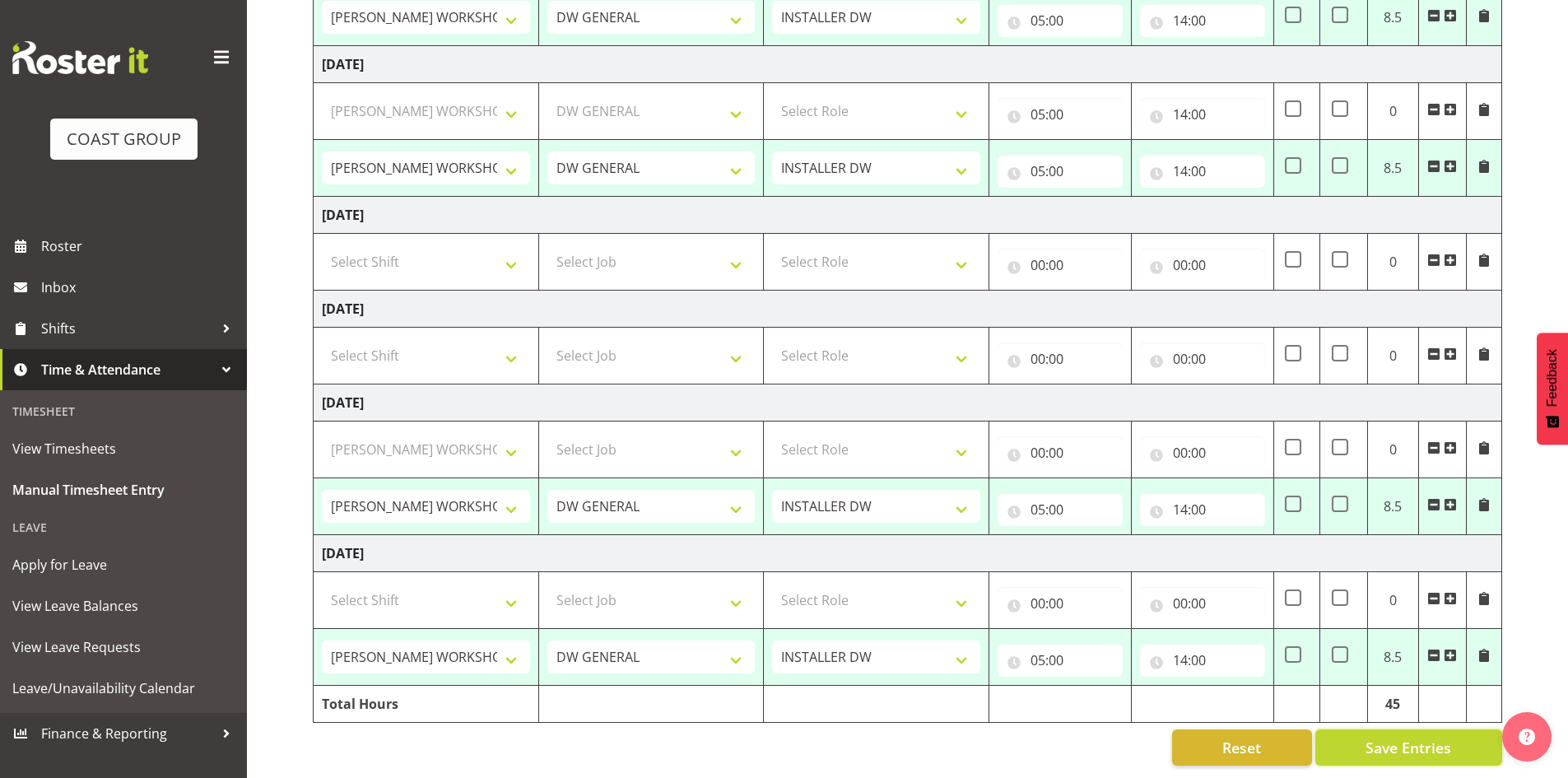
select select "1881"
type input "05:00"
type input "14:00"
select select "16481"
select select "1881"
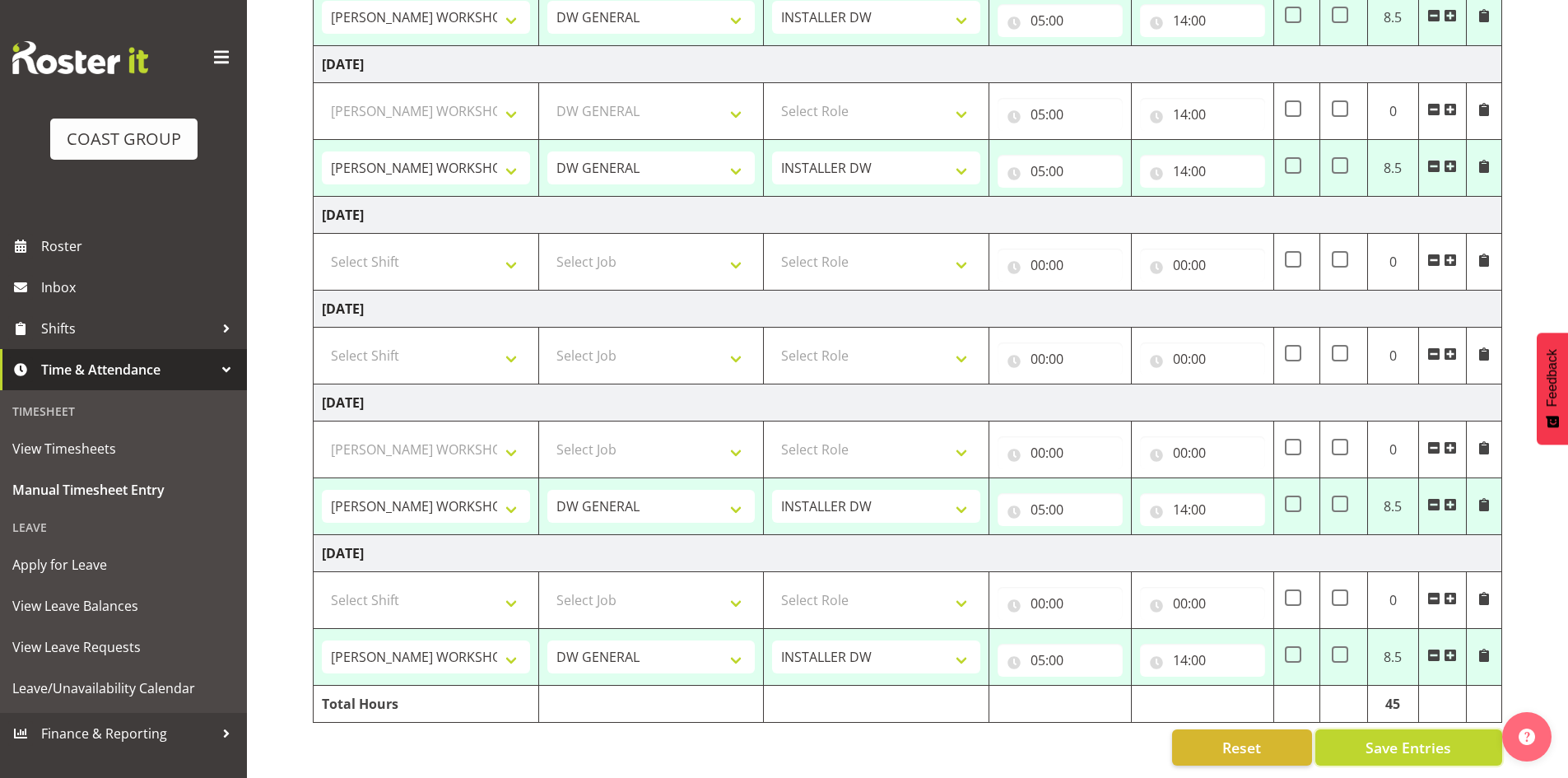
type input "05:00"
type input "14:00"
